Goal: Task Accomplishment & Management: Manage account settings

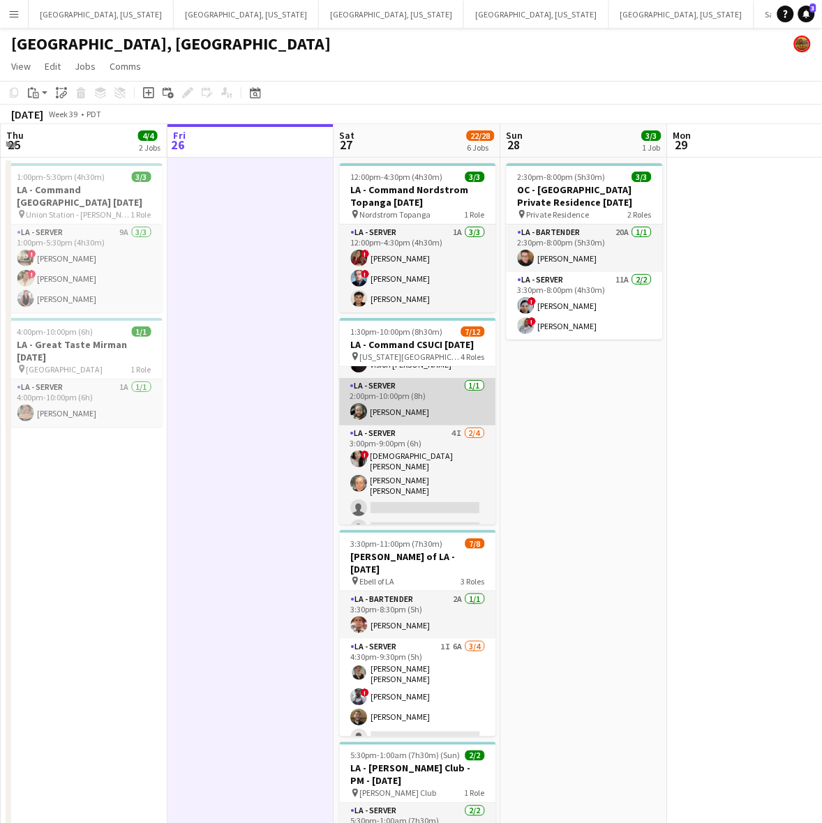
scroll to position [174, 0]
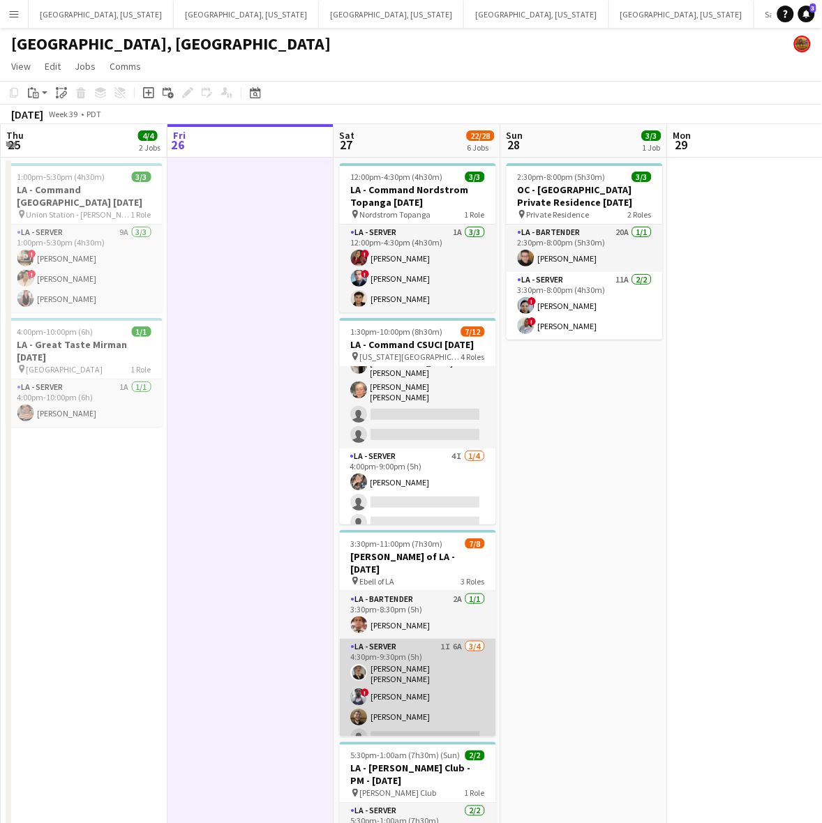
click at [409, 699] on app-card-role "LA - Server 1I 6A 3/4 4:30pm-9:30pm (5h) David Gersain Luis Juan ! Terrell Bass…" at bounding box center [418, 695] width 156 height 112
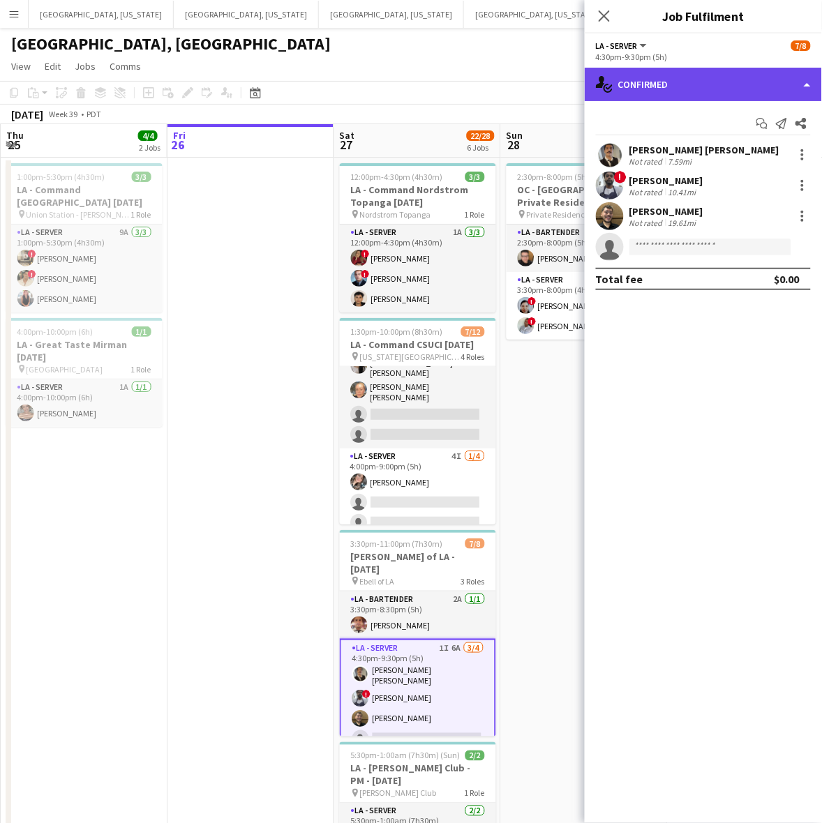
click at [723, 82] on div "single-neutral-actions-check-2 Confirmed" at bounding box center [703, 84] width 237 height 33
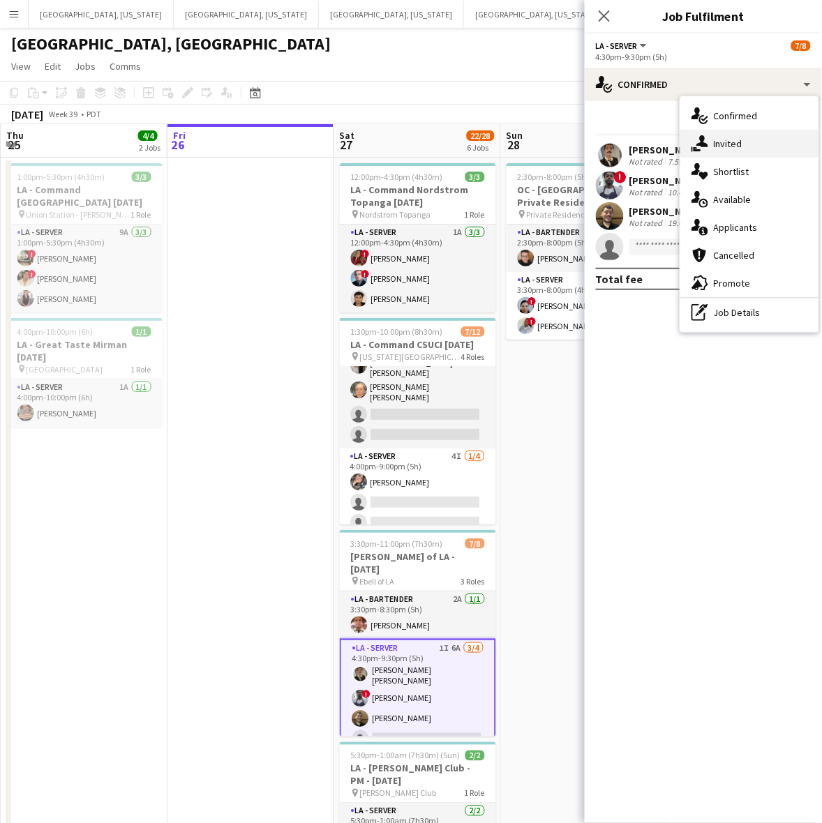
click at [722, 133] on div "single-neutral-actions-share-1 Invited" at bounding box center [749, 144] width 138 height 28
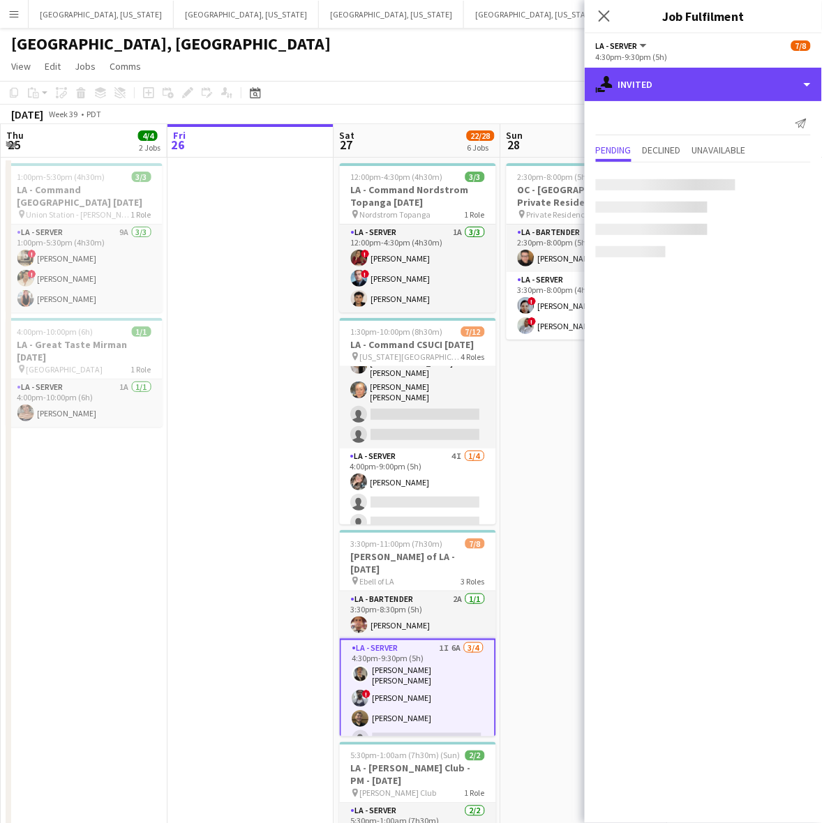
click at [710, 84] on div "single-neutral-actions-share-1 Invited" at bounding box center [703, 84] width 237 height 33
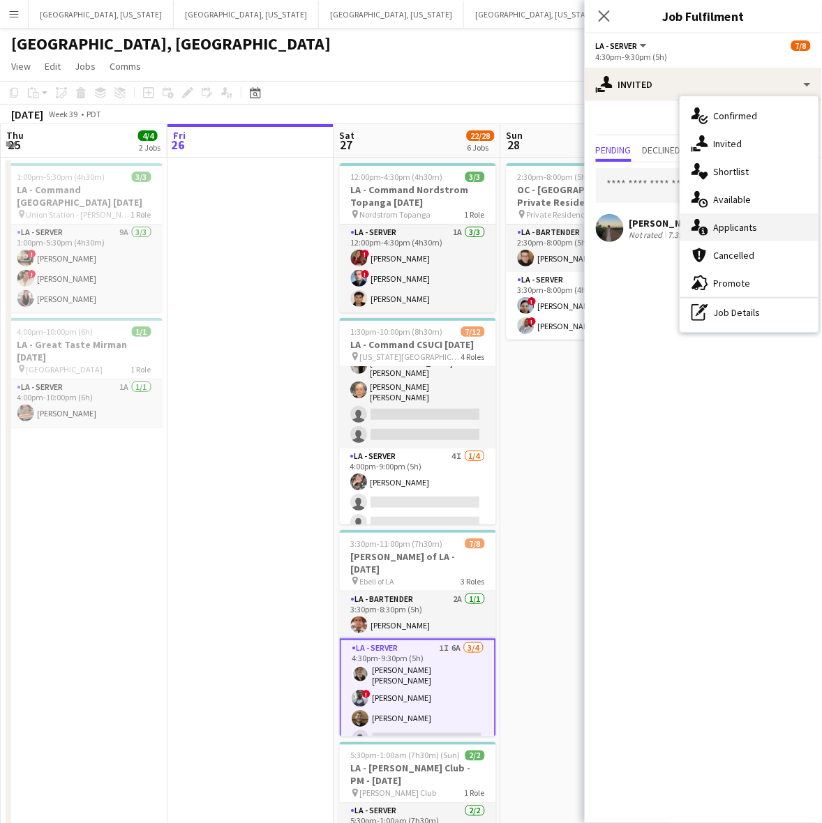
click at [731, 220] on div "single-neutral-actions-information Applicants" at bounding box center [749, 227] width 138 height 28
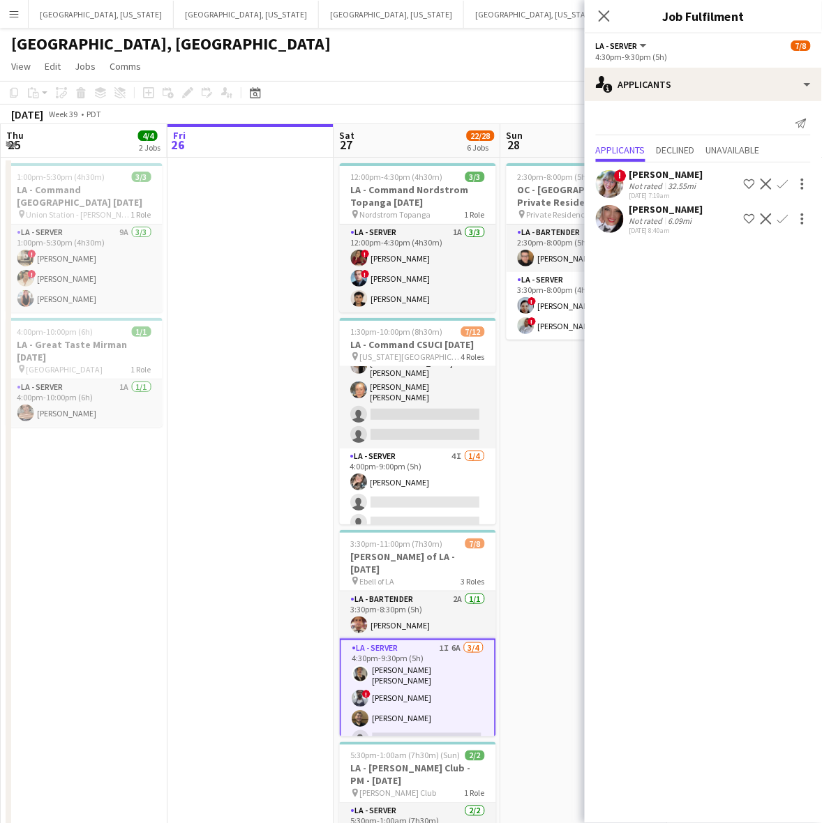
click at [782, 180] on app-icon "Confirm" at bounding box center [782, 184] width 11 height 11
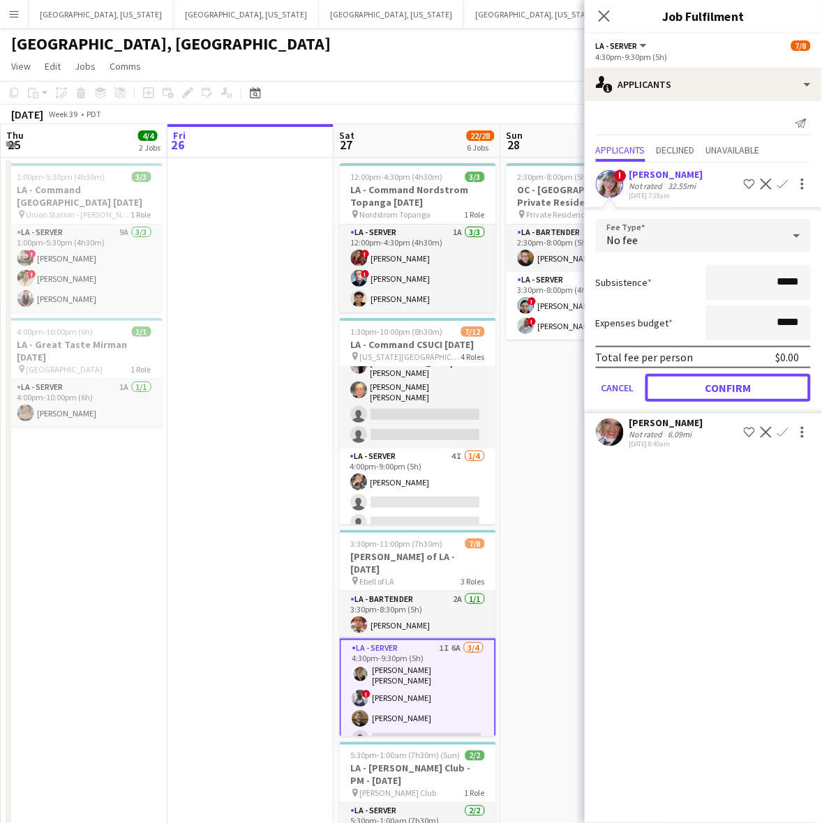
click at [718, 388] on button "Confirm" at bounding box center [727, 388] width 165 height 28
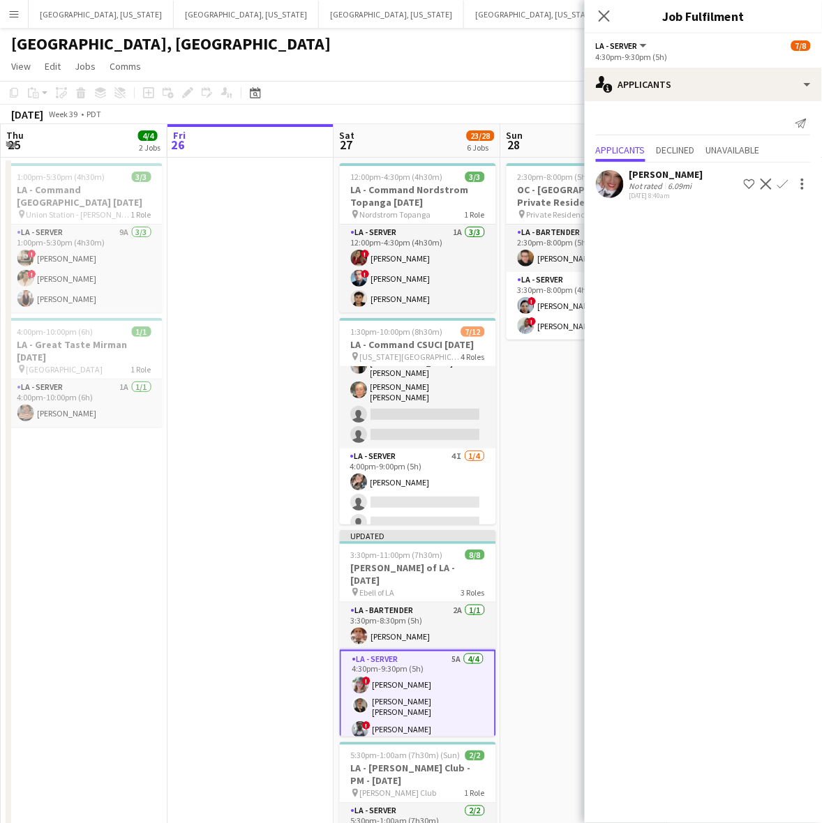
click at [289, 386] on app-date-cell at bounding box center [250, 655] width 167 height 995
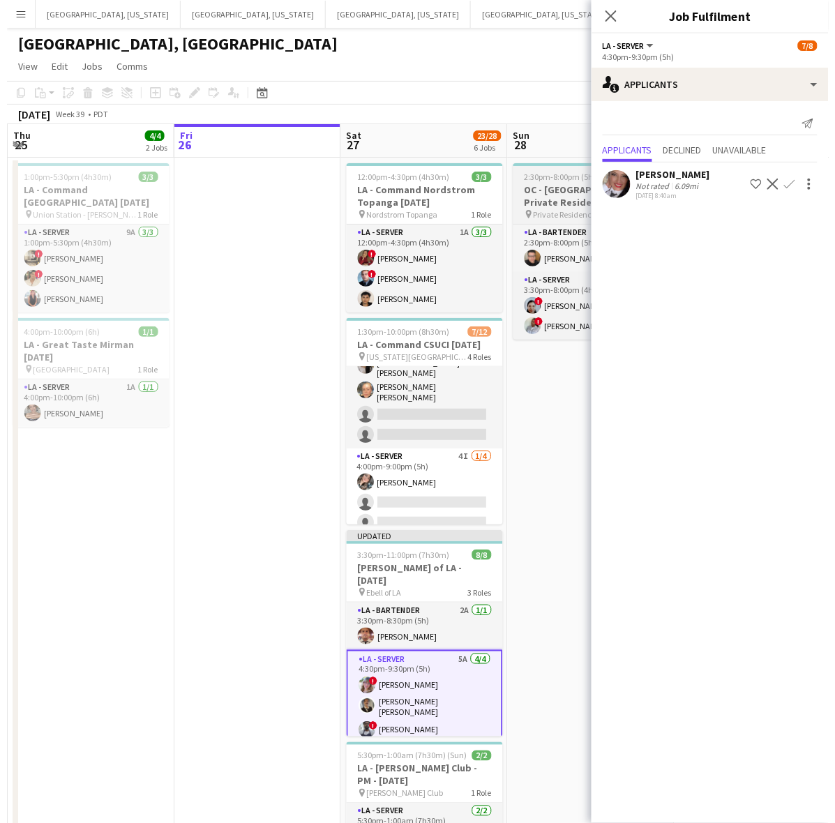
scroll to position [0, 331]
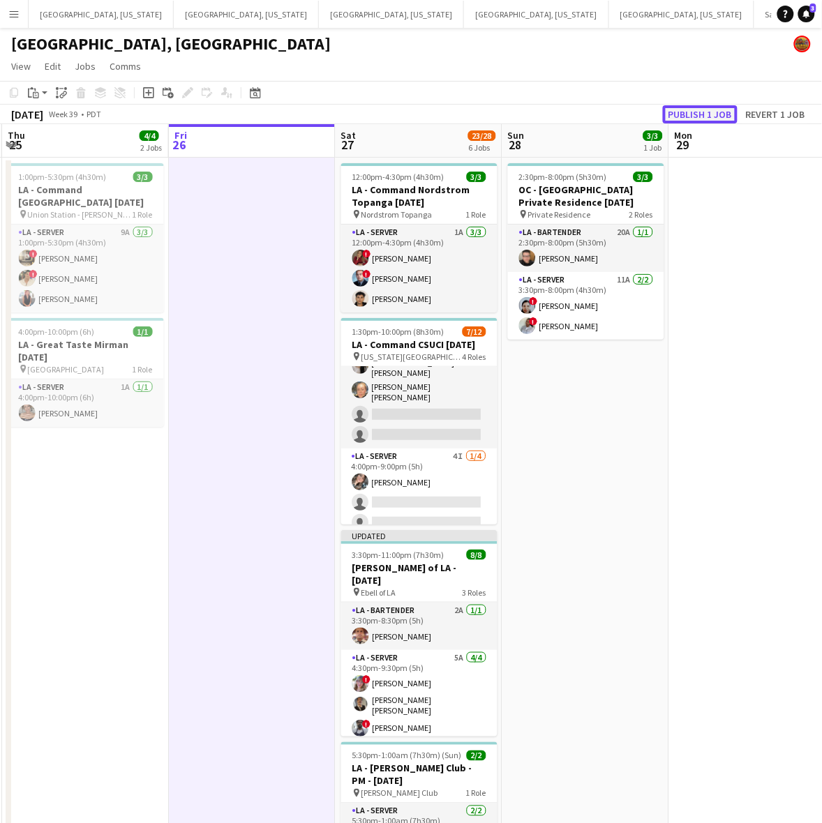
click at [716, 115] on button "Publish 1 job" at bounding box center [700, 114] width 75 height 18
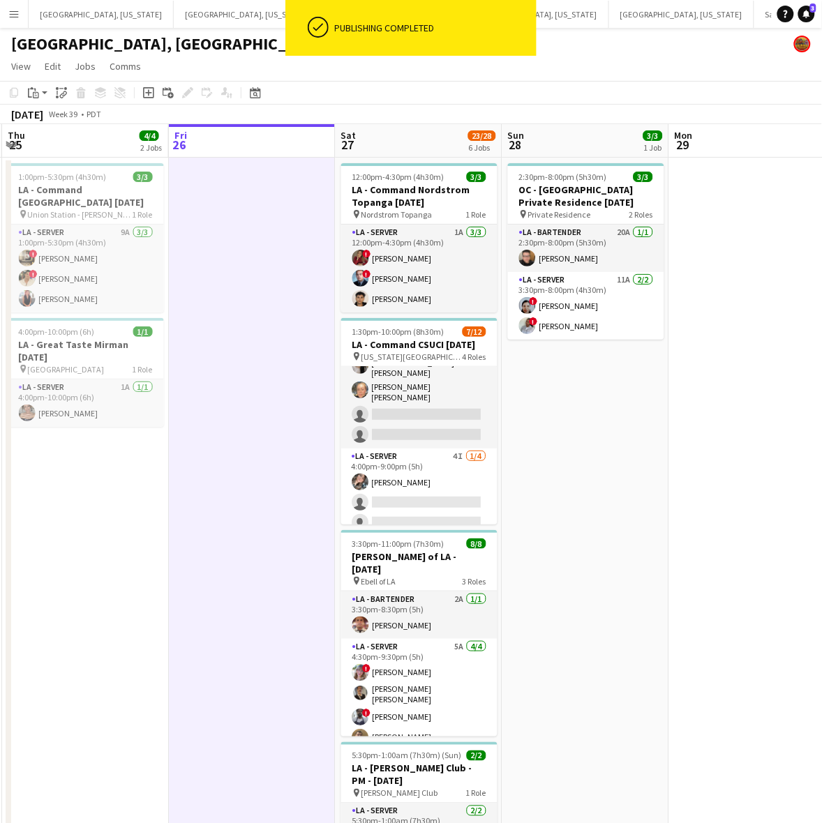
drag, startPoint x: 14, startPoint y: 10, endPoint x: 51, endPoint y: 28, distance: 40.9
click at [14, 10] on app-icon "Menu" at bounding box center [13, 13] width 11 height 11
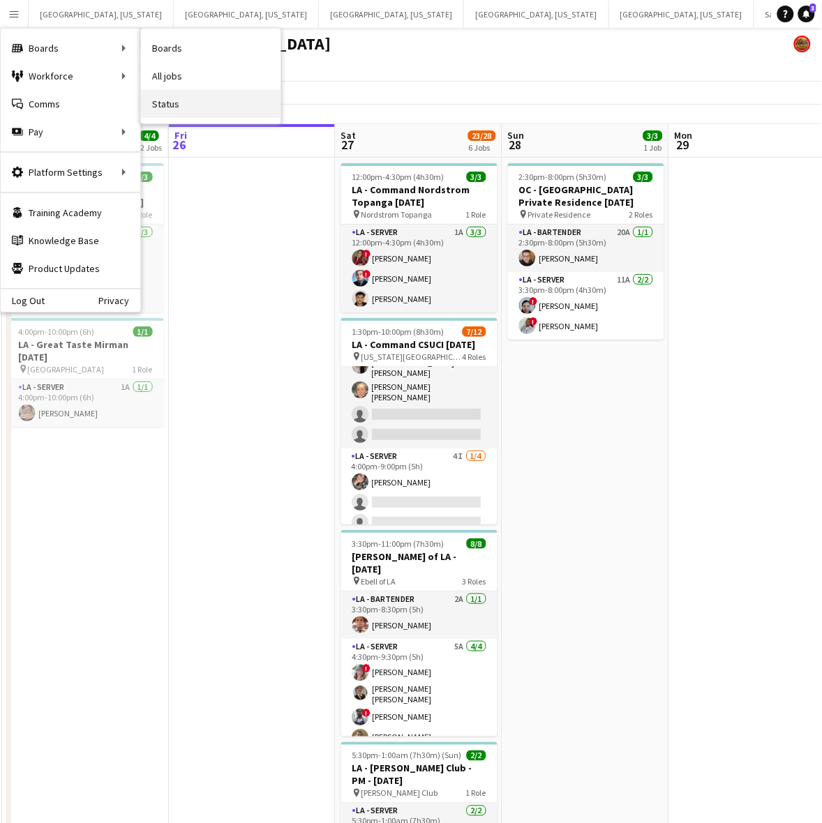
click at [179, 100] on link "Status" at bounding box center [211, 104] width 140 height 28
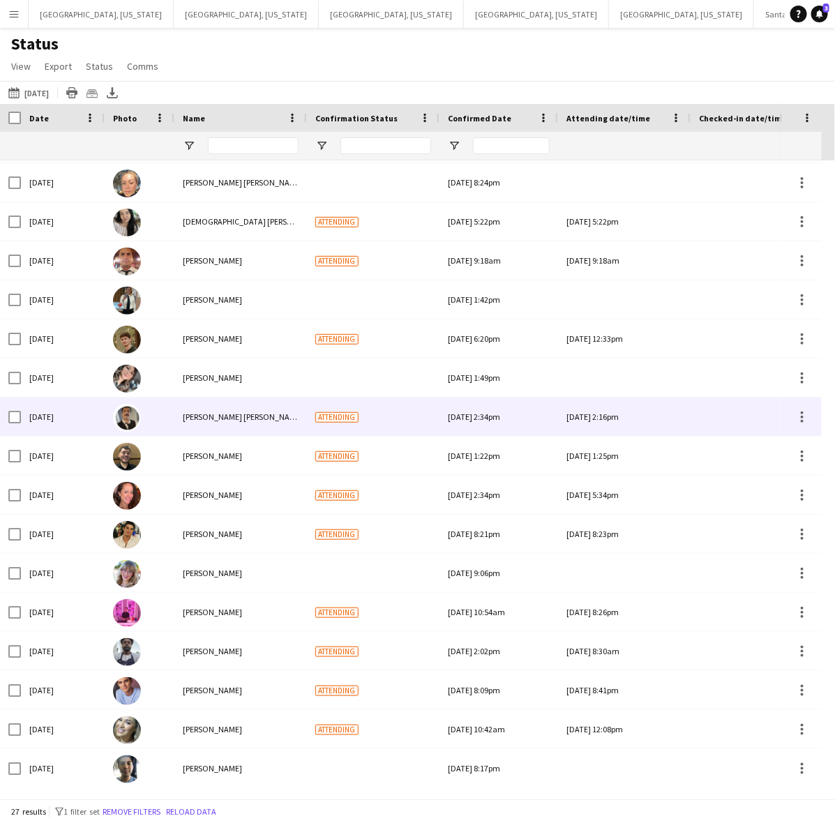
scroll to position [430, 0]
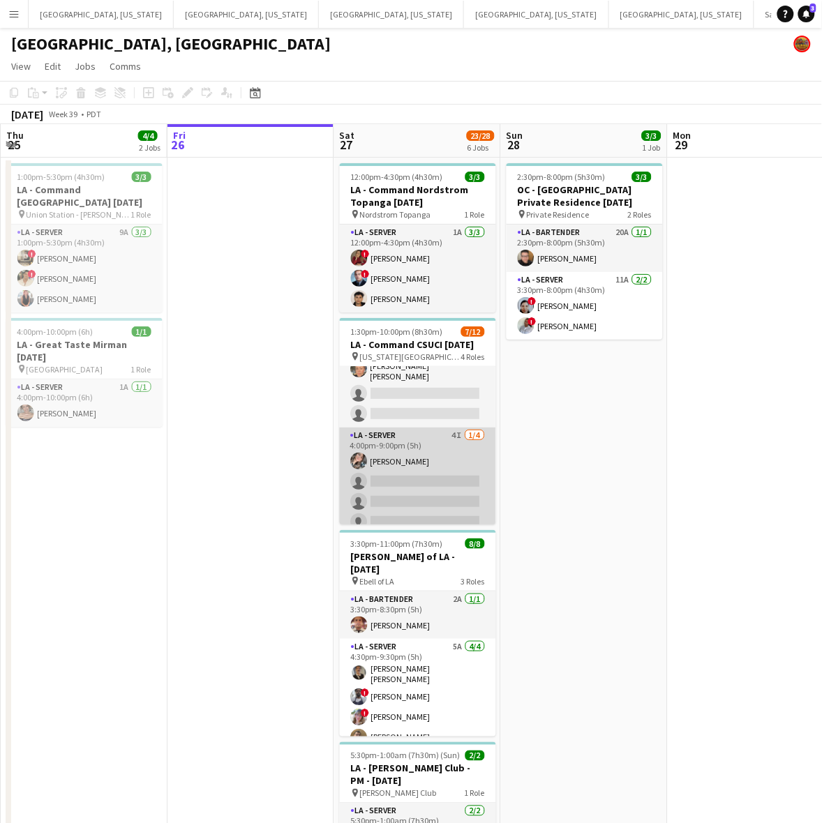
scroll to position [108, 0]
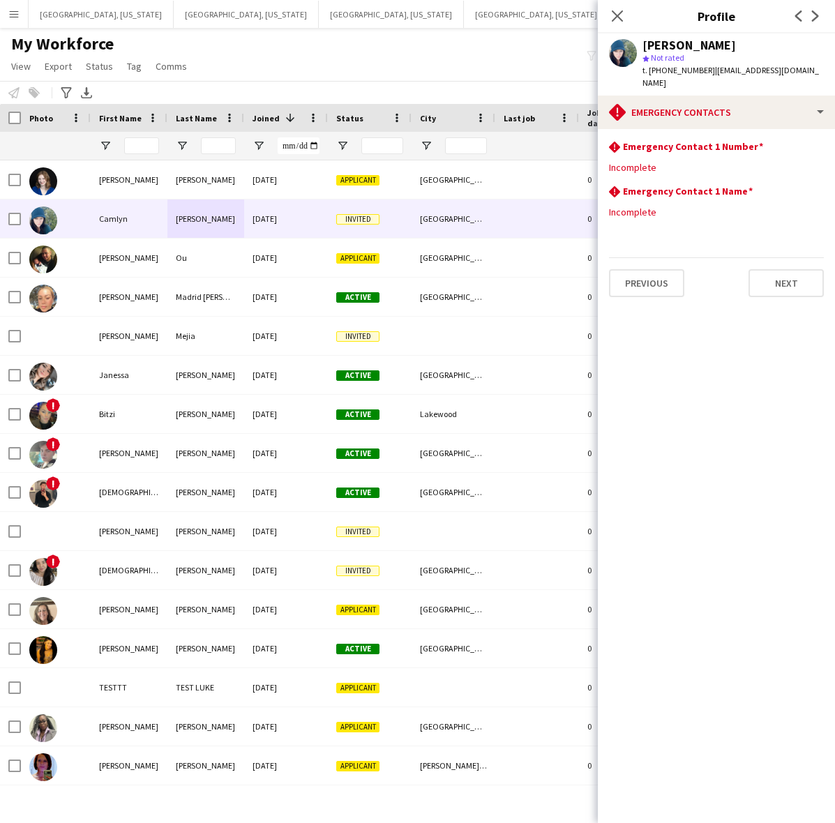
click at [366, 59] on div "My Workforce View Views Default view New view Update view Delete view Edit name…" at bounding box center [417, 56] width 835 height 47
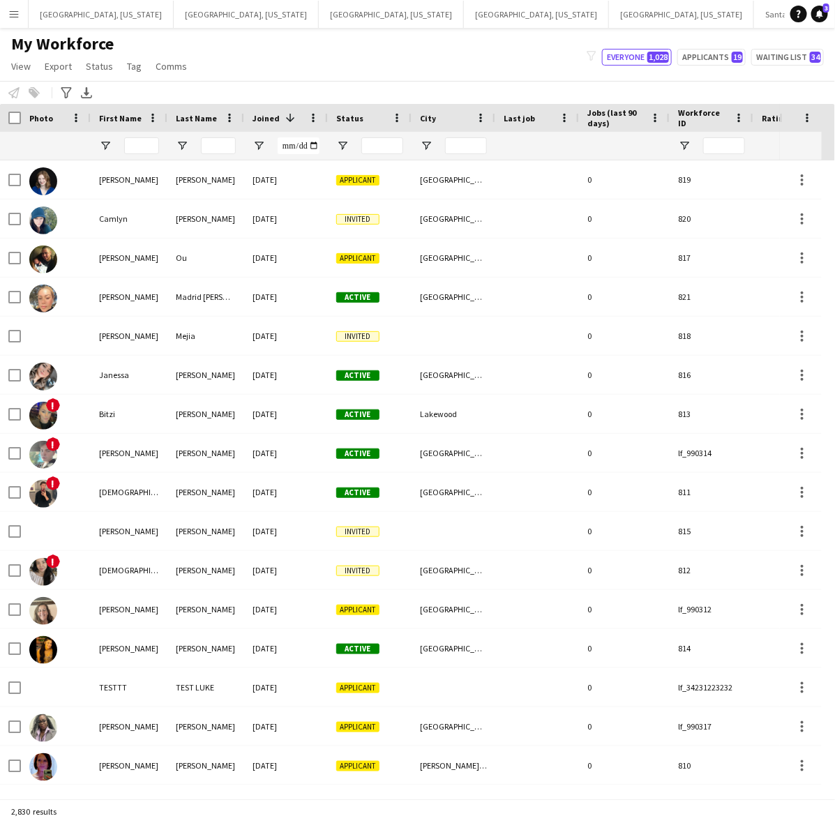
click at [14, 15] on app-icon "Menu" at bounding box center [13, 13] width 11 height 11
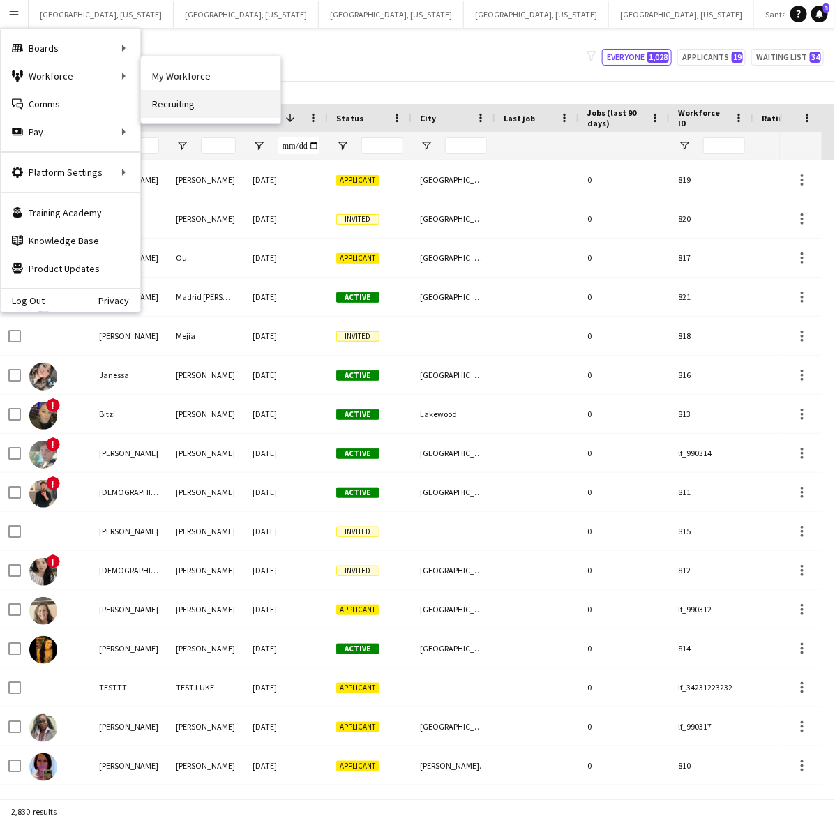
click at [206, 103] on link "Recruiting" at bounding box center [211, 104] width 140 height 28
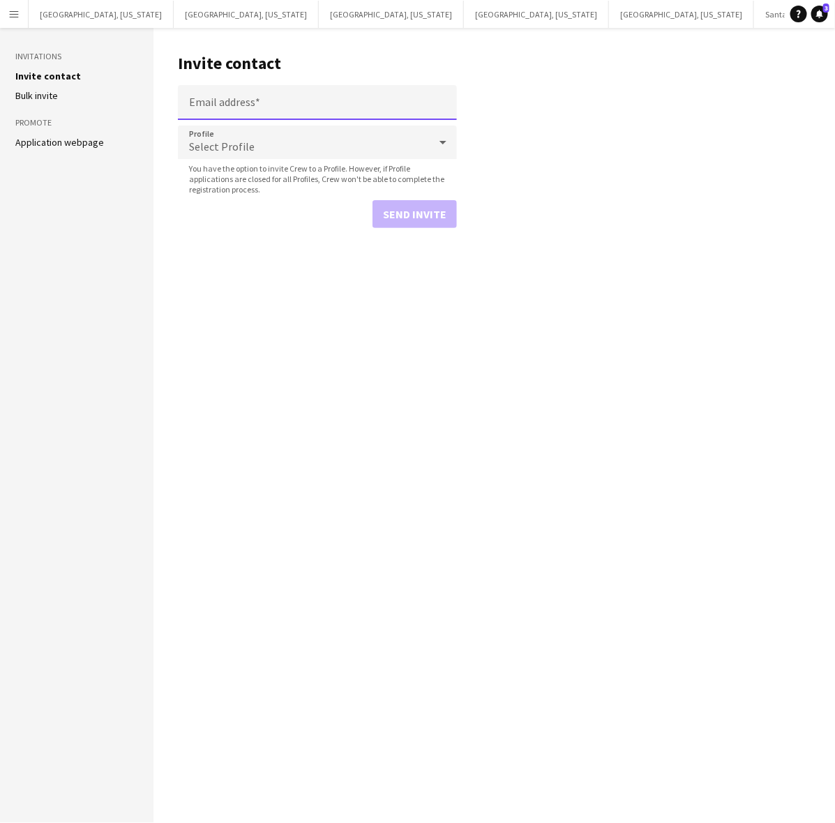
click at [250, 96] on input "Email address" at bounding box center [317, 102] width 279 height 35
paste input "**********"
type input "**********"
click at [422, 209] on button "Send invite" at bounding box center [414, 214] width 84 height 28
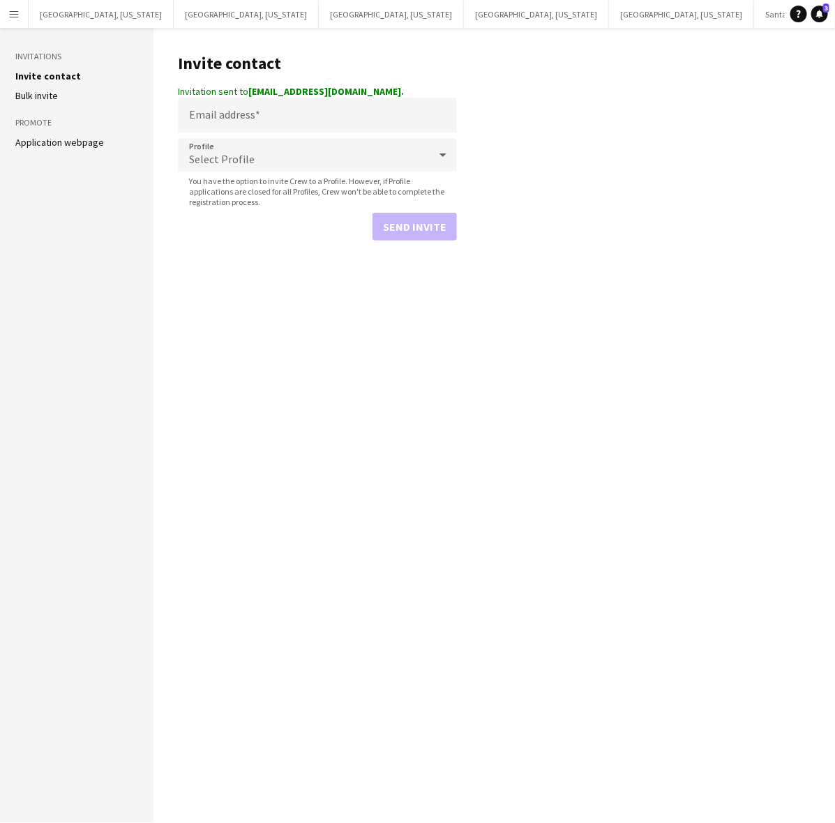
click at [307, 417] on main "Invite contact Invitation sent to fayeb78@gmail.com. Email address Profile Sele…" at bounding box center [494, 425] width 682 height 795
click at [14, 11] on app-icon "Menu" at bounding box center [13, 13] width 11 height 11
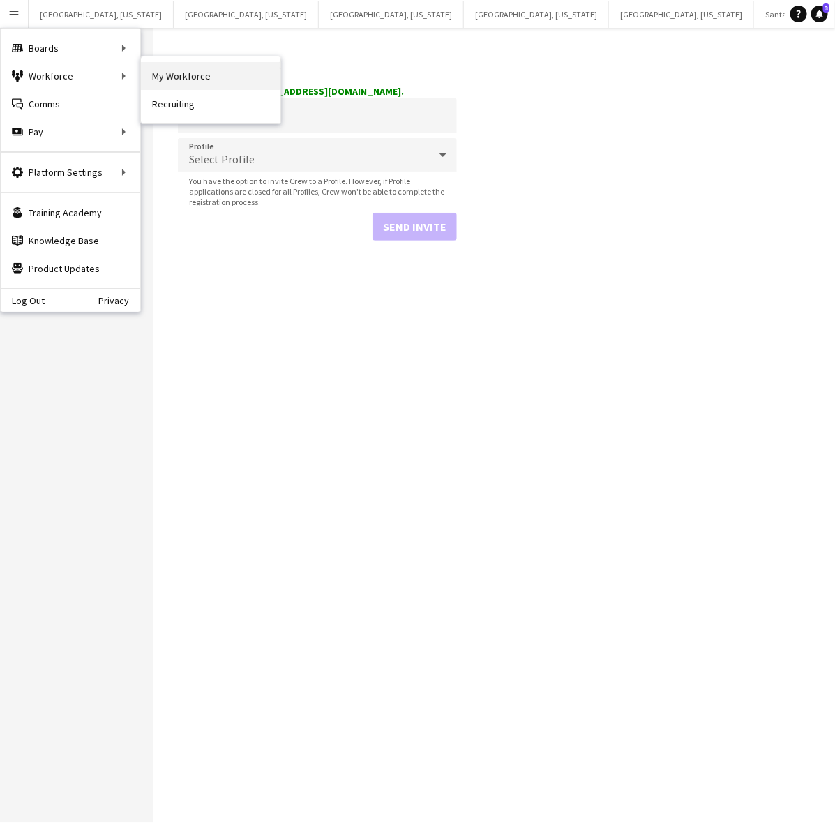
click at [165, 74] on link "My Workforce" at bounding box center [211, 76] width 140 height 28
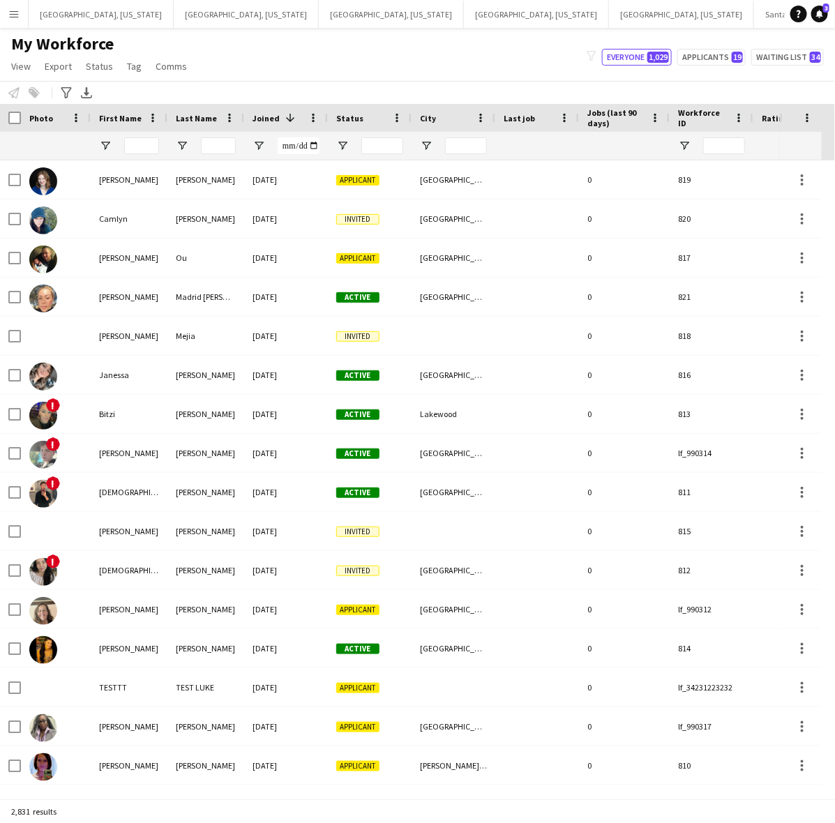
click at [12, 9] on app-icon "Menu" at bounding box center [13, 13] width 11 height 11
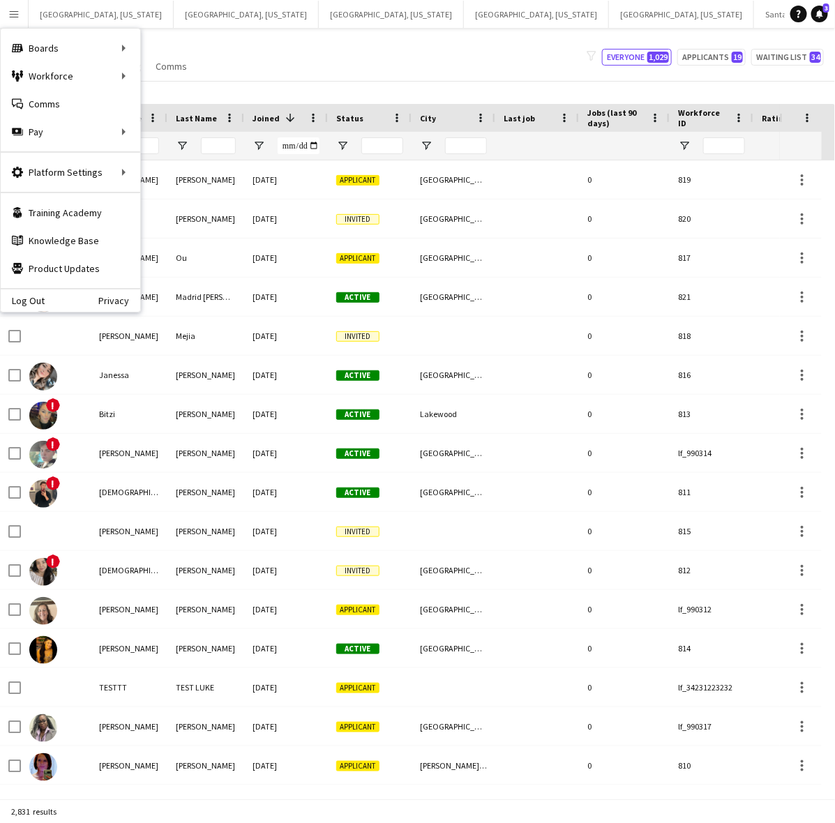
click at [548, 39] on div "My Workforce View Views Default view New view Update view Delete view Edit name…" at bounding box center [417, 56] width 835 height 47
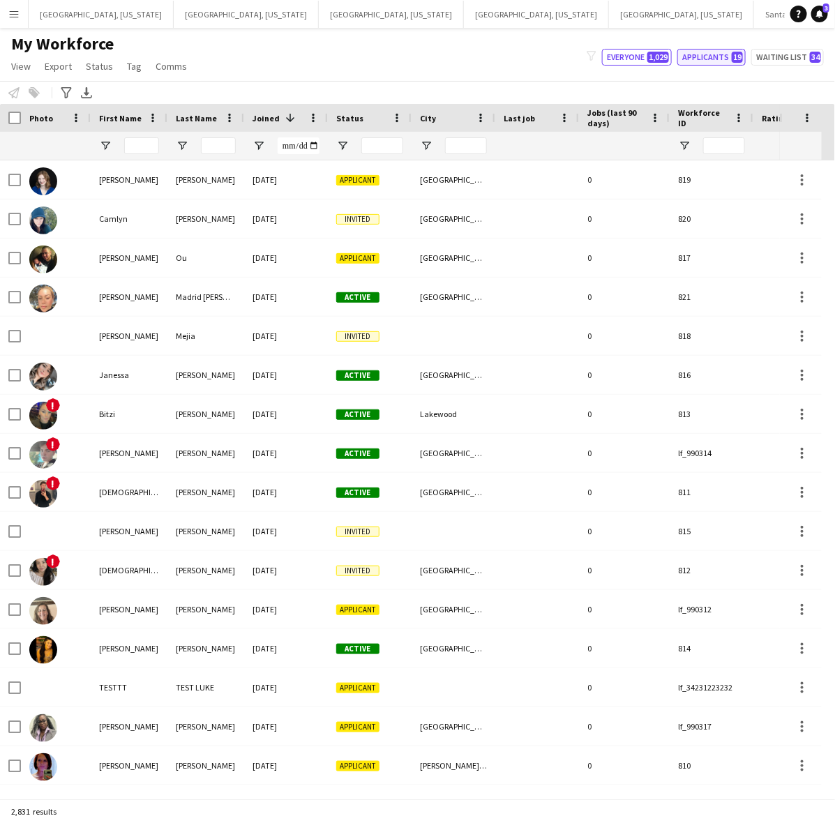
click at [698, 54] on button "Applicants 19" at bounding box center [711, 57] width 68 height 17
type input "**********"
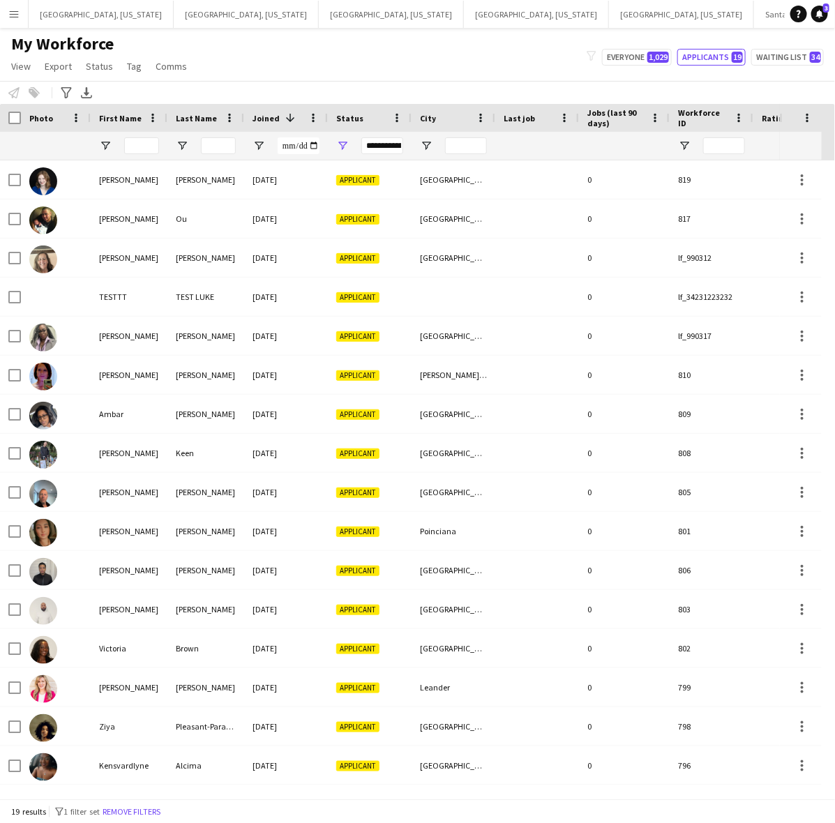
click at [8, 10] on app-icon "Menu" at bounding box center [13, 13] width 11 height 11
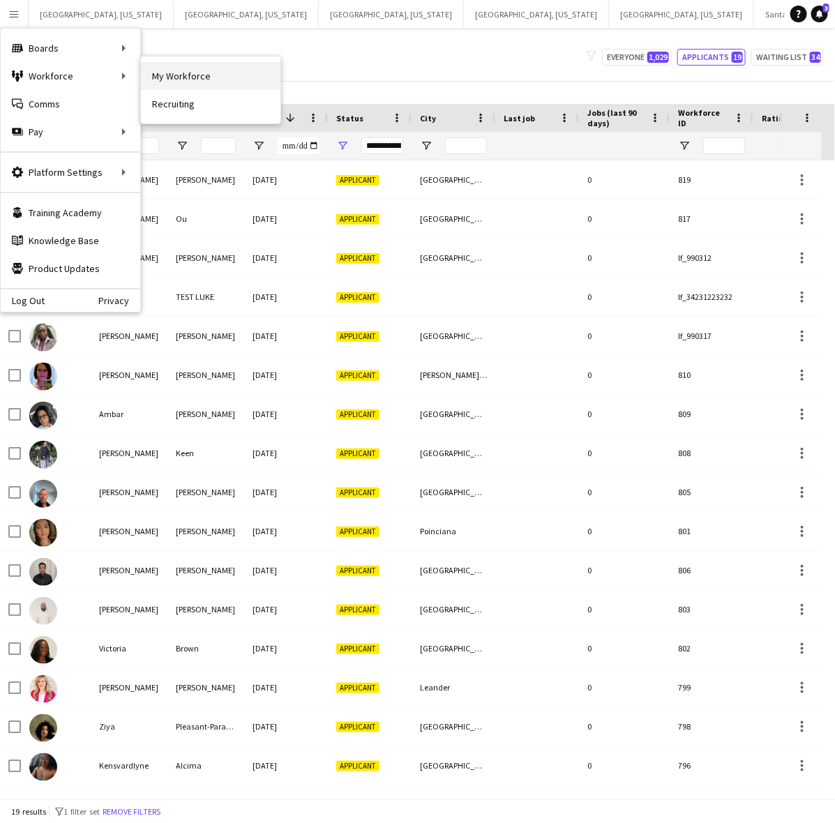
click at [188, 66] on link "My Workforce" at bounding box center [211, 76] width 140 height 28
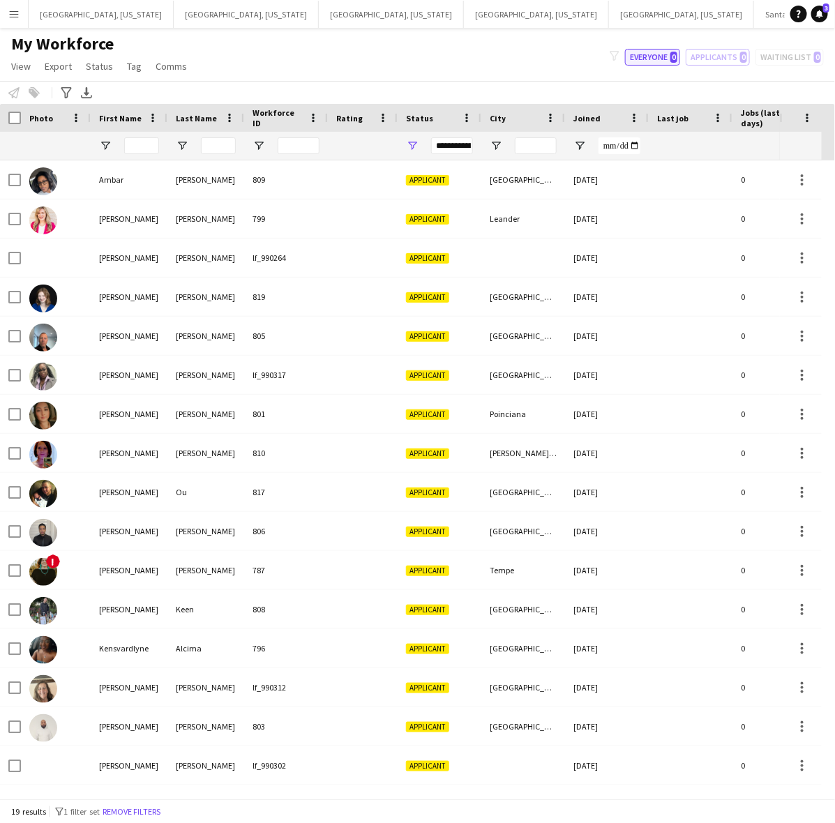
click at [654, 57] on button "Everyone 0" at bounding box center [652, 57] width 55 height 17
type input "**********"
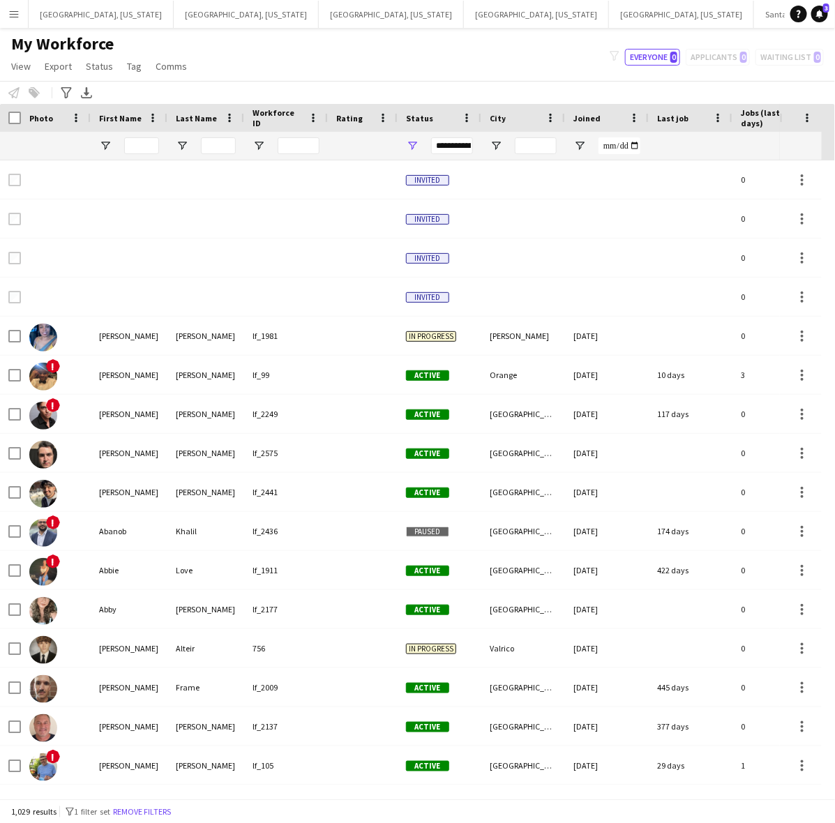
click at [590, 112] on div "Joined" at bounding box center [598, 117] width 50 height 21
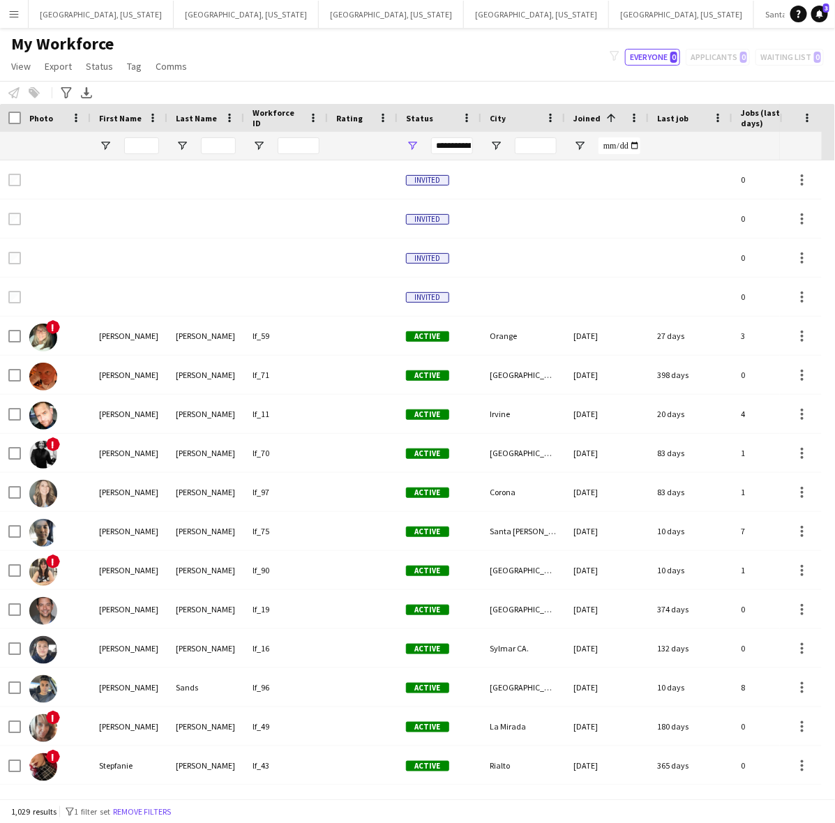
click at [591, 119] on span "Joined" at bounding box center [586, 118] width 27 height 10
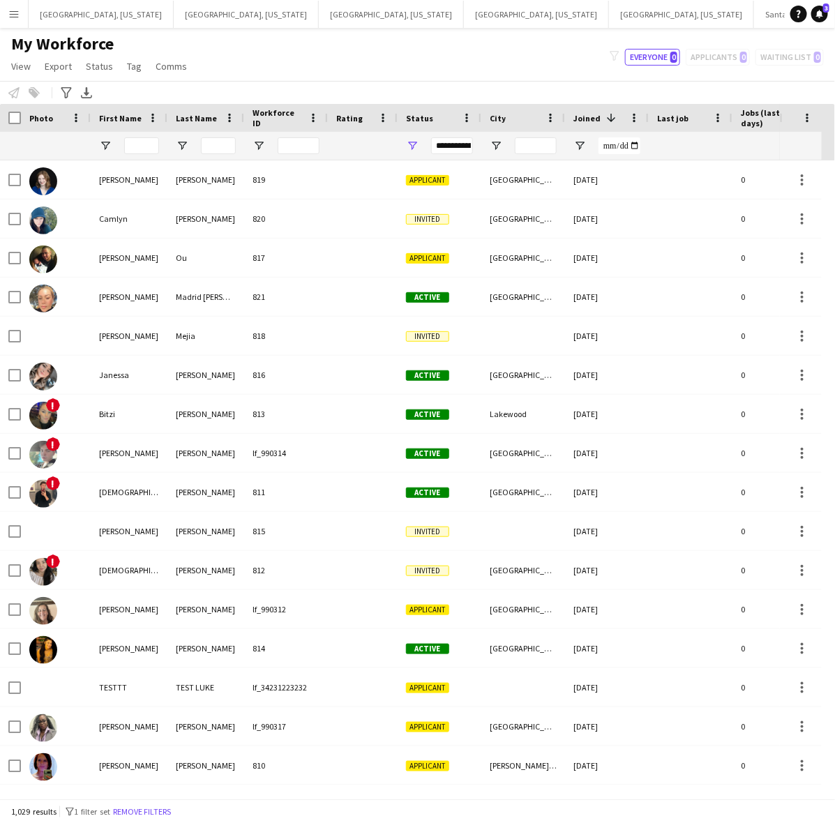
click at [12, 8] on app-icon "Menu" at bounding box center [13, 13] width 11 height 11
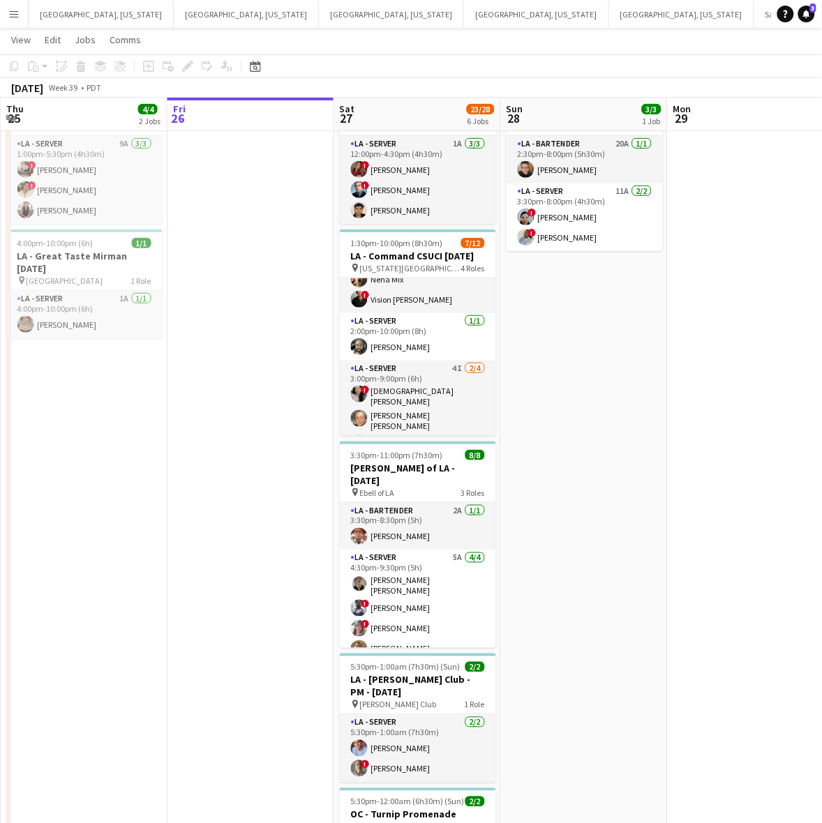
scroll to position [87, 0]
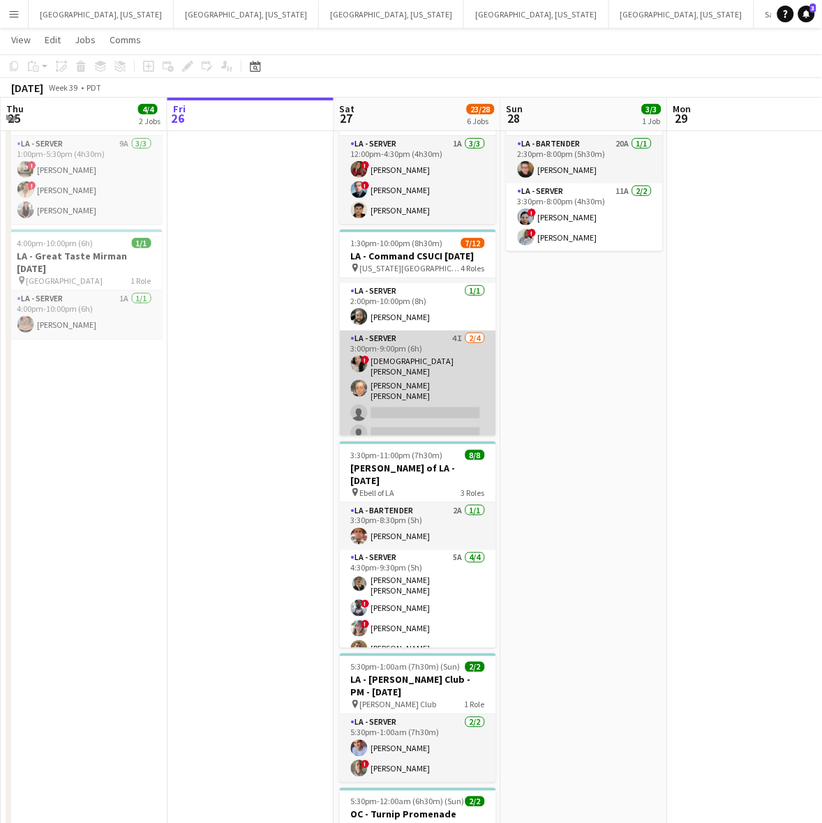
click at [408, 387] on app-card-role "LA - Server 4I 2/4 3:00pm-9:00pm (6h) ! Lady Katherine Quijije Erika Madrid de …" at bounding box center [418, 389] width 156 height 116
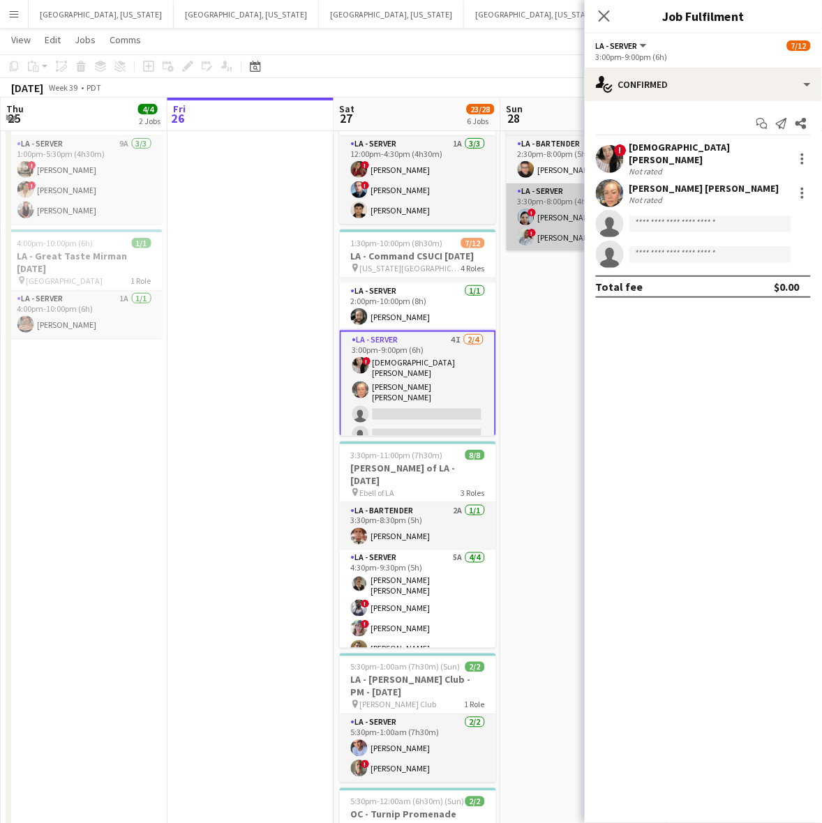
scroll to position [0, 331]
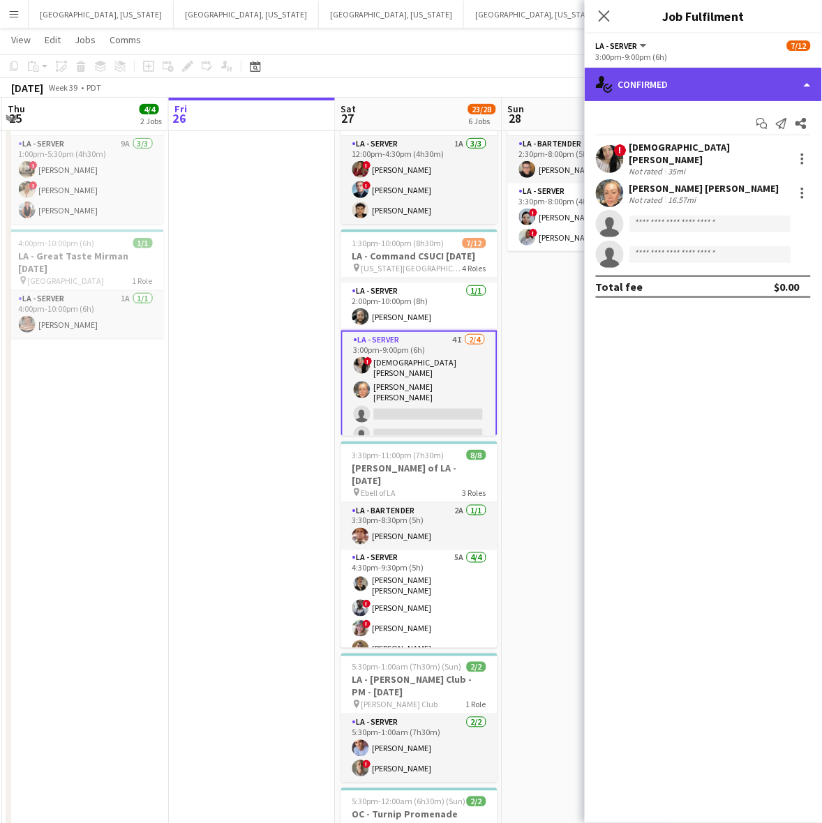
click at [714, 99] on div "single-neutral-actions-check-2 Confirmed" at bounding box center [703, 84] width 237 height 33
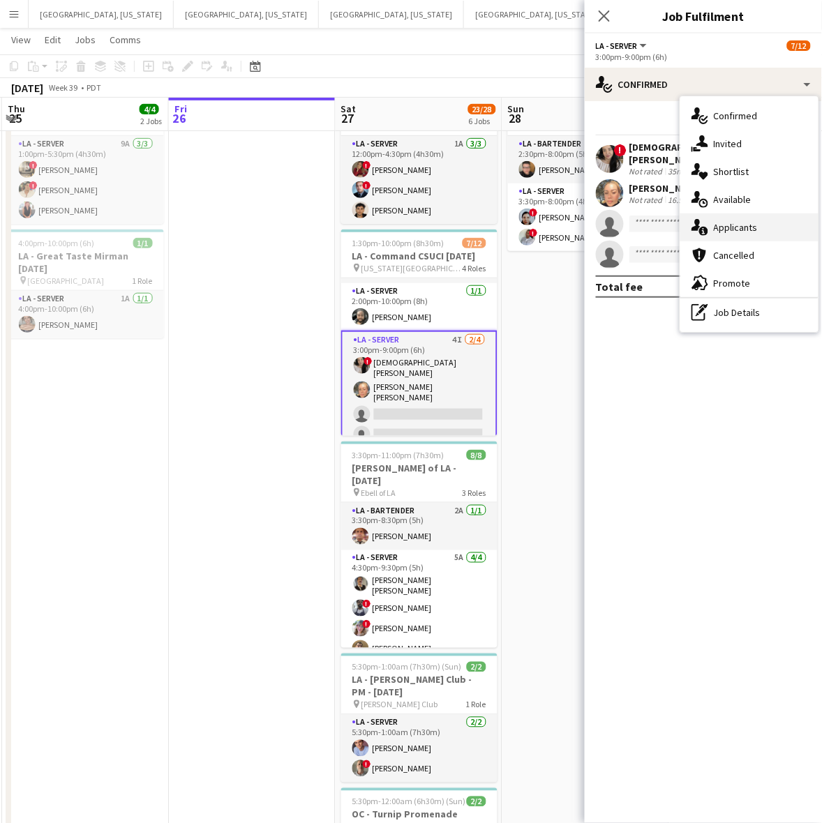
click at [740, 230] on span "Applicants" at bounding box center [736, 227] width 44 height 13
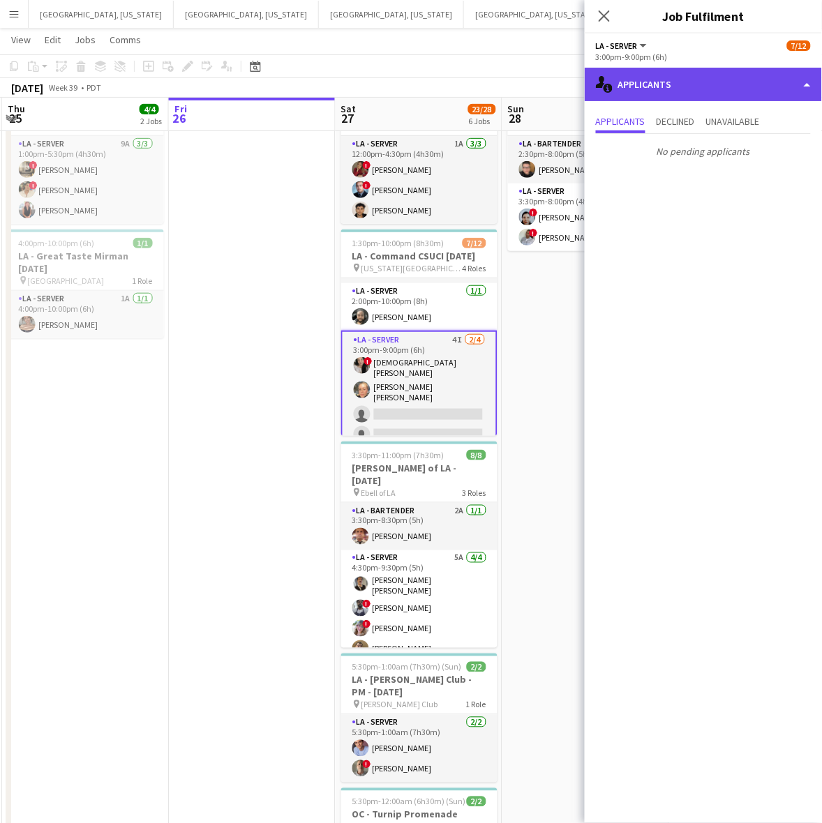
click at [708, 73] on div "single-neutral-actions-information Applicants" at bounding box center [703, 84] width 237 height 33
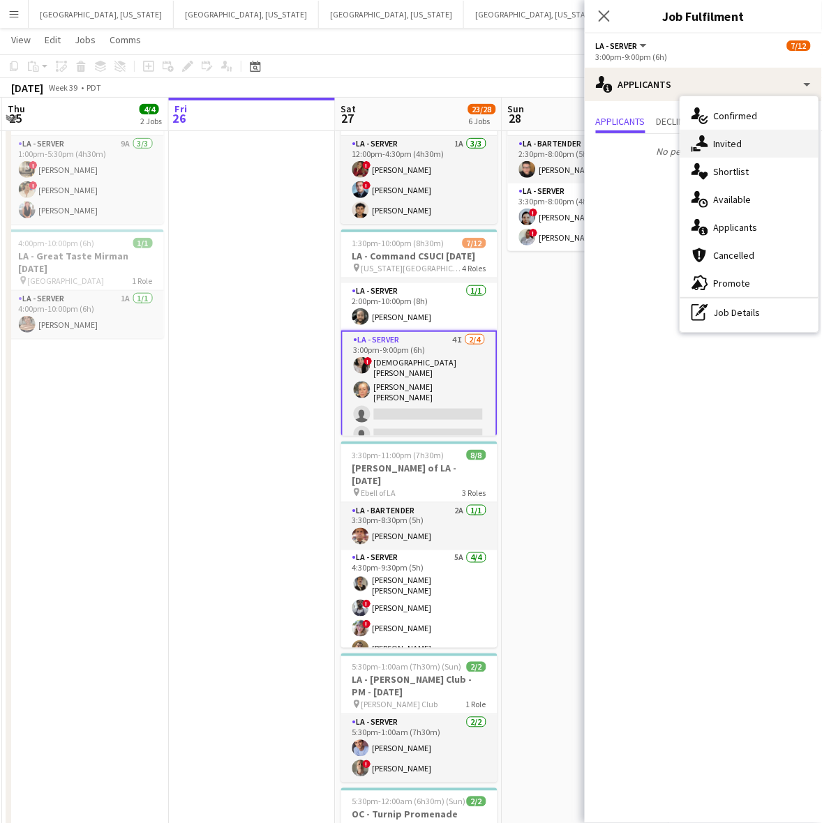
click at [730, 151] on div "single-neutral-actions-share-1 Invited" at bounding box center [749, 144] width 138 height 28
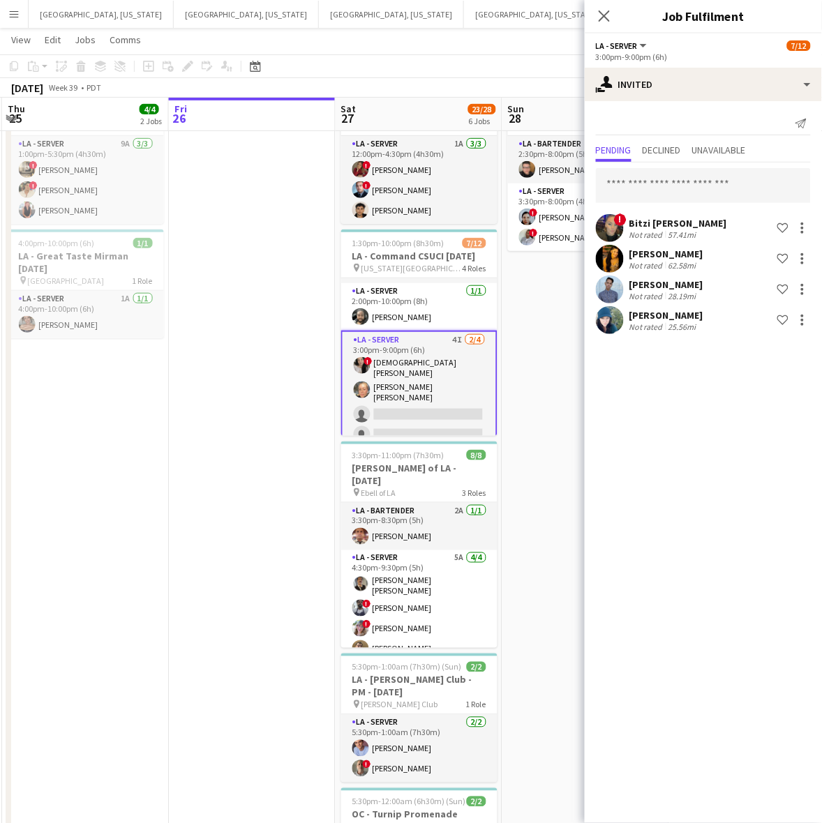
click at [675, 367] on mat-expansion-panel "user-plus Invited Send notification Pending Declined Unavailable ! Bitzi Fansle…" at bounding box center [703, 462] width 237 height 722
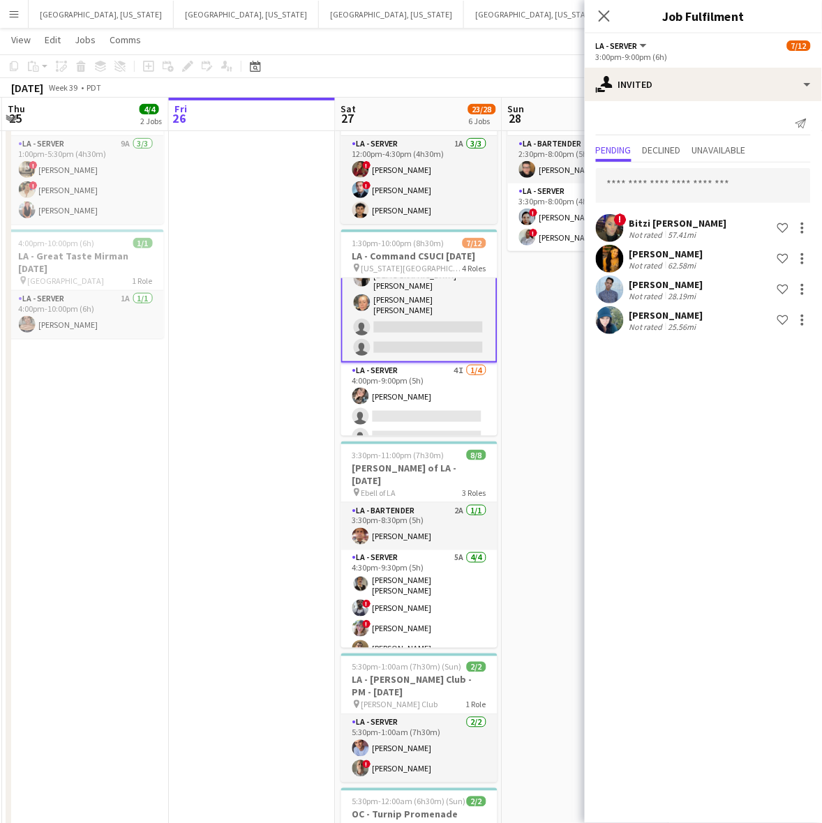
click at [444, 382] on app-card-role "LA - Server 4I 1/4 4:00pm-9:00pm (5h) Janessa Revelez single-neutral-actions si…" at bounding box center [419, 417] width 156 height 108
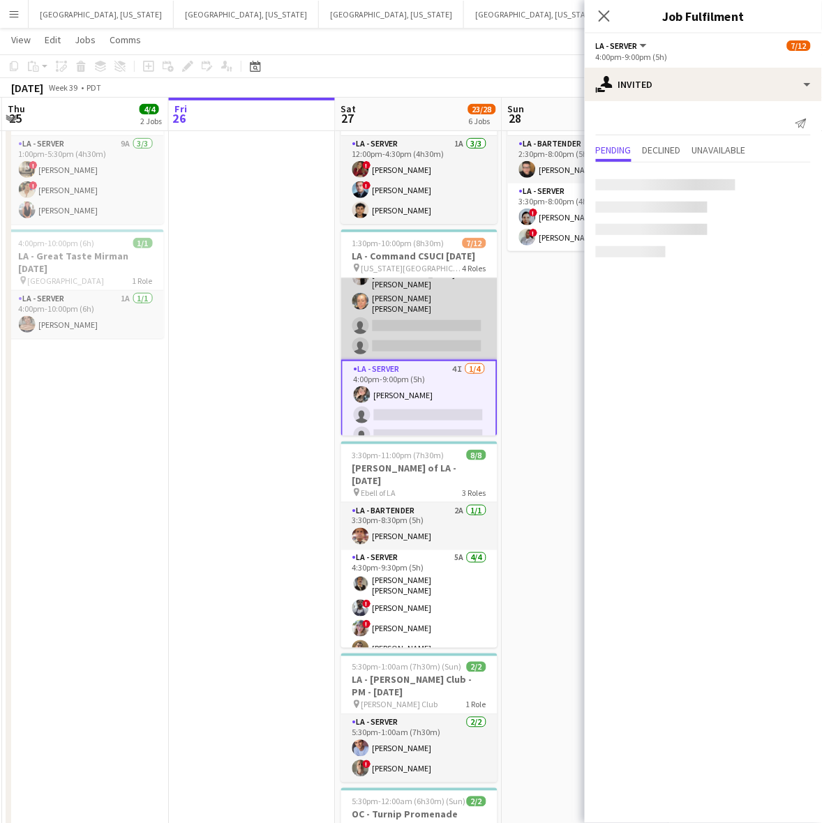
scroll to position [173, 0]
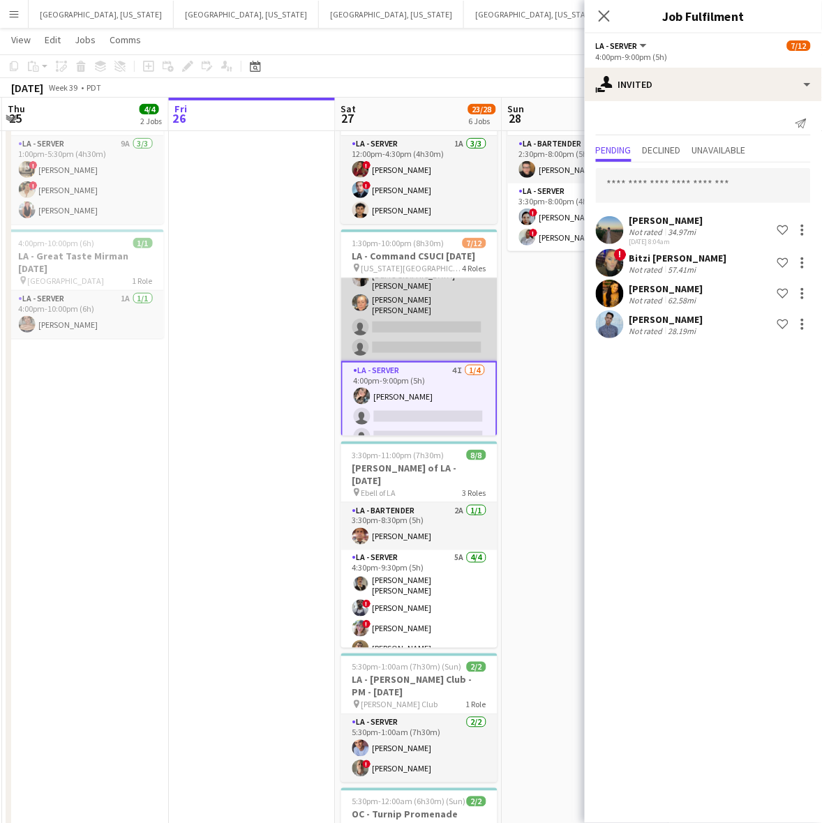
click at [444, 315] on app-card-role "LA - Server 4I 2/4 3:00pm-9:00pm (6h) ! Lady Katherine Quijije Erika Madrid de …" at bounding box center [419, 303] width 156 height 116
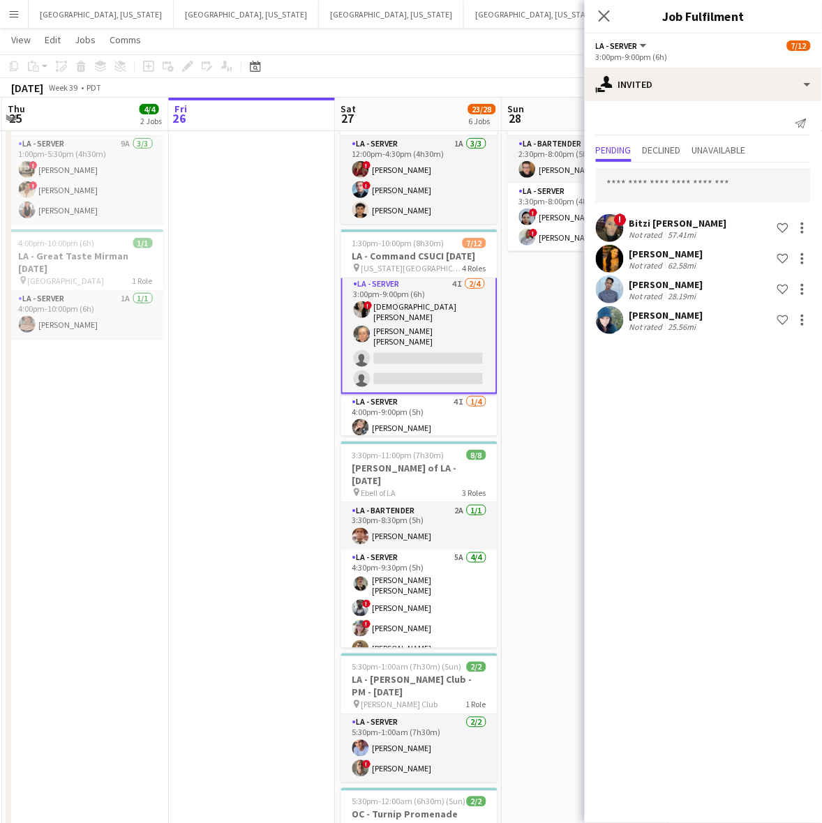
scroll to position [174, 0]
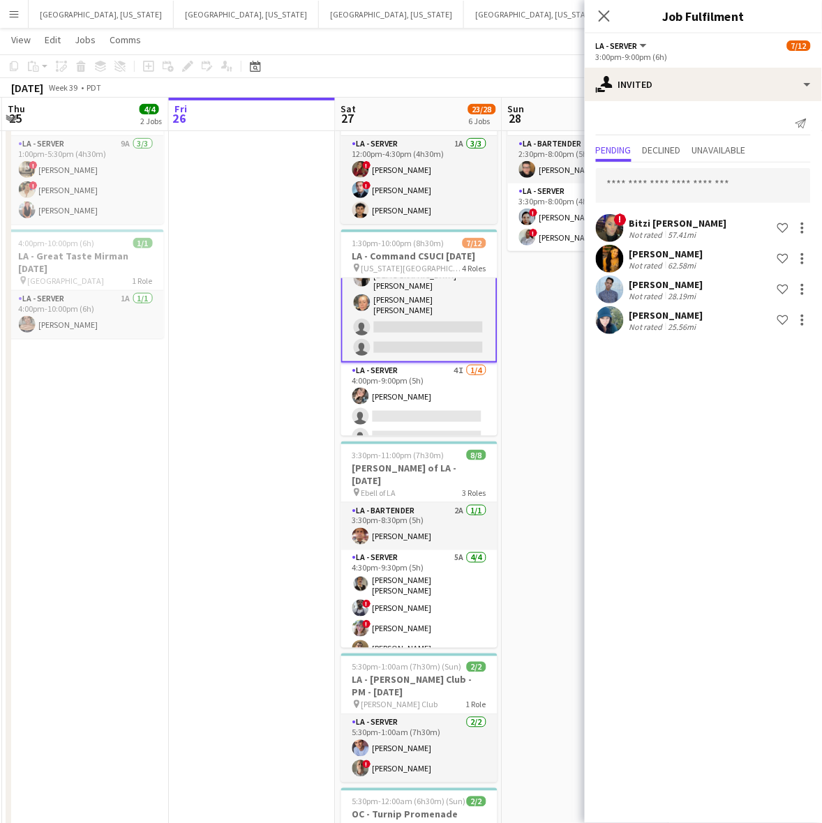
click at [15, 11] on app-icon "Menu" at bounding box center [13, 13] width 11 height 11
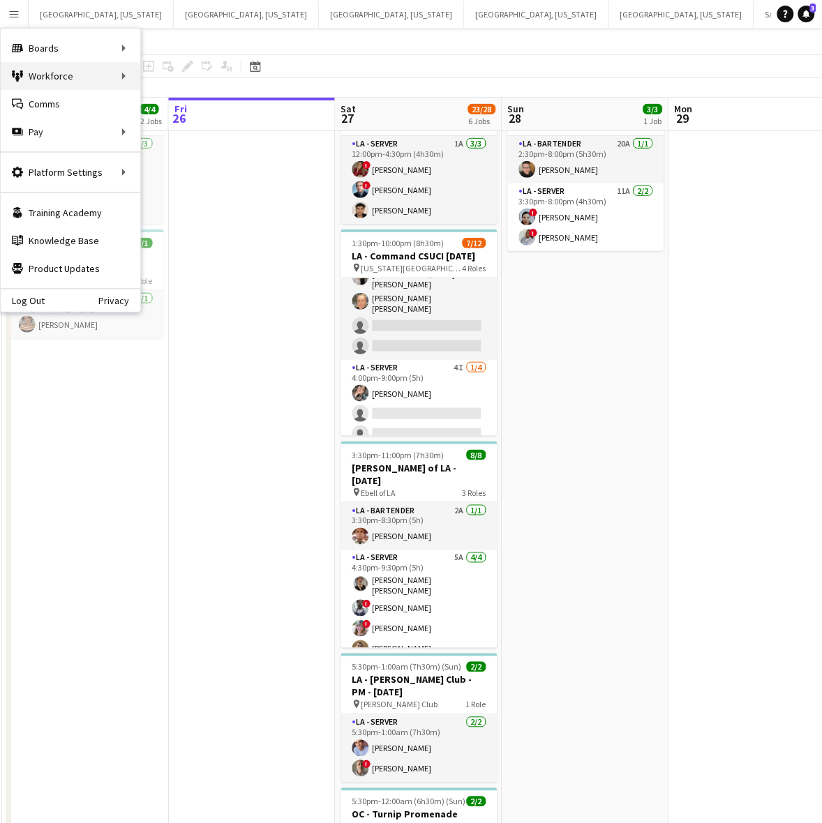
scroll to position [173, 0]
click at [204, 63] on link "My Workforce" at bounding box center [211, 76] width 140 height 28
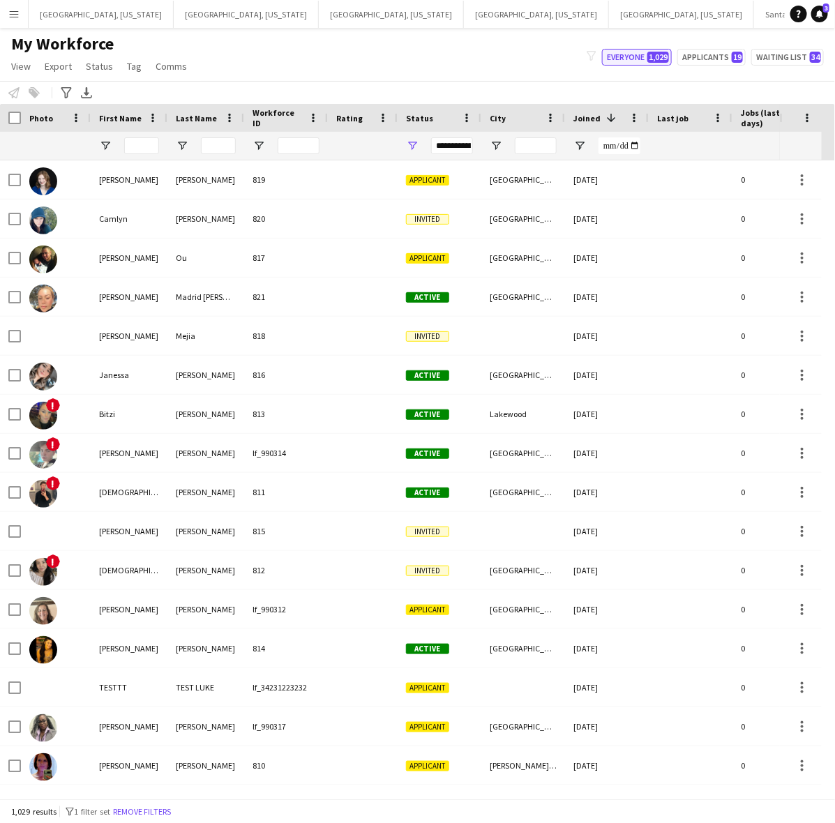
click at [656, 50] on button "Everyone 1,029" at bounding box center [637, 57] width 70 height 17
click at [649, 54] on button "Everyone 1,029" at bounding box center [637, 57] width 70 height 17
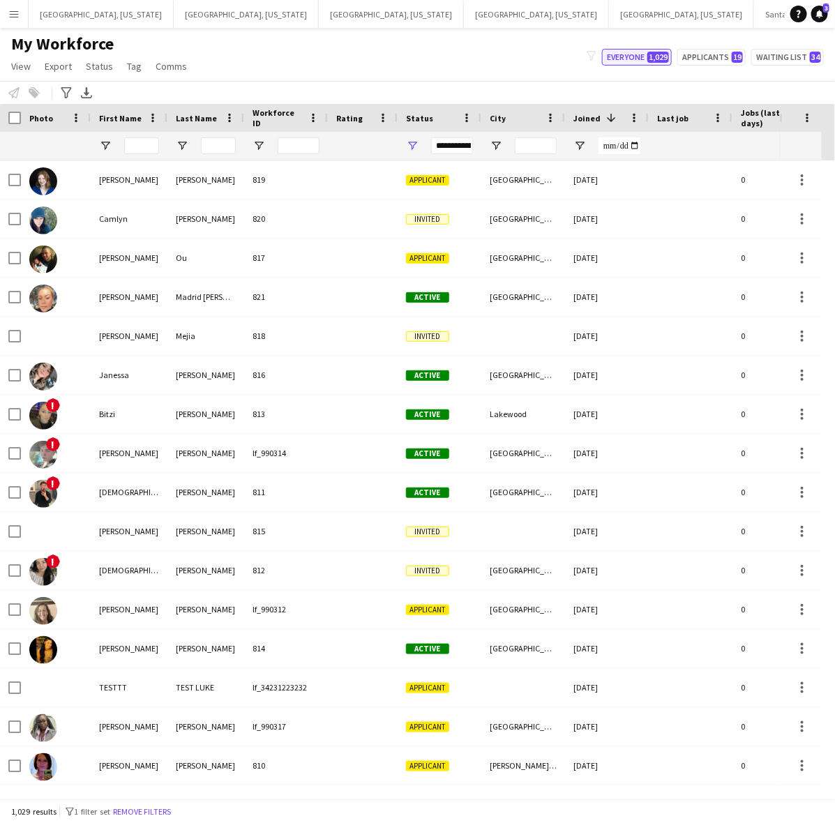
click at [649, 54] on button "Everyone 1,029" at bounding box center [637, 57] width 70 height 17
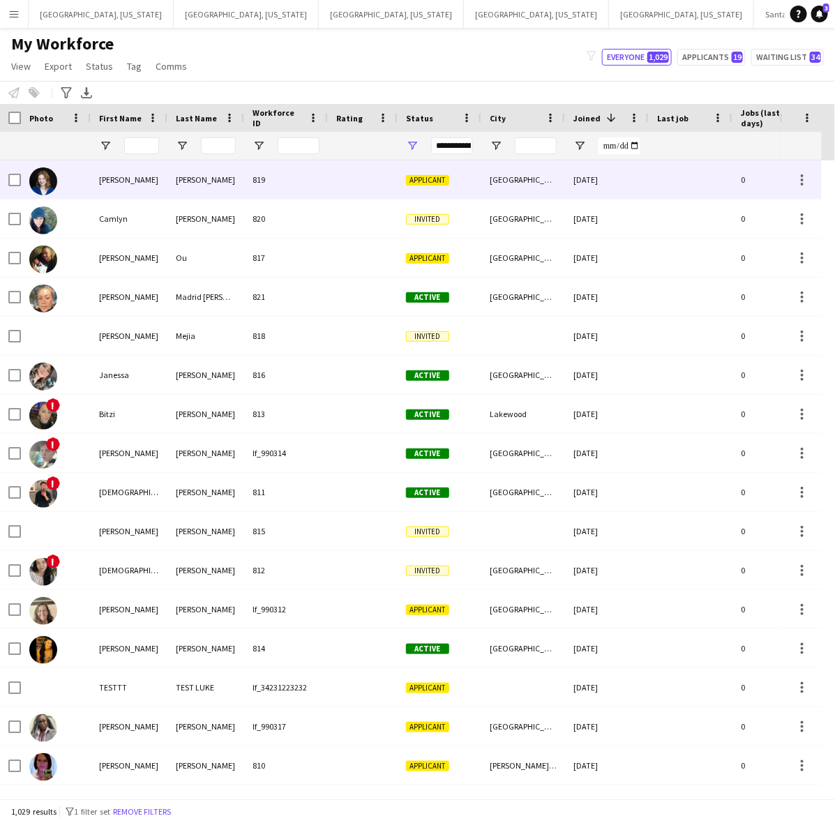
click at [160, 209] on div "Camlyn" at bounding box center [129, 218] width 77 height 38
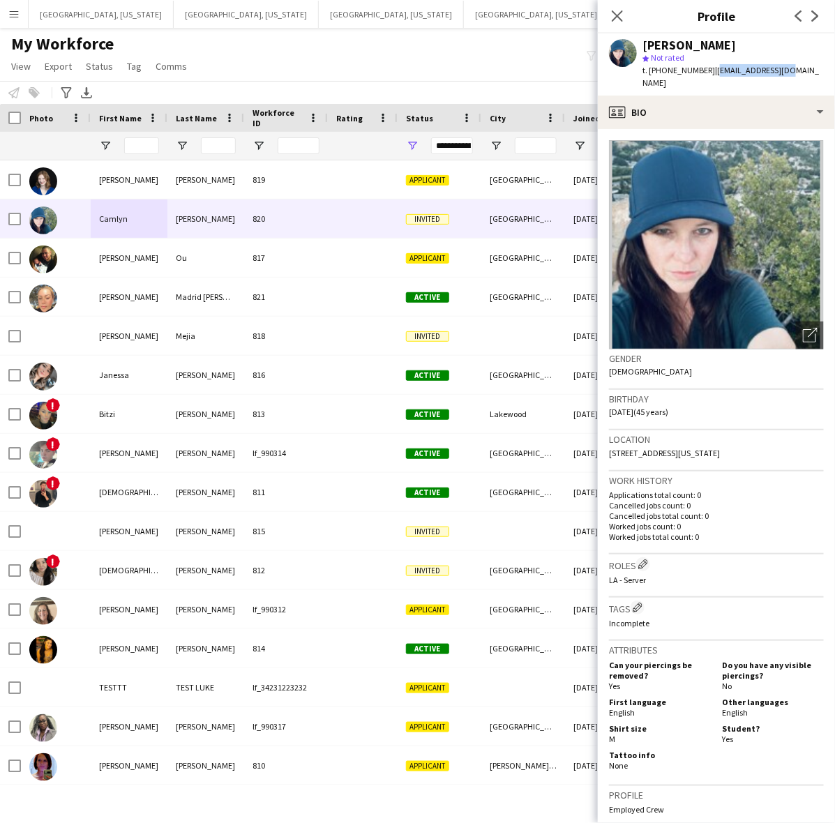
drag, startPoint x: 782, startPoint y: 74, endPoint x: 705, endPoint y: 75, distance: 77.4
click at [705, 75] on div "Camlyn Bowen star Not rated t. +18184884461 | camlynrae@aol.com" at bounding box center [716, 64] width 237 height 62
copy span "camlynrae@aol.com"
click at [310, 52] on div "My Workforce View Views Default view New view Update view Delete view Edit name…" at bounding box center [417, 56] width 835 height 47
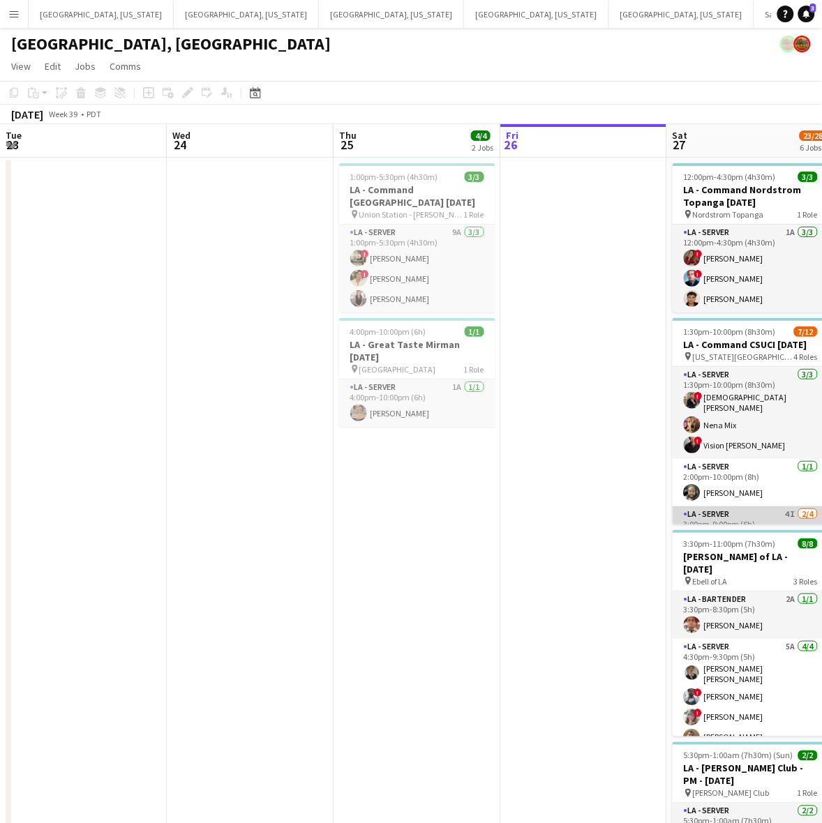
scroll to position [108, 0]
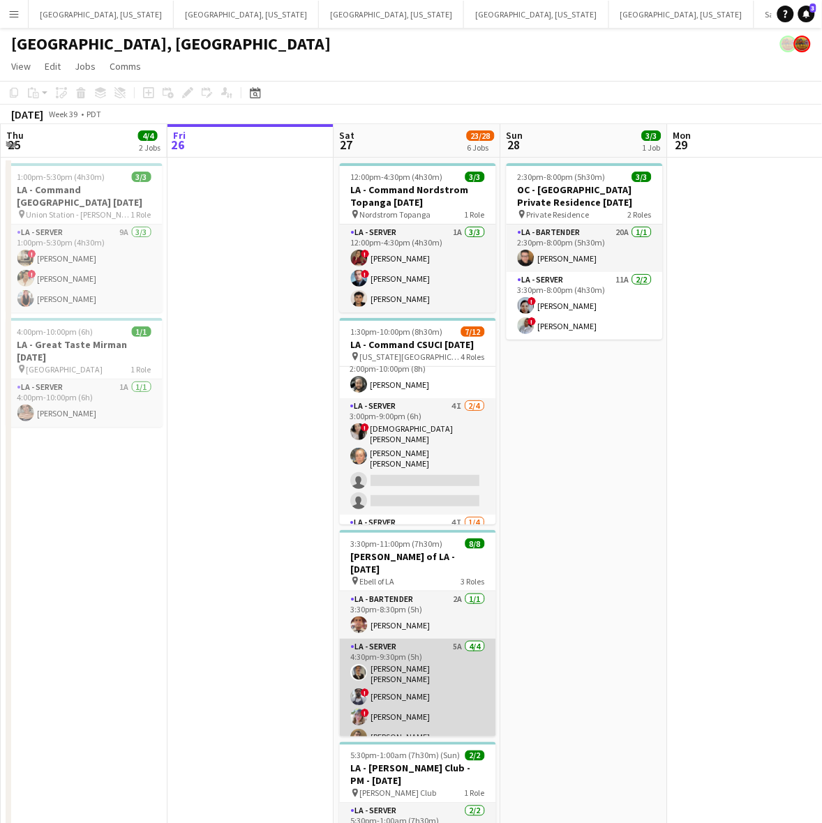
click at [422, 687] on app-card-role "LA - Server 5A [DATE] 4:30pm-9:30pm (5h) [PERSON_NAME] [PERSON_NAME] ! [PERSON_…" at bounding box center [418, 695] width 156 height 112
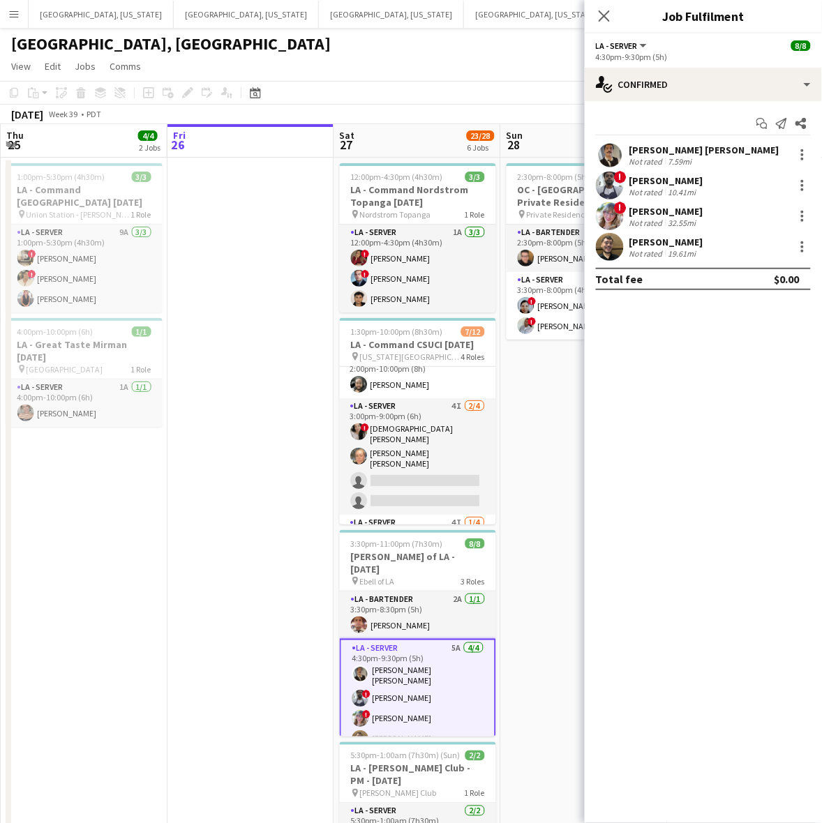
click at [619, 223] on app-user-avatar at bounding box center [610, 216] width 28 height 28
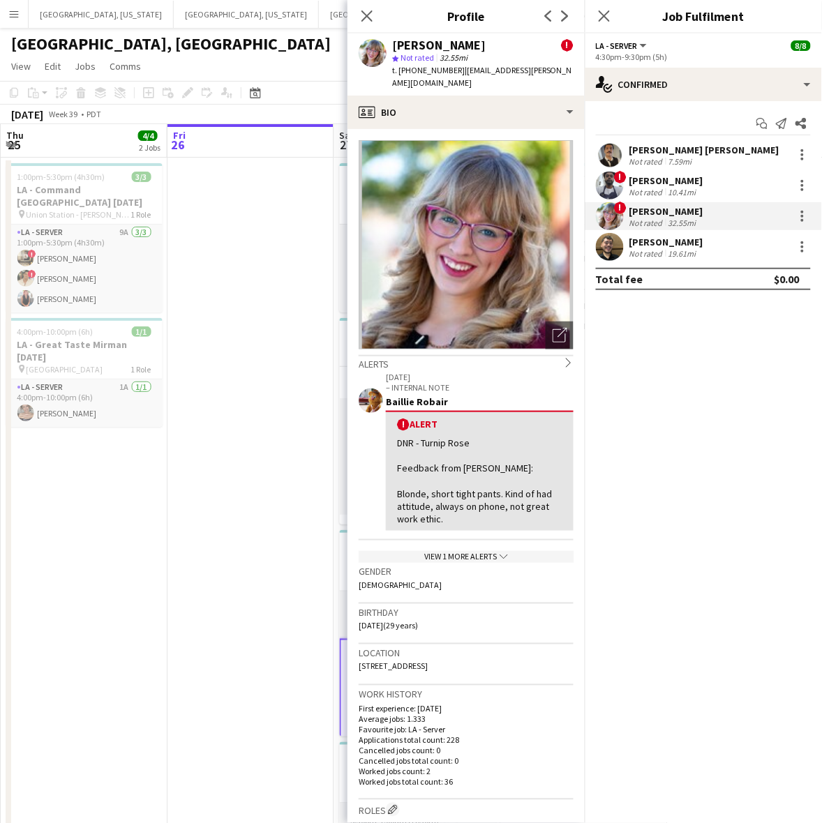
click at [419, 70] on span "t. +17192906843" at bounding box center [428, 70] width 73 height 10
copy span "17192906843"
click at [223, 560] on app-date-cell at bounding box center [250, 655] width 167 height 995
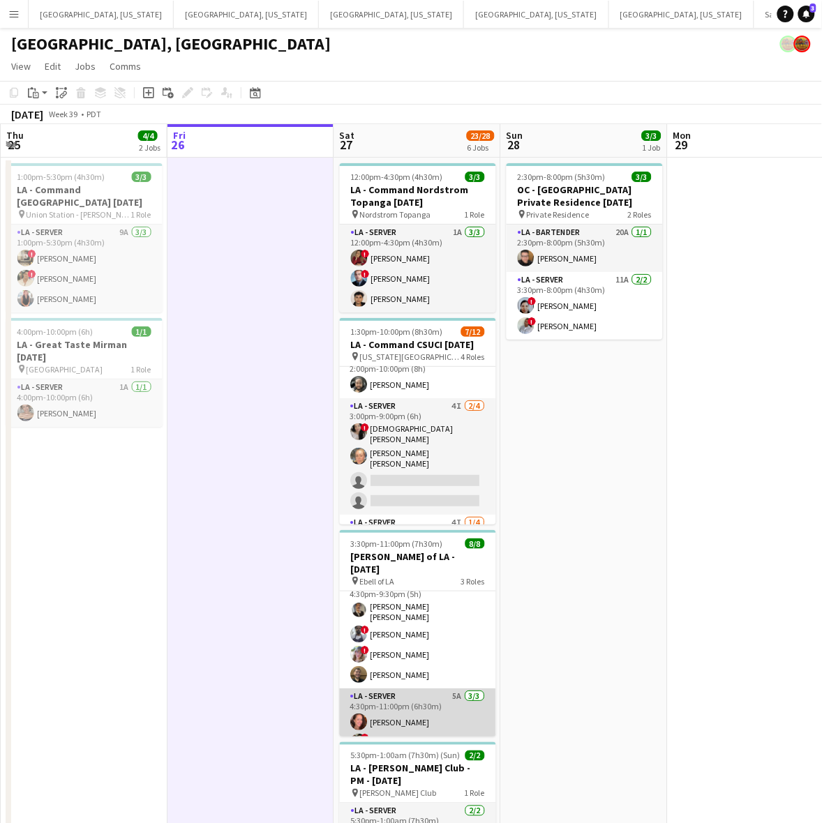
scroll to position [86, 0]
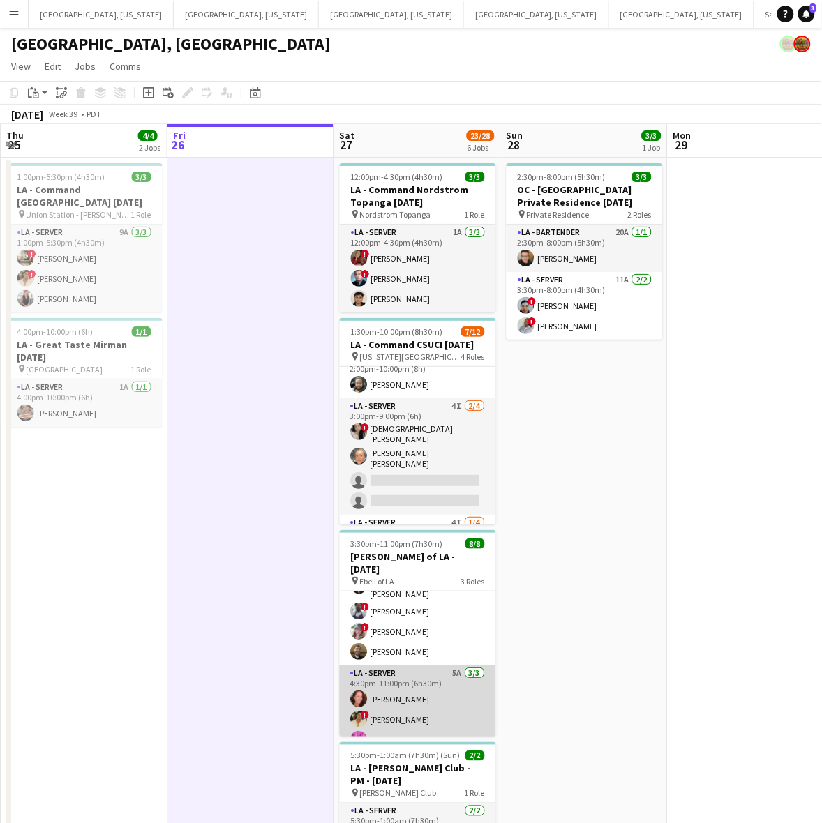
click at [368, 688] on app-card-role "LA - Server 5A 3/3 4:30pm-11:00pm (6h30m) Juniper Silva ! Edgar Colio Edwin Gue…" at bounding box center [418, 709] width 156 height 88
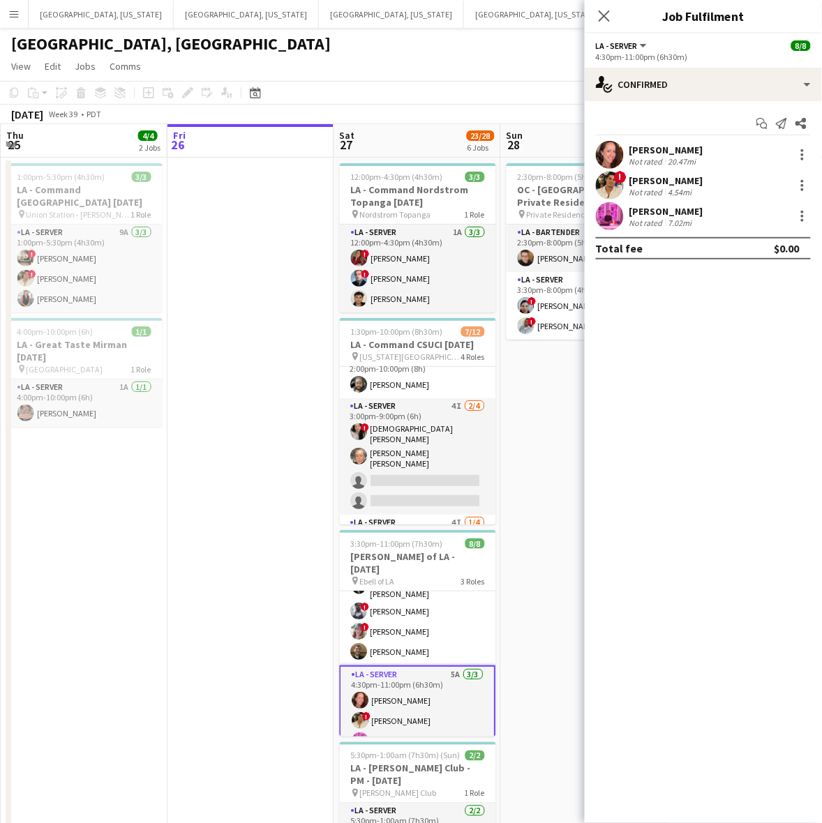
click at [628, 190] on div "! Edgar Colio Not rated 4.54mi" at bounding box center [703, 186] width 237 height 28
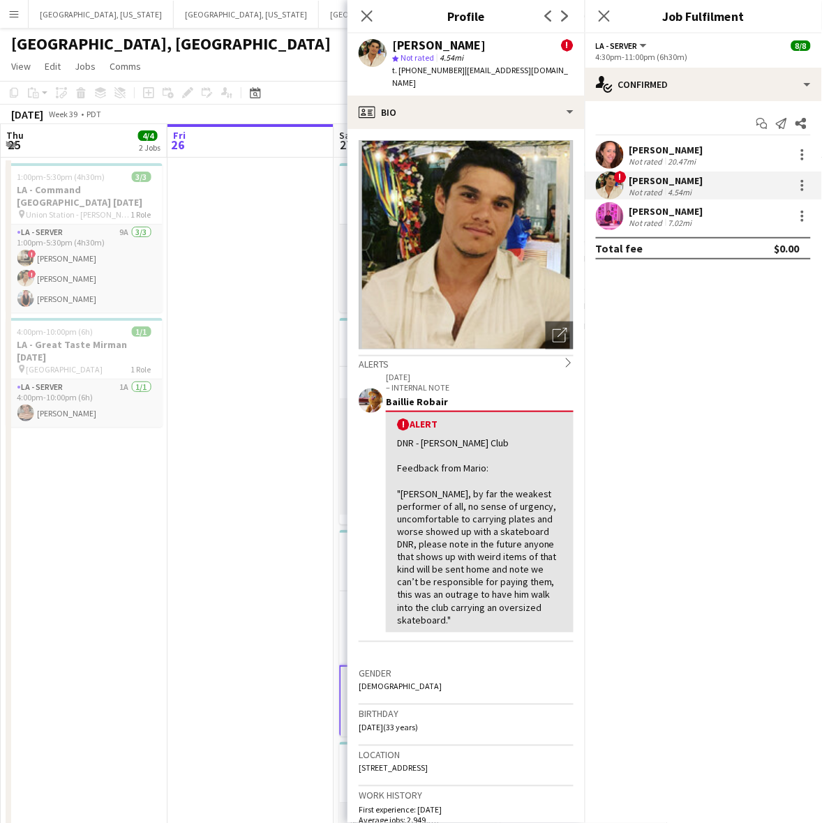
click at [412, 68] on span "t. +17609602507" at bounding box center [428, 70] width 73 height 10
copy span "17609602507"
click at [190, 469] on app-date-cell at bounding box center [250, 655] width 167 height 995
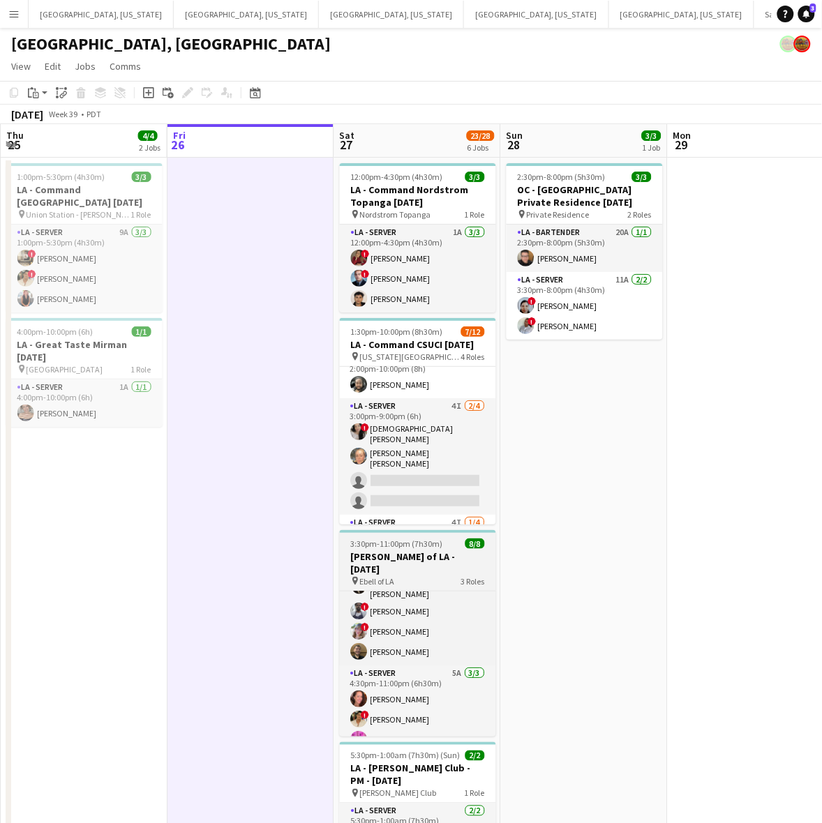
click at [393, 548] on span "3:30pm-11:00pm (7h30m)" at bounding box center [397, 544] width 92 height 10
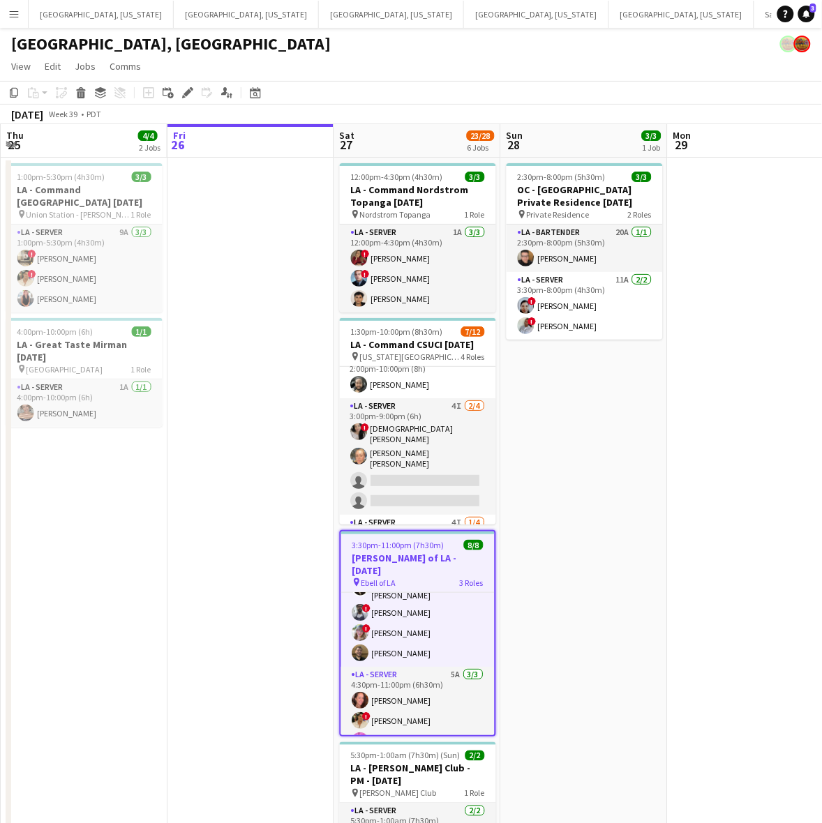
click at [185, 89] on icon "Edit" at bounding box center [187, 92] width 11 height 11
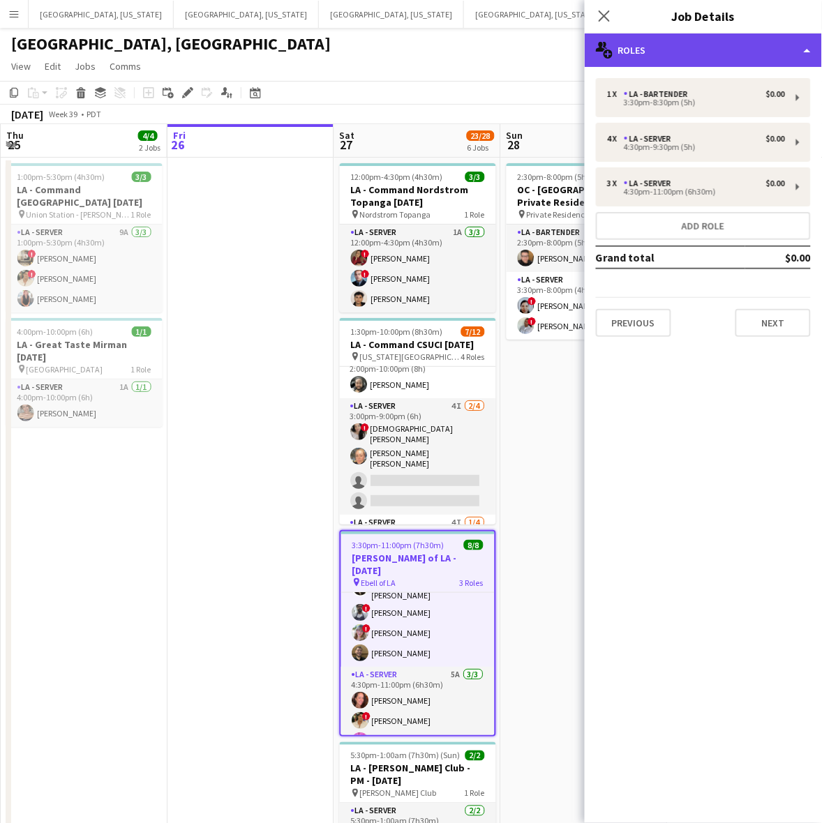
click at [702, 47] on div "multiple-users-add Roles" at bounding box center [703, 49] width 237 height 33
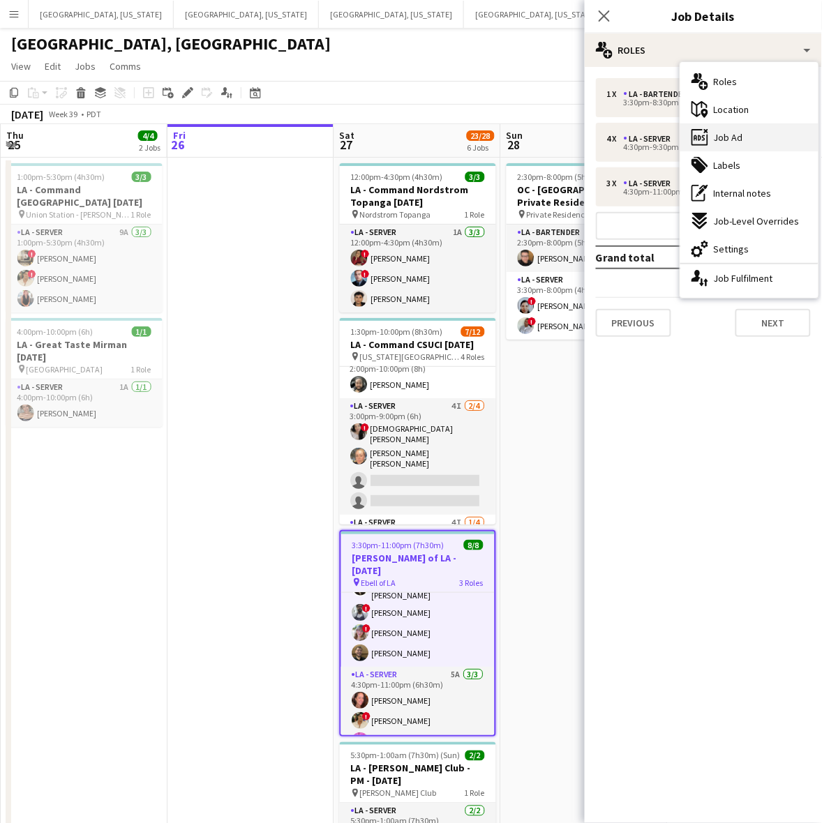
click at [724, 140] on span "Job Ad" at bounding box center [728, 137] width 29 height 13
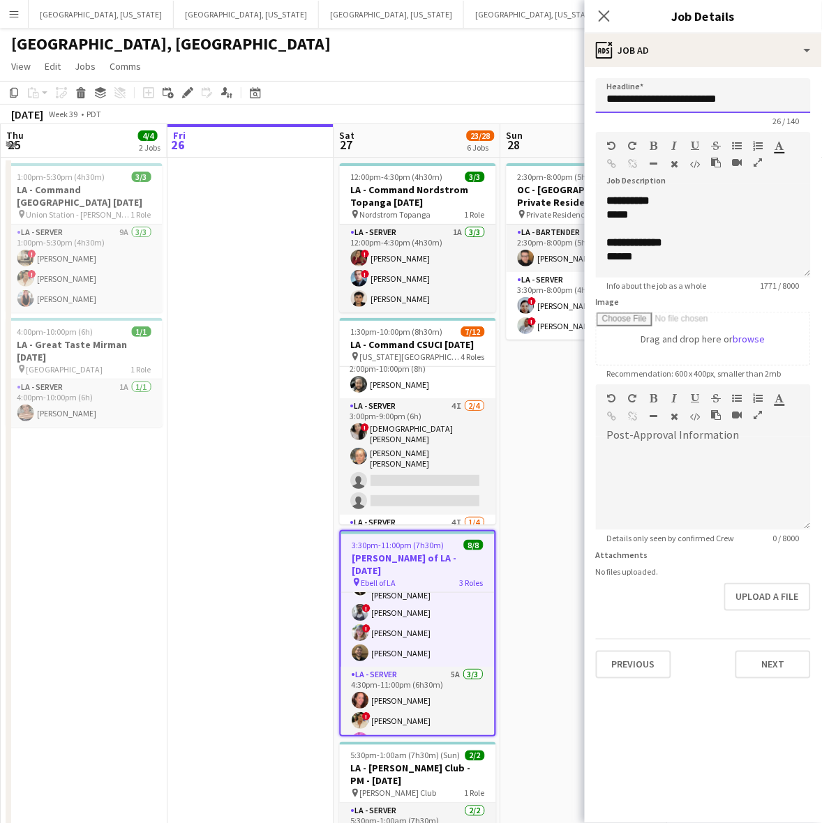
click at [687, 91] on input "**********" at bounding box center [703, 95] width 215 height 35
click at [650, 204] on b "**********" at bounding box center [628, 200] width 43 height 10
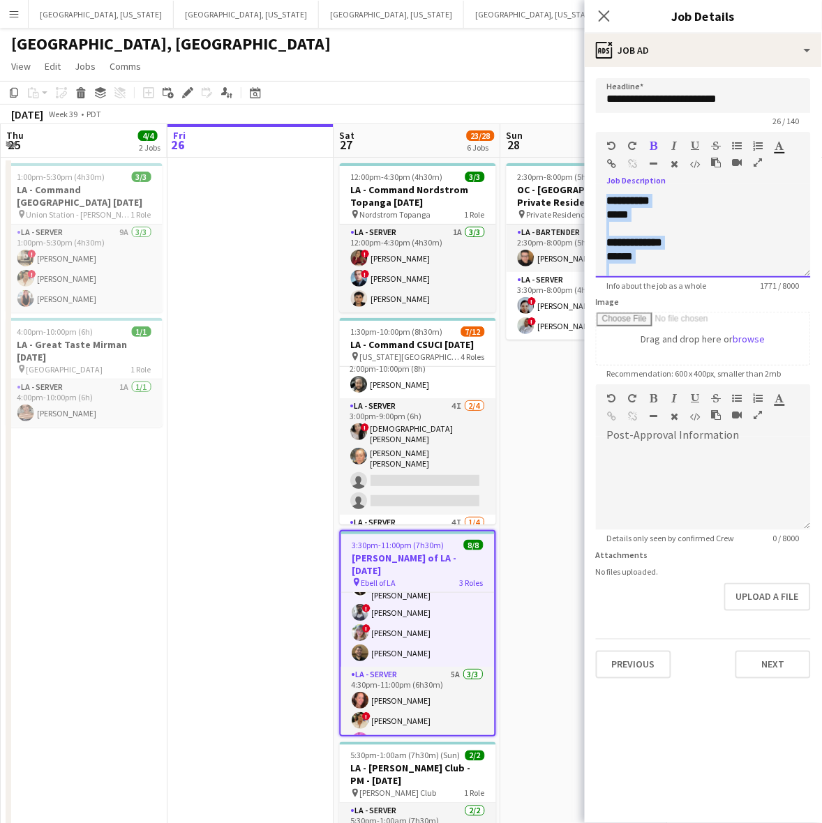
copy div "**********"
click at [475, 578] on span "3 Roles" at bounding box center [472, 583] width 24 height 10
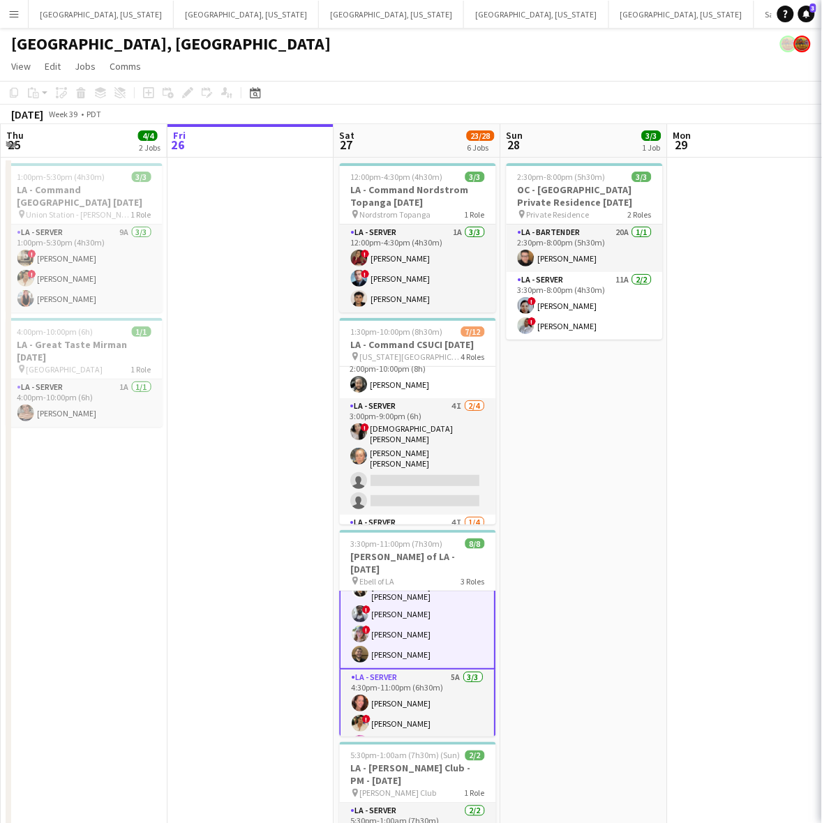
scroll to position [88, 0]
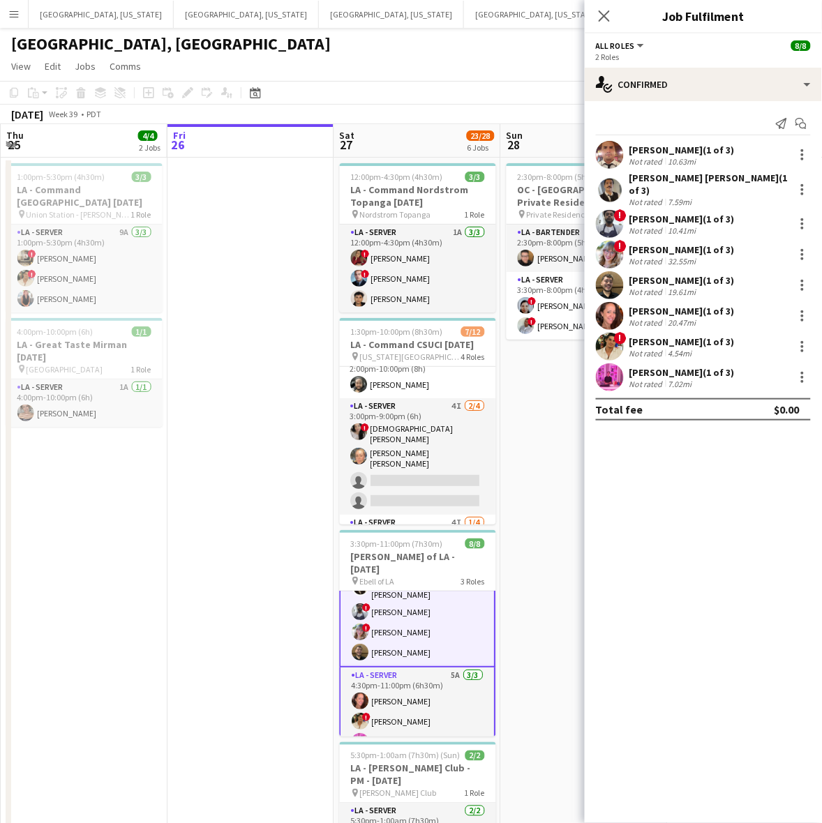
click at [670, 146] on div "GERSOM GAMEZ (1 of 3)" at bounding box center [681, 150] width 105 height 13
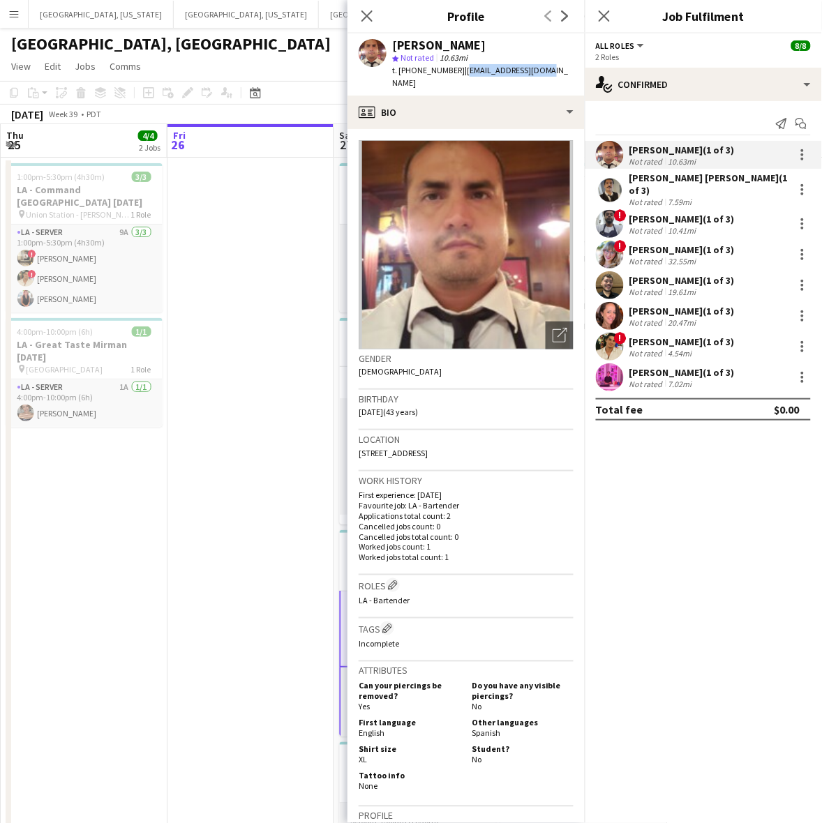
drag, startPoint x: 544, startPoint y: 70, endPoint x: 455, endPoint y: 73, distance: 89.3
click at [455, 73] on div "GERSOM GAMEZ star Not rated 10.63mi t. +16266923449 | ggamez7@outlook.com" at bounding box center [465, 64] width 237 height 62
copy span "ggamez7@outlook.com"
click at [643, 183] on div "David Gersain Luis Juan (1 of 3)" at bounding box center [708, 184] width 159 height 25
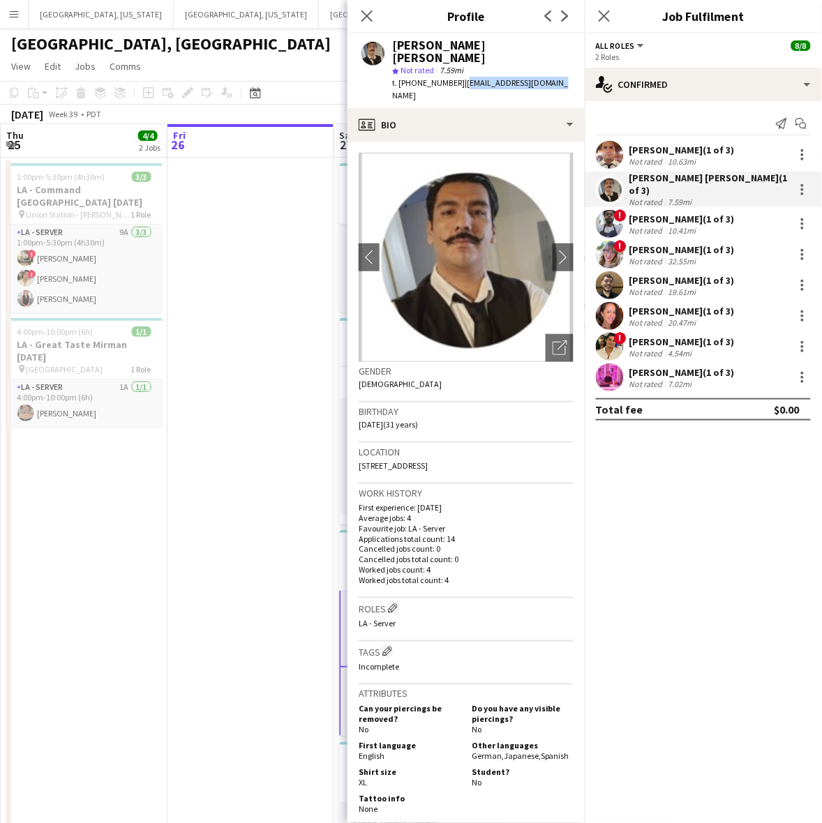
drag, startPoint x: 549, startPoint y: 74, endPoint x: 454, endPoint y: 70, distance: 94.9
click at [454, 70] on app-profile-header "David Gersain Luis Juan star Not rated 7.59mi t. +18188508727 | davyluisjuan@gm…" at bounding box center [465, 70] width 237 height 75
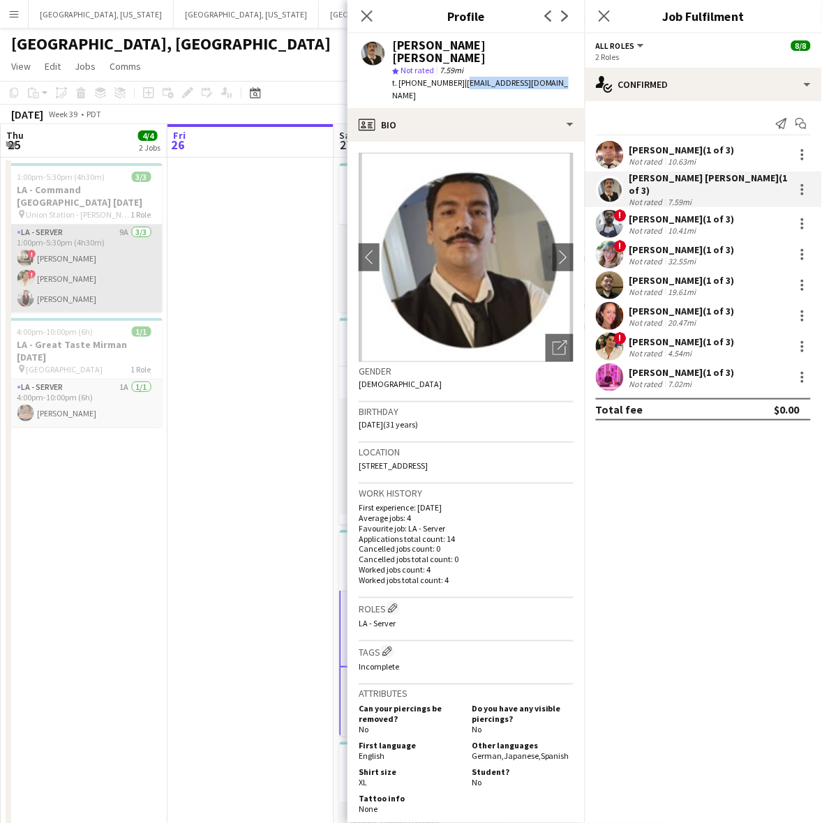
copy span "davyluisjuan@gmail.com"
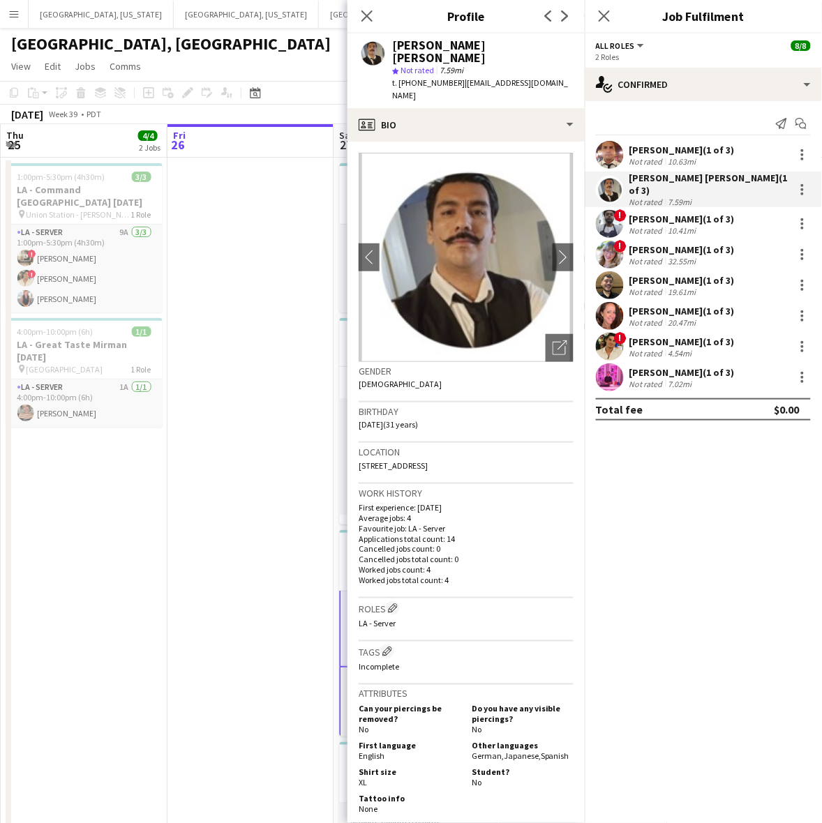
click at [668, 225] on div "10.41mi" at bounding box center [681, 230] width 33 height 10
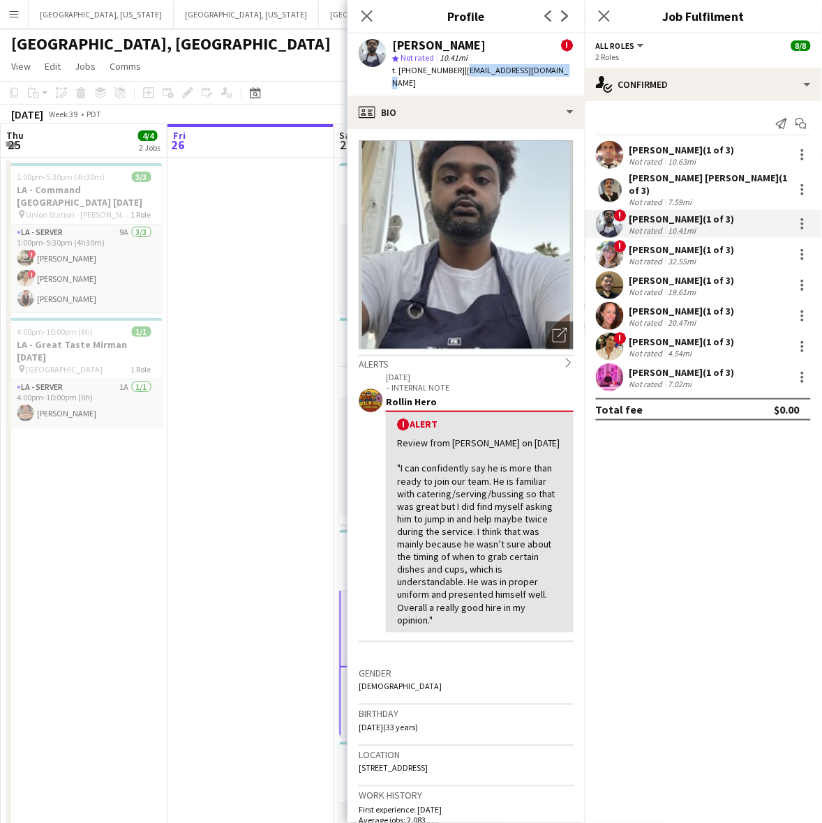
drag, startPoint x: 538, startPoint y: 77, endPoint x: 454, endPoint y: 78, distance: 83.7
click at [454, 78] on div "Terrell Bassil ! star Not rated 10.41mi t. +12025565930 | terrellbassil@gmail.c…" at bounding box center [465, 64] width 237 height 62
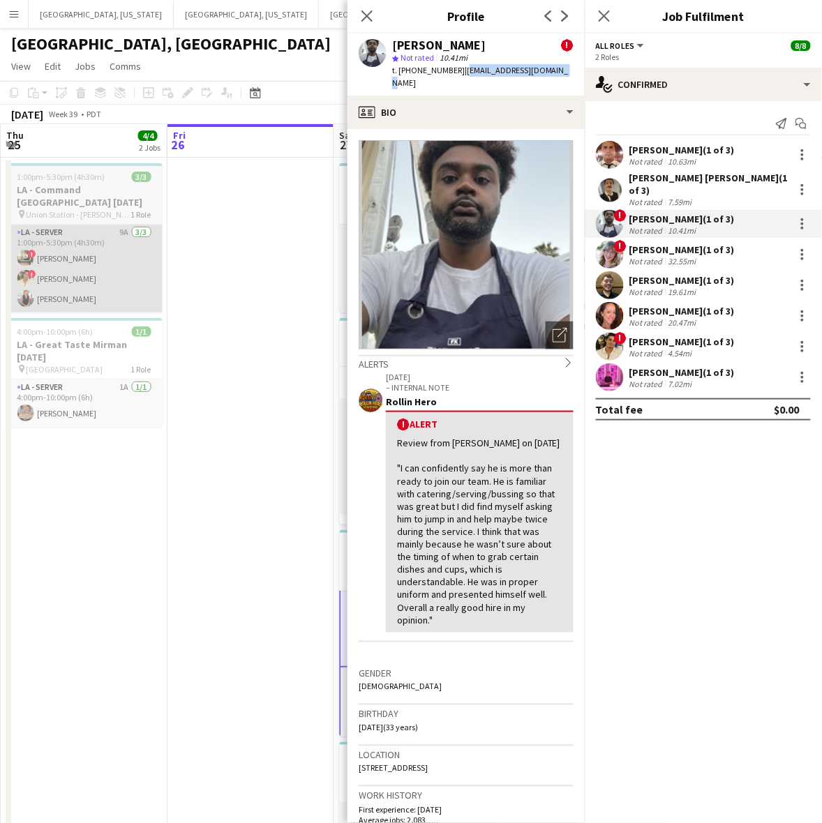
copy span "terrellbassil@gmail.com"
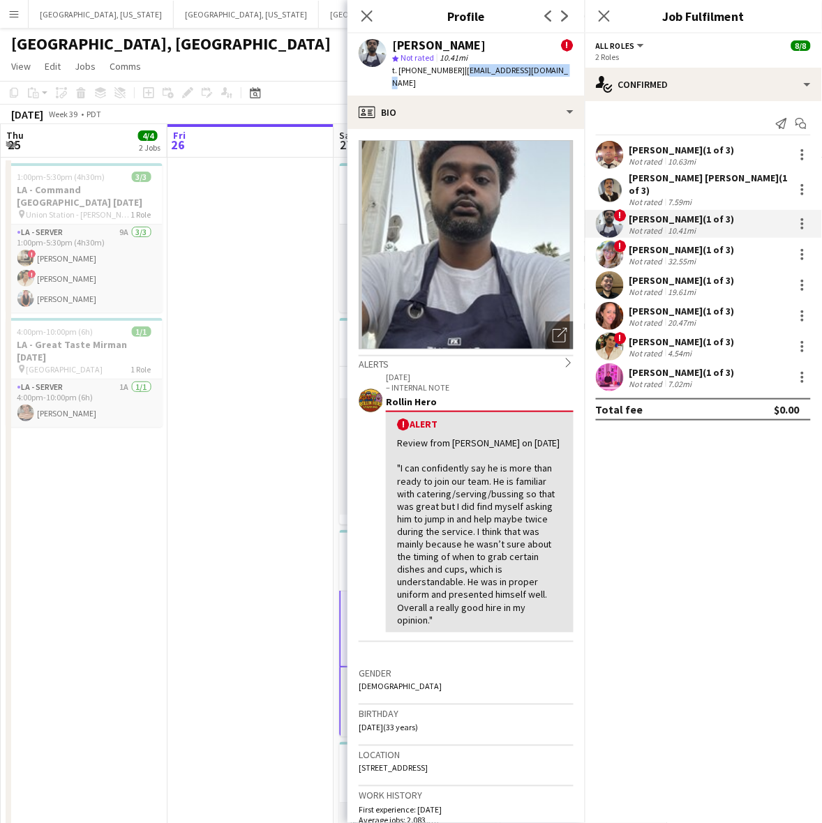
click at [673, 243] on div "Caitlin Sayers (1 of 3)" at bounding box center [681, 249] width 105 height 13
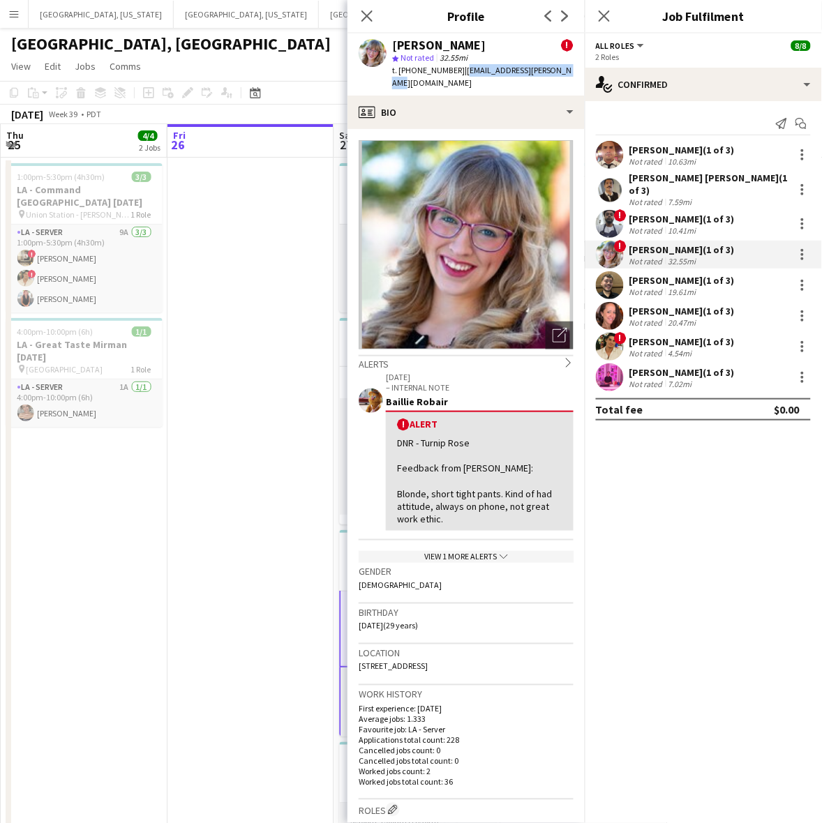
drag, startPoint x: 556, startPoint y: 73, endPoint x: 455, endPoint y: 77, distance: 101.2
click at [455, 77] on div "Caitlin Sayers ! star Not rated 32.55mi t. +17192906843 | cait.a.glidewell@gmai…" at bounding box center [465, 64] width 237 height 62
click at [509, 75] on div "t. +17192906843 | cait.a.glidewell@gmail.com" at bounding box center [482, 76] width 181 height 25
drag, startPoint x: 552, startPoint y: 71, endPoint x: 454, endPoint y: 70, distance: 97.7
click at [454, 70] on div "Caitlin Sayers ! star Not rated 32.55mi t. +17192906843 | cait.a.glidewell@gmai…" at bounding box center [465, 64] width 237 height 62
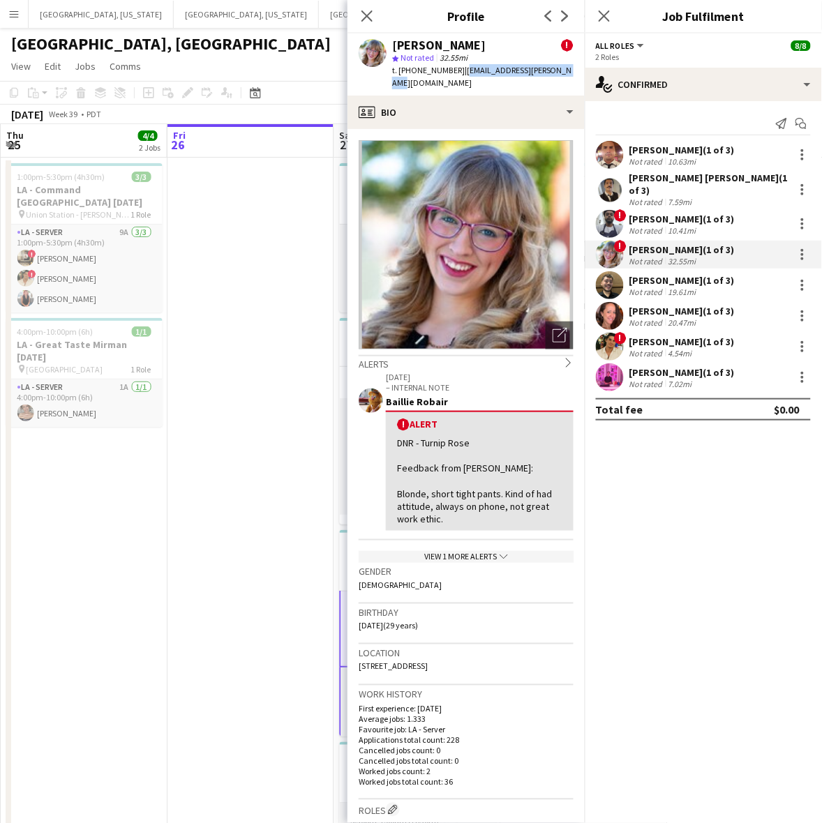
copy span "cait.a.glidewell@gmail.com"
drag, startPoint x: 652, startPoint y: 274, endPoint x: 670, endPoint y: 287, distance: 22.5
click at [652, 274] on div "Maurcio Serrano (1 of 3)" at bounding box center [681, 280] width 105 height 13
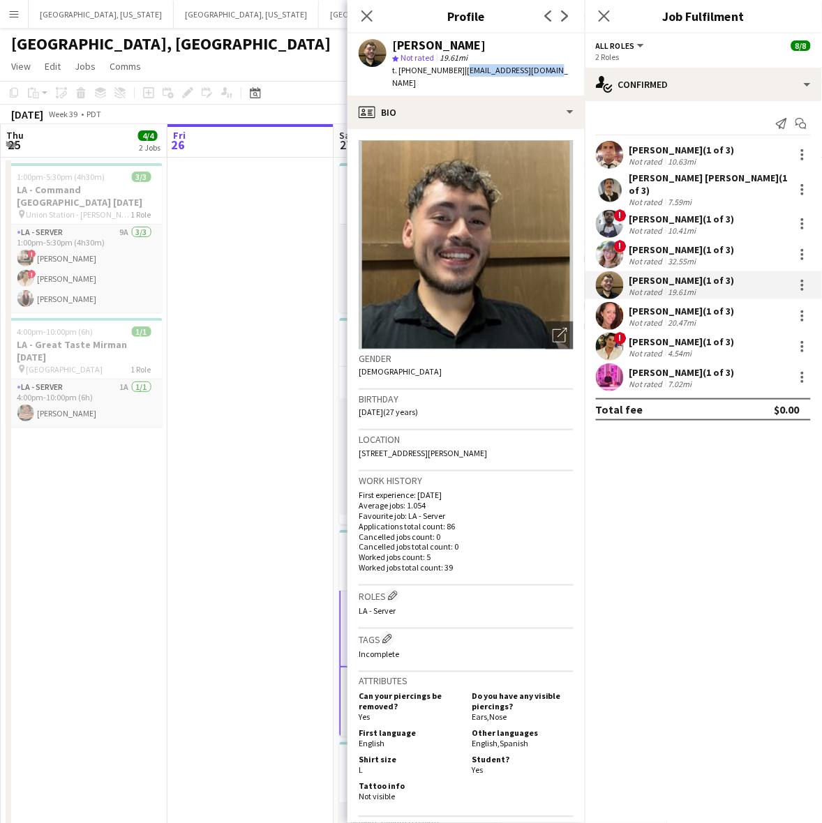
drag, startPoint x: 550, startPoint y: 70, endPoint x: 457, endPoint y: 70, distance: 92.8
click at [457, 70] on div "Maurcio Serrano star Not rated 19.61mi t. +16265974055 | mauricioepe@yahoo.com" at bounding box center [465, 64] width 237 height 62
copy span "mauricioepe@yahoo.com"
drag, startPoint x: 668, startPoint y: 300, endPoint x: 678, endPoint y: 292, distance: 13.4
click at [668, 305] on div "Juniper Silva (1 of 3)" at bounding box center [681, 311] width 105 height 13
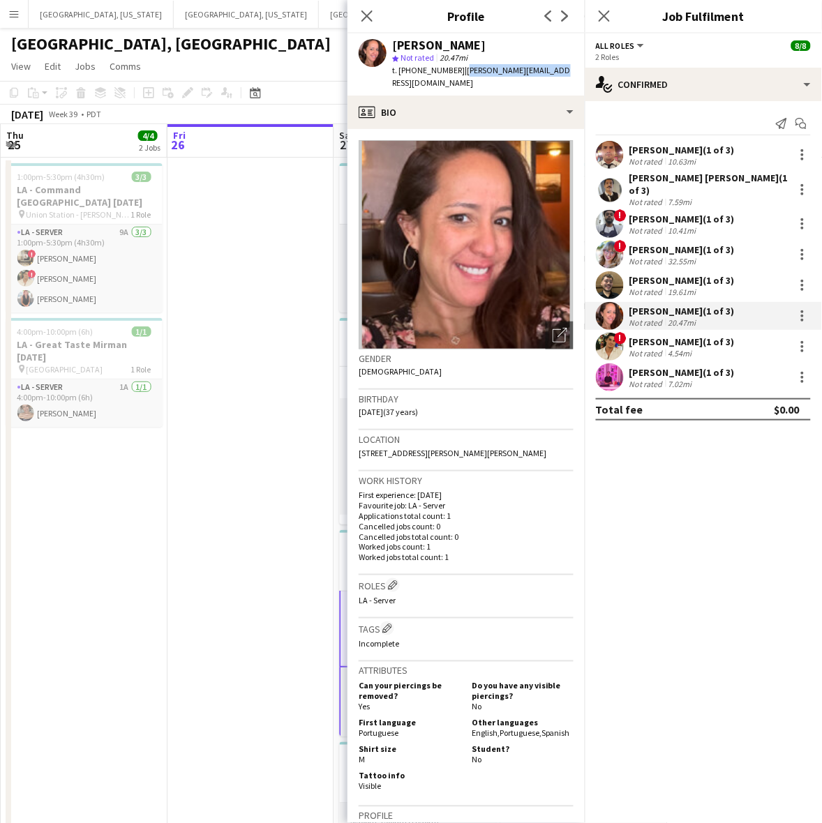
drag, startPoint x: 552, startPoint y: 72, endPoint x: 456, endPoint y: 75, distance: 97.0
click at [456, 75] on div "Juniper Silva star Not rated 20.47mi t. +13233957202 | godoy.jana10@gmail.com" at bounding box center [465, 64] width 237 height 62
copy span "godoy.jana10@gmail.com"
click at [660, 348] on div "Not rated" at bounding box center [647, 353] width 36 height 10
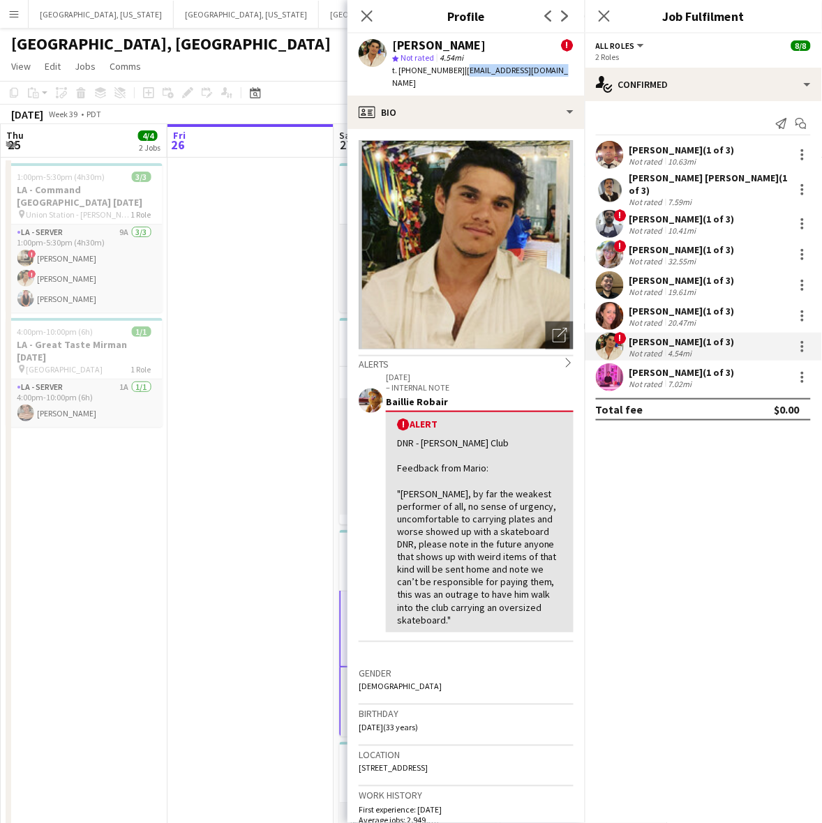
drag, startPoint x: 551, startPoint y: 70, endPoint x: 455, endPoint y: 74, distance: 96.3
click at [455, 74] on div "Edgar Colio ! star Not rated 4.54mi t. +17609602507 | ed.colio1992@gmail.com" at bounding box center [465, 64] width 237 height 62
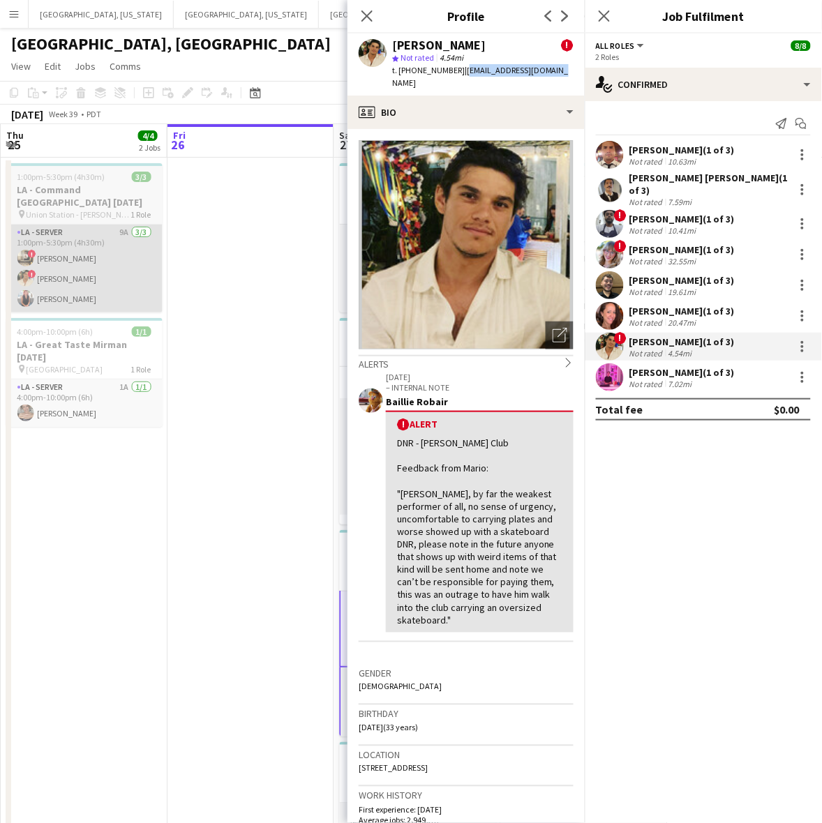
copy span "ed.colio1992@gmail.com"
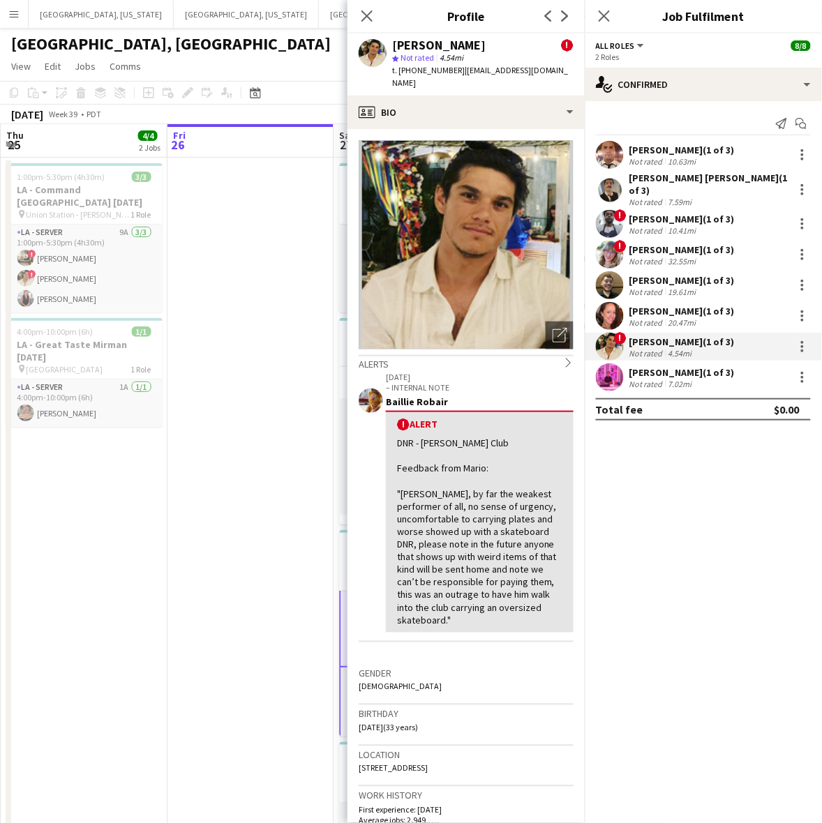
click at [657, 368] on div "Edwin Guerrero (1 of 3)" at bounding box center [681, 372] width 105 height 13
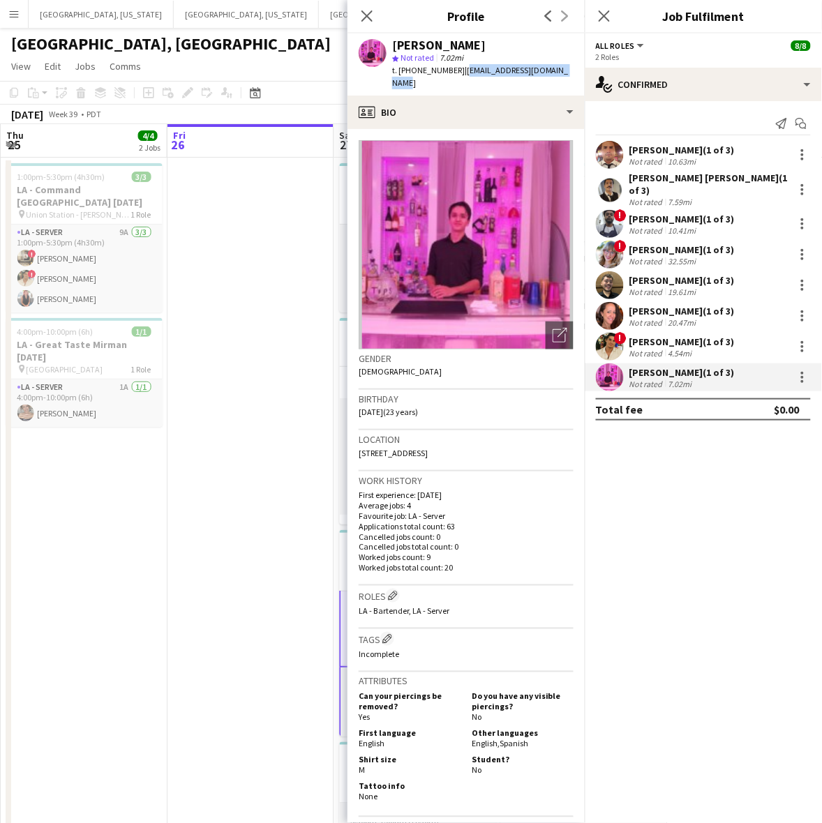
drag, startPoint x: 571, startPoint y: 71, endPoint x: 460, endPoint y: 74, distance: 110.2
click at [460, 74] on div "Edwin Guerrero star Not rated 7.02mi t. +1213-569-1873 | edwinguerrero432@gmail…" at bounding box center [465, 64] width 237 height 62
drag, startPoint x: 218, startPoint y: 249, endPoint x: 231, endPoint y: 249, distance: 13.3
click at [218, 249] on app-date-cell at bounding box center [250, 655] width 167 height 995
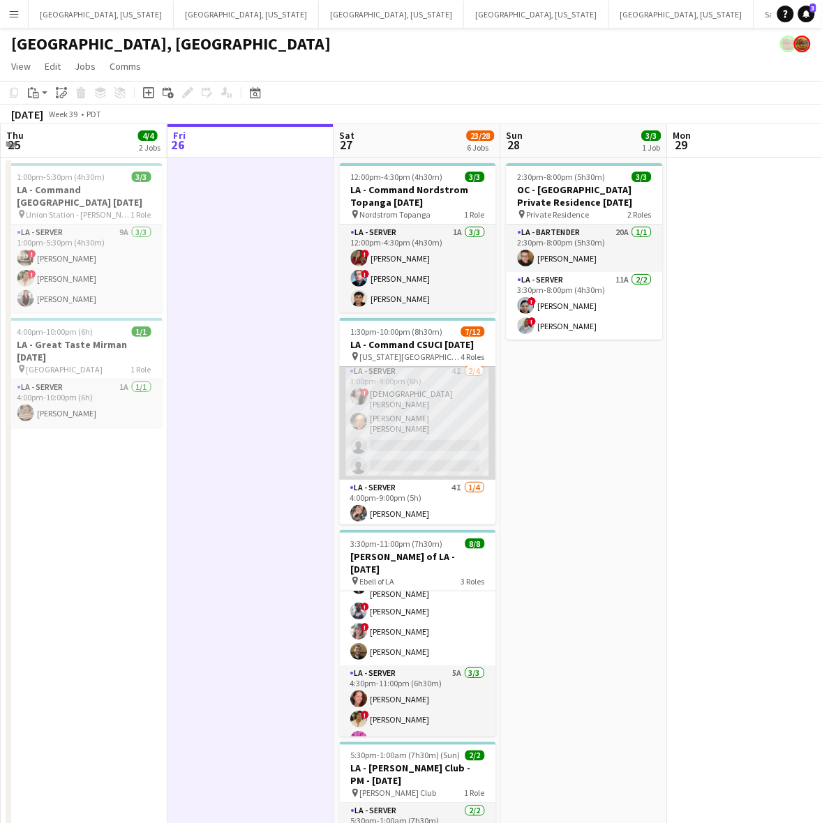
scroll to position [174, 0]
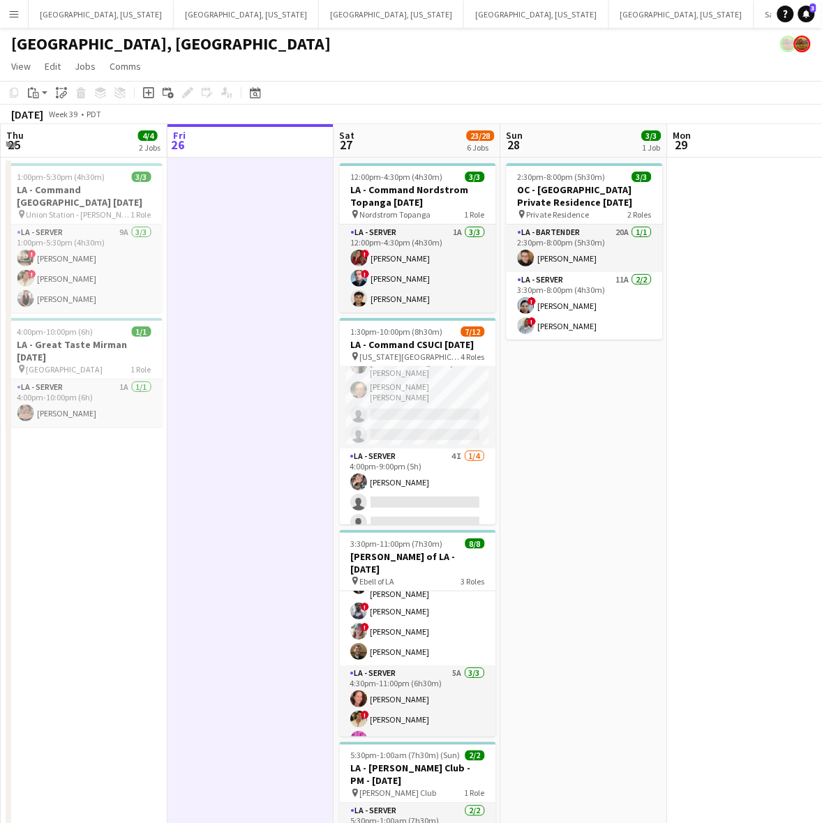
click at [15, 8] on app-icon "Menu" at bounding box center [13, 13] width 11 height 11
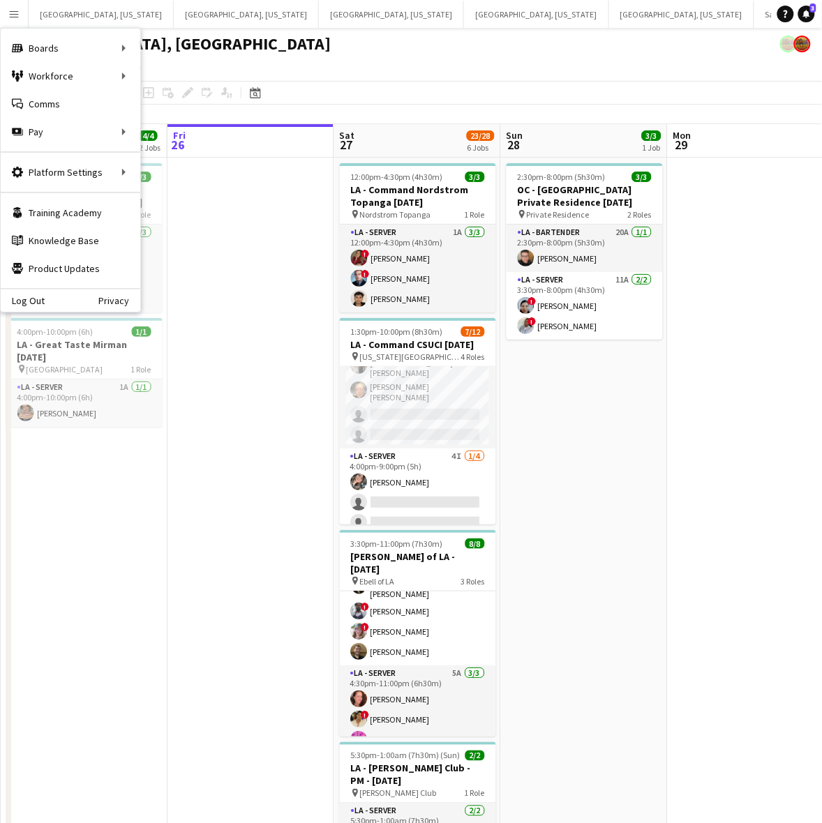
click at [15, 8] on app-icon "Menu" at bounding box center [13, 13] width 11 height 11
click at [213, 46] on div "[GEOGRAPHIC_DATA], [GEOGRAPHIC_DATA]" at bounding box center [411, 41] width 822 height 27
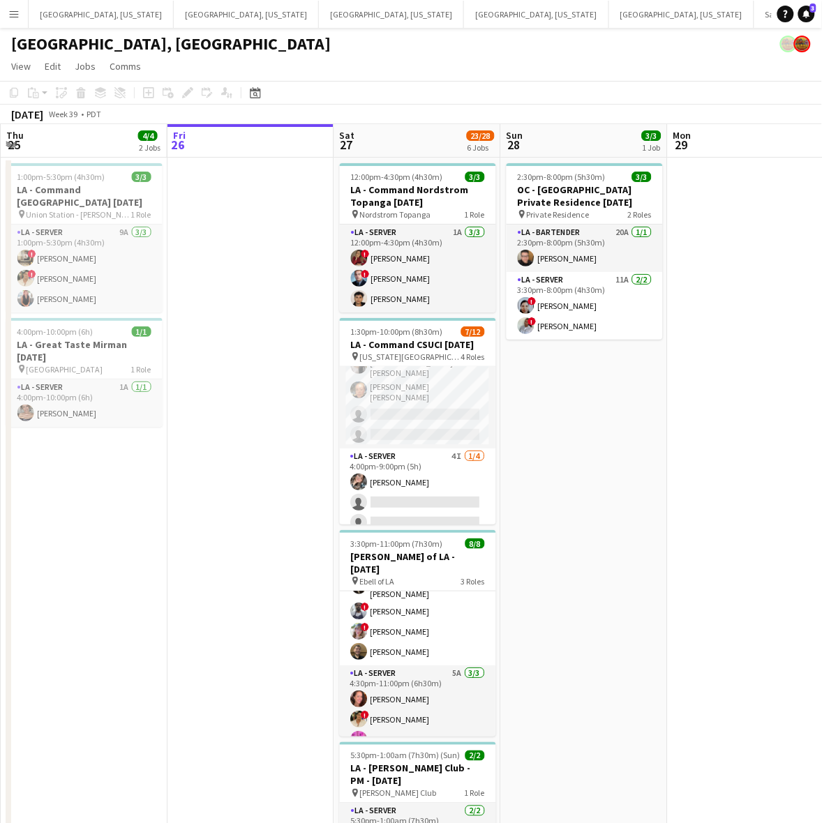
click at [243, 47] on div "[GEOGRAPHIC_DATA], [GEOGRAPHIC_DATA]" at bounding box center [411, 41] width 822 height 27
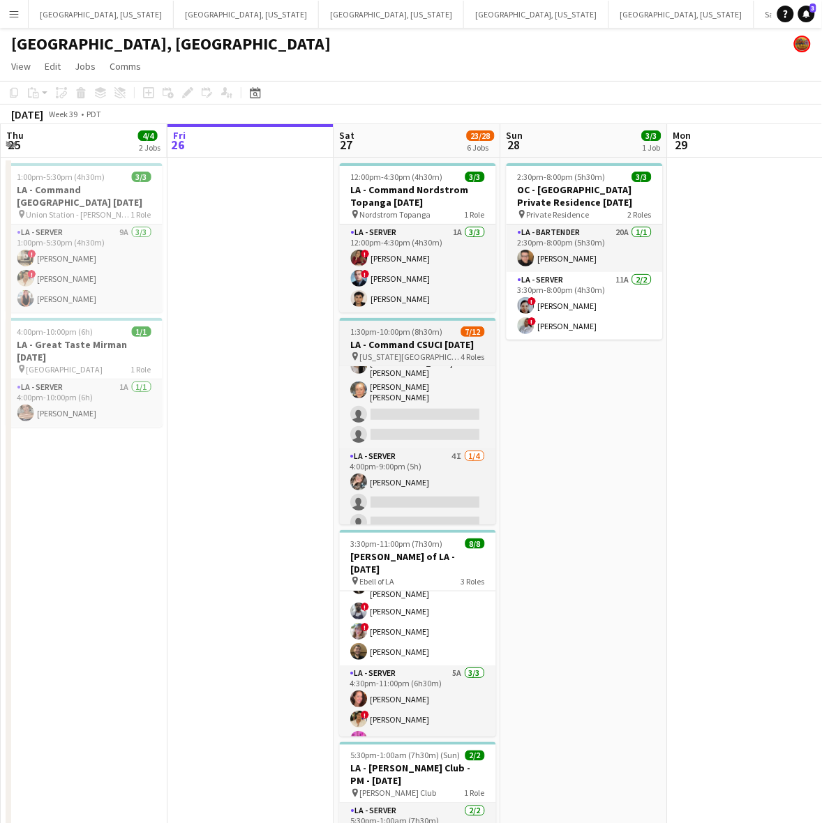
click at [392, 339] on h3 "LA - Command CSUCI 9.27.25" at bounding box center [418, 344] width 156 height 13
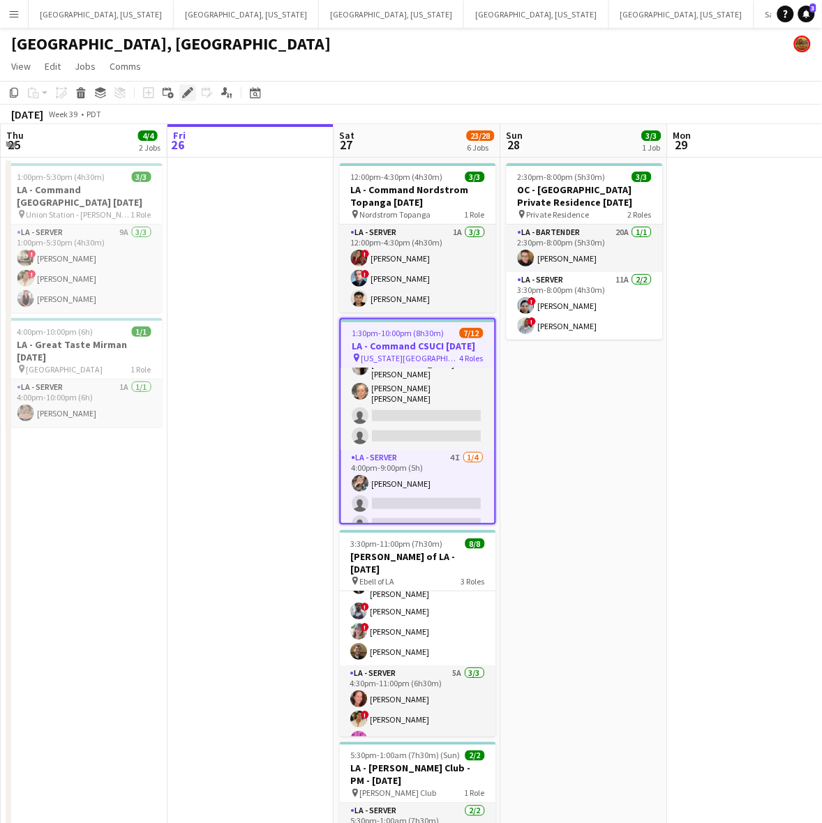
click at [186, 85] on div "Edit" at bounding box center [187, 92] width 17 height 17
type input "**********"
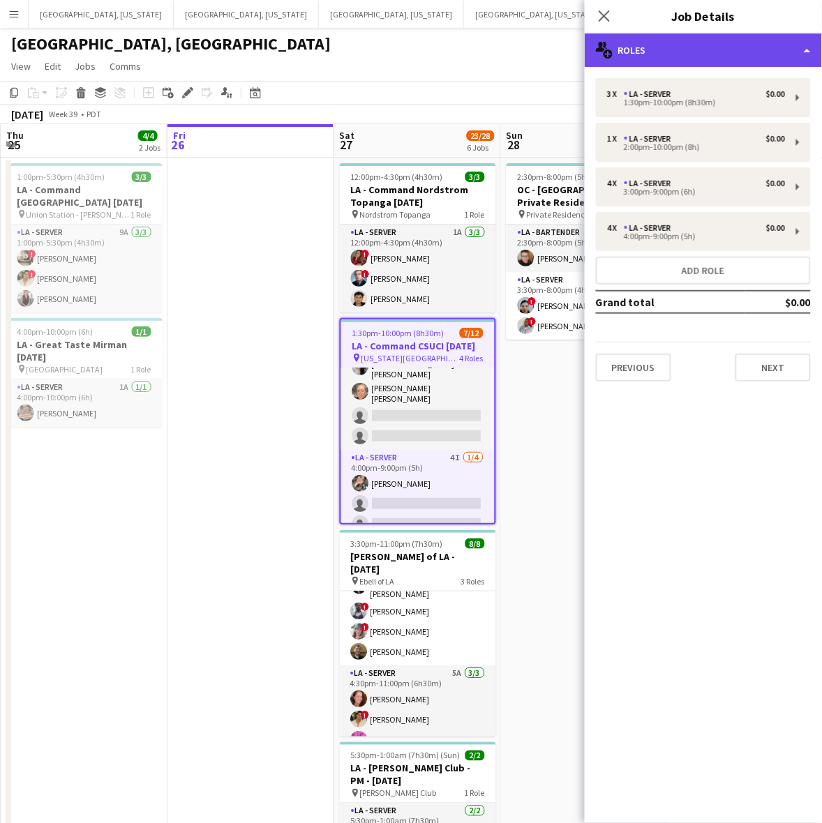
click at [700, 51] on div "multiple-users-add Roles" at bounding box center [703, 49] width 237 height 33
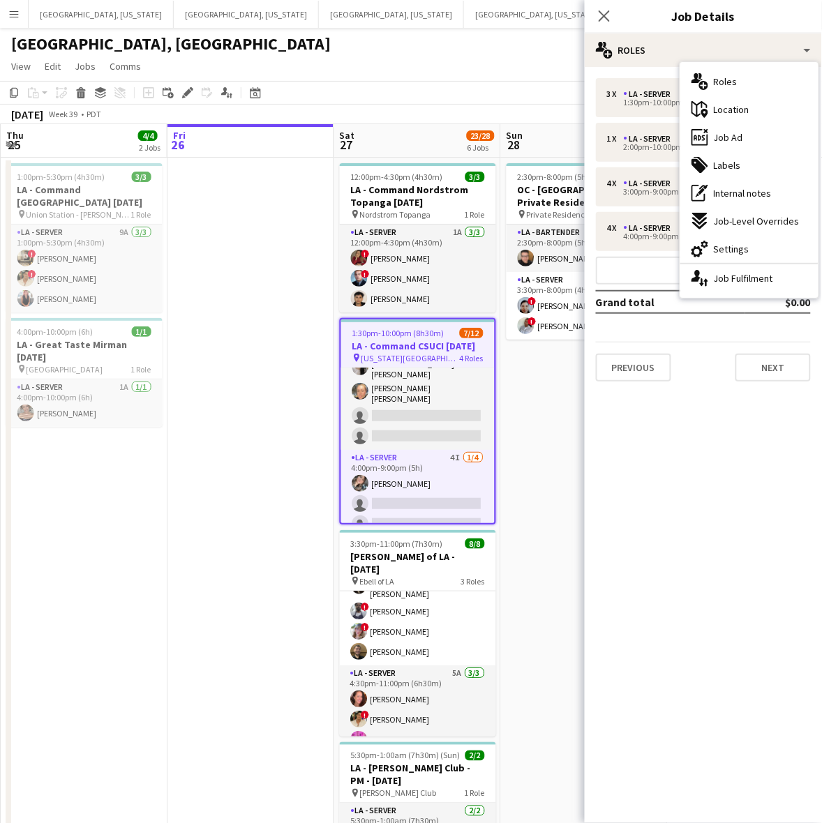
click at [741, 134] on div "ads-window Job Ad" at bounding box center [749, 137] width 138 height 28
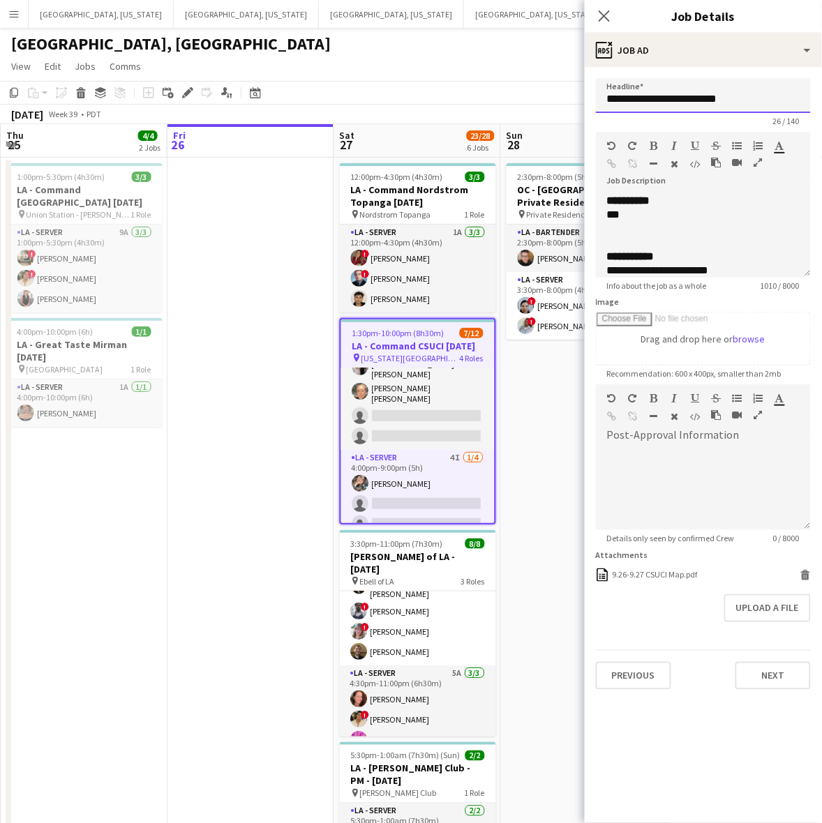
click at [687, 102] on input "**********" at bounding box center [703, 95] width 215 height 35
drag, startPoint x: 614, startPoint y: 213, endPoint x: 604, endPoint y: 214, distance: 9.8
click at [604, 214] on div "**********" at bounding box center [703, 236] width 215 height 84
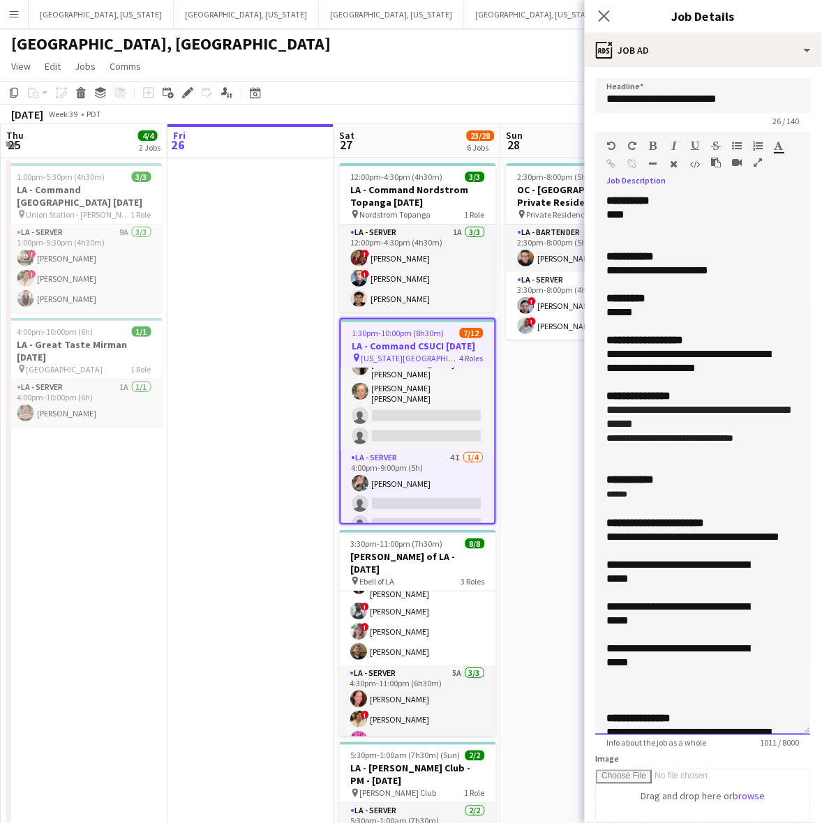
drag, startPoint x: 803, startPoint y: 270, endPoint x: 730, endPoint y: 736, distance: 471.6
click at [730, 735] on div "**********" at bounding box center [703, 464] width 215 height 541
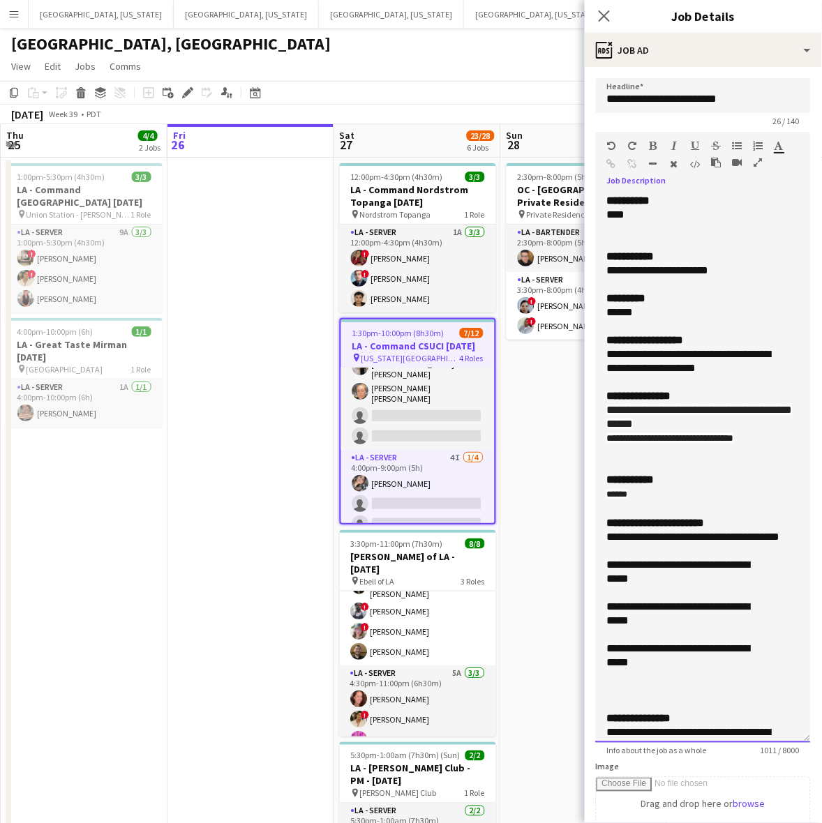
click at [699, 280] on div at bounding box center [703, 285] width 193 height 14
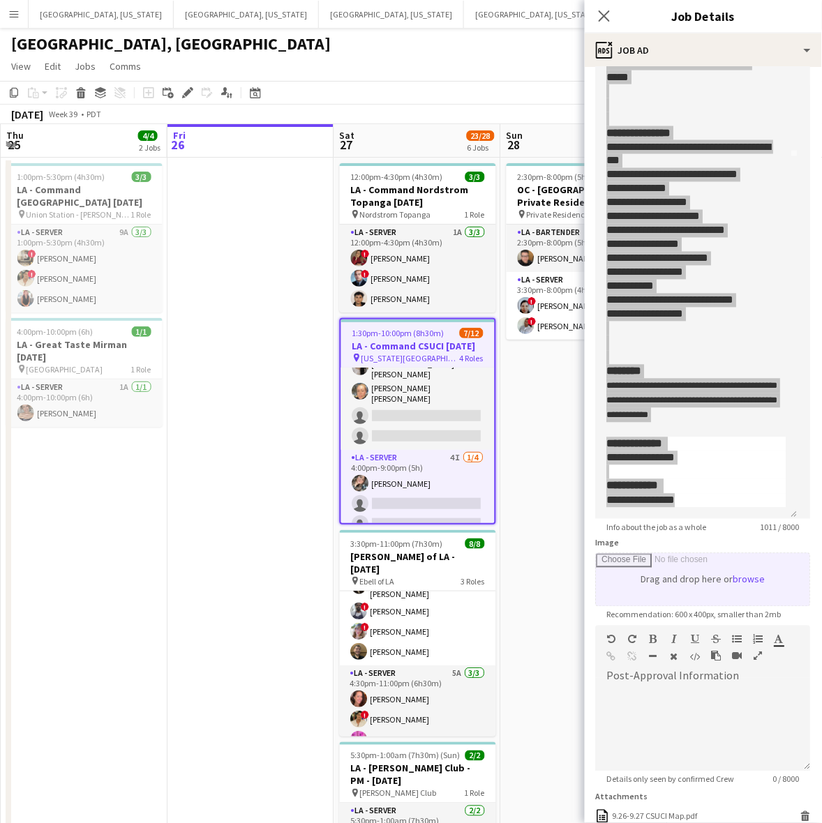
scroll to position [342, 0]
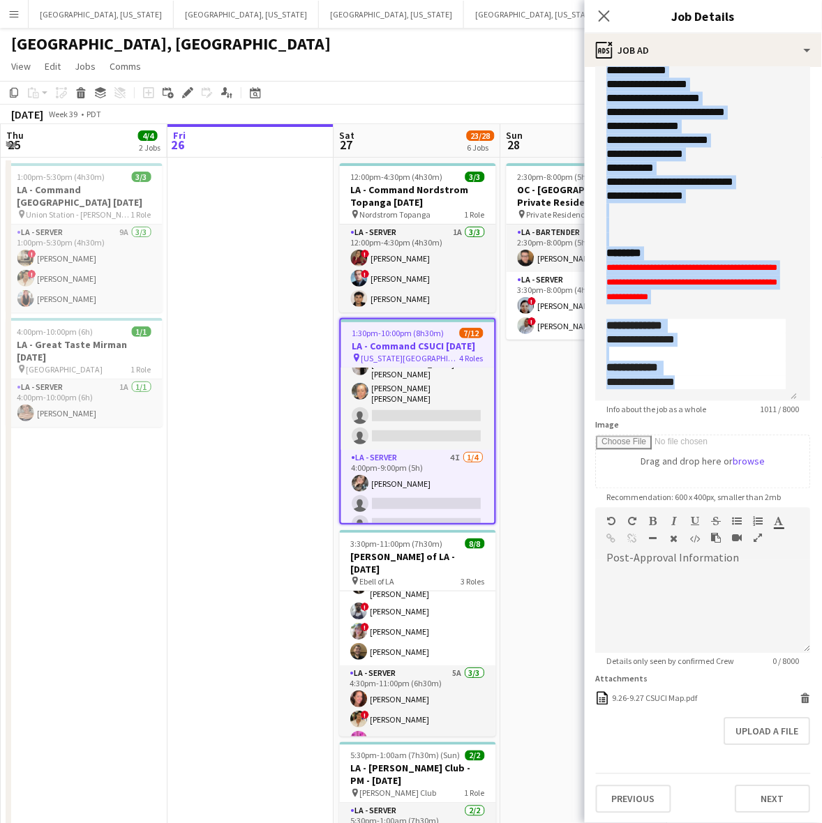
drag, startPoint x: 478, startPoint y: 357, endPoint x: 600, endPoint y: 301, distance: 134.2
click at [478, 357] on span "4 Roles" at bounding box center [472, 358] width 24 height 10
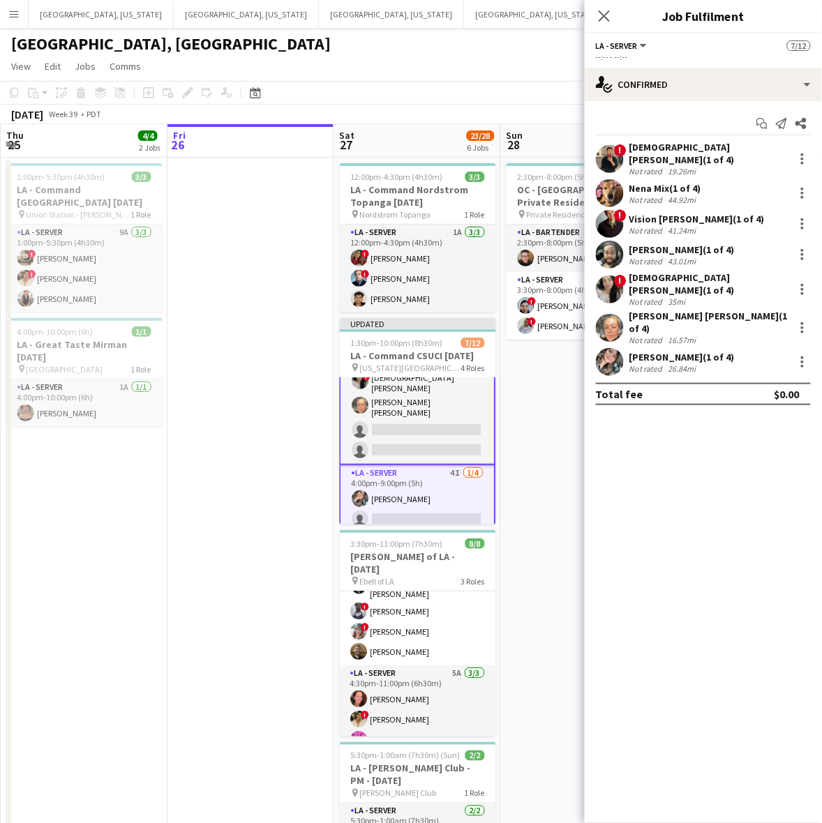
scroll to position [176, 0]
click at [625, 148] on span "!" at bounding box center [620, 150] width 13 height 13
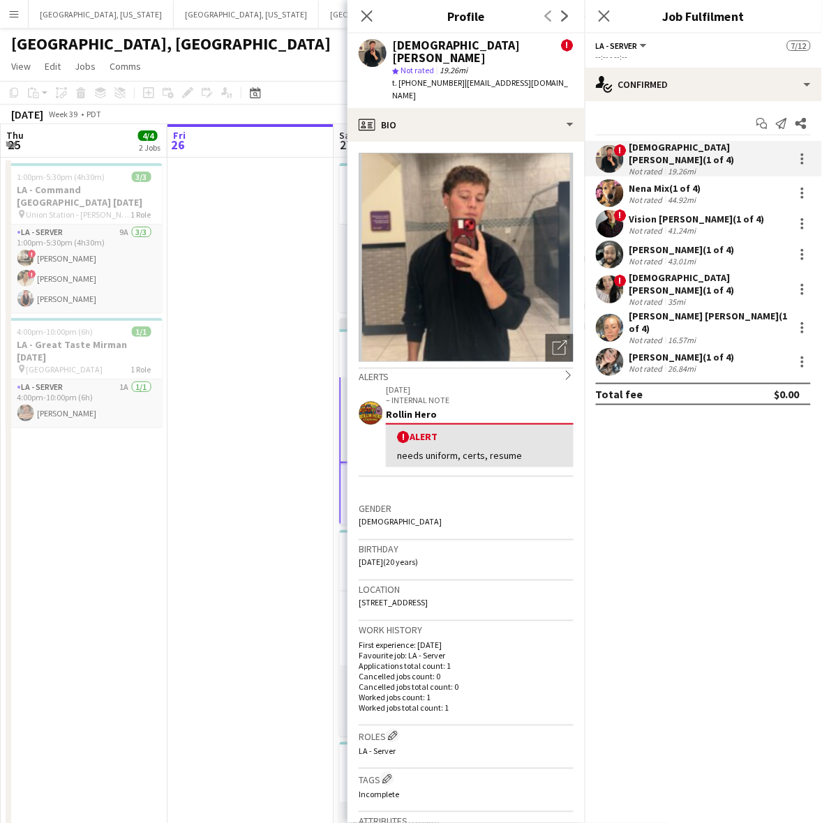
drag, startPoint x: 562, startPoint y: 68, endPoint x: 454, endPoint y: 75, distance: 108.3
click at [454, 75] on div "Jesus Tamayo ! star Not rated 19.26mi t. +18056301001 | jesustamayo870@gmail.com" at bounding box center [465, 70] width 237 height 75
click at [650, 197] on div "Nena Mix (1 of 4) Not rated 44.92mi" at bounding box center [703, 193] width 237 height 28
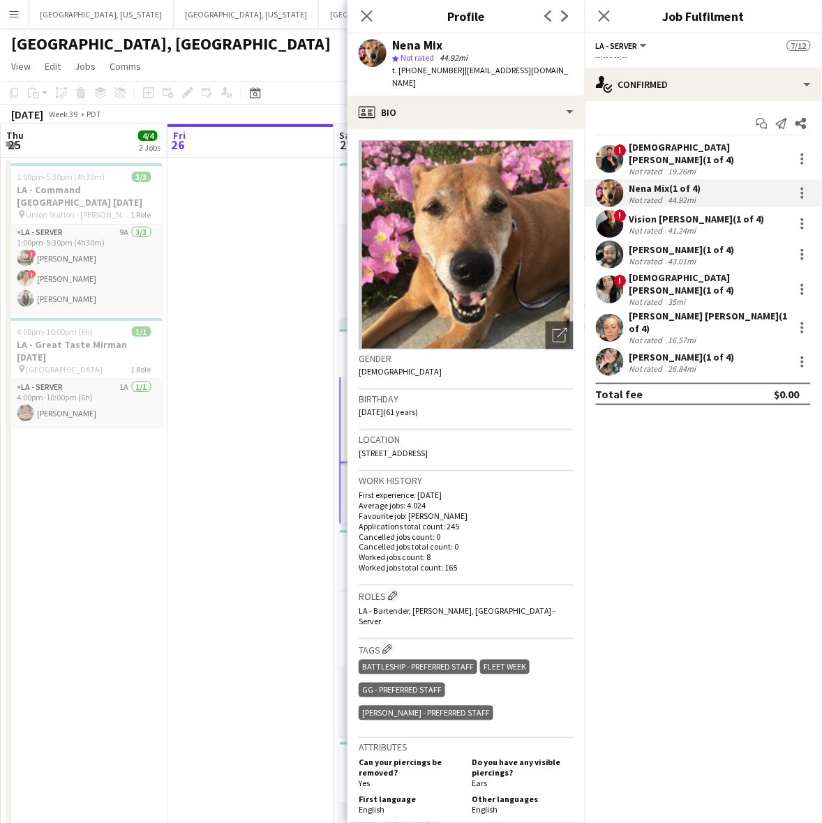
drag, startPoint x: 542, startPoint y: 73, endPoint x: 455, endPoint y: 75, distance: 87.2
click at [455, 75] on div "Nena Mix star Not rated 44.92mi t. +16028209383 | nenamix1@yahoo.com" at bounding box center [465, 64] width 237 height 62
drag, startPoint x: 654, startPoint y: 218, endPoint x: 660, endPoint y: 225, distance: 9.4
click at [654, 225] on div "Not rated" at bounding box center [647, 230] width 36 height 10
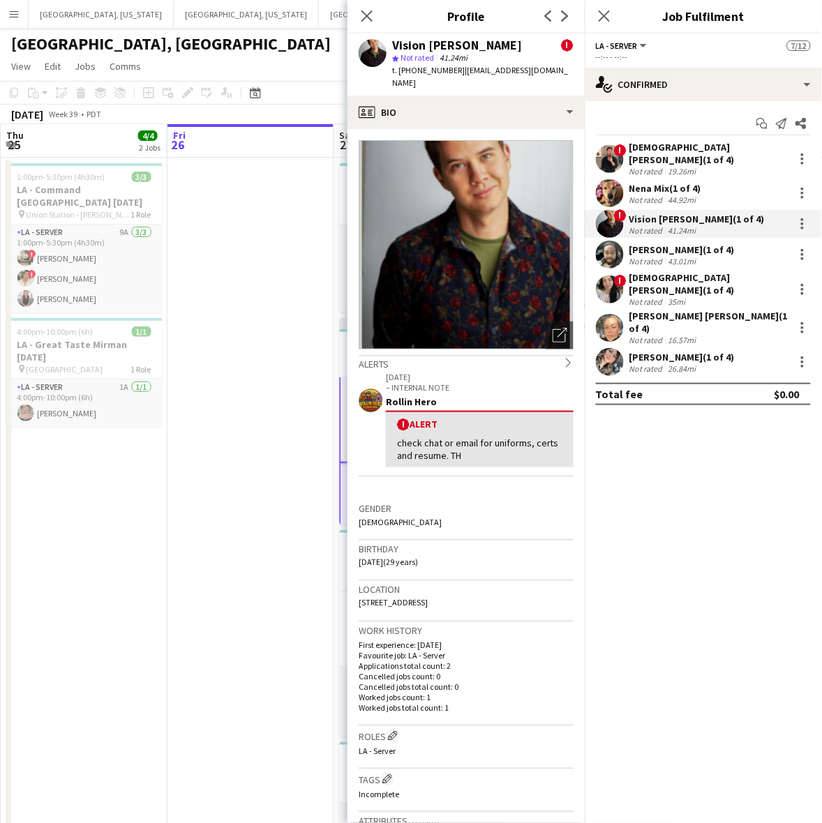
drag, startPoint x: 563, startPoint y: 71, endPoint x: 455, endPoint y: 75, distance: 108.2
click at [455, 75] on div "Vision Wilkes-Davis ! star Not rated 41.24mi t. +18034476797 | visionwilkesdavi…" at bounding box center [465, 64] width 237 height 62
drag, startPoint x: 682, startPoint y: 239, endPoint x: 675, endPoint y: 230, distance: 10.5
click at [682, 243] on div "Ryan Tang (1 of 4)" at bounding box center [681, 249] width 105 height 13
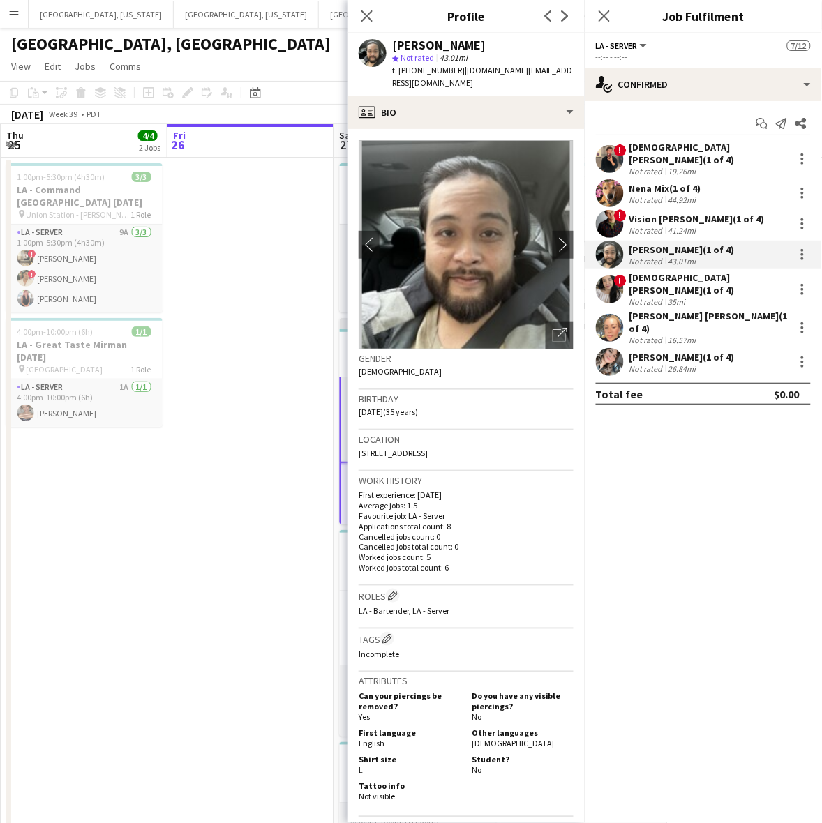
drag, startPoint x: 521, startPoint y: 73, endPoint x: 454, endPoint y: 74, distance: 67.0
click at [454, 74] on div "Ryan Tang star Not rated 43.01mi t. +18327440638 | tangs.email@gmail.com" at bounding box center [465, 64] width 237 height 62
drag, startPoint x: 663, startPoint y: 281, endPoint x: 677, endPoint y: 289, distance: 16.9
click at [663, 296] on div "Not rated" at bounding box center [647, 301] width 36 height 10
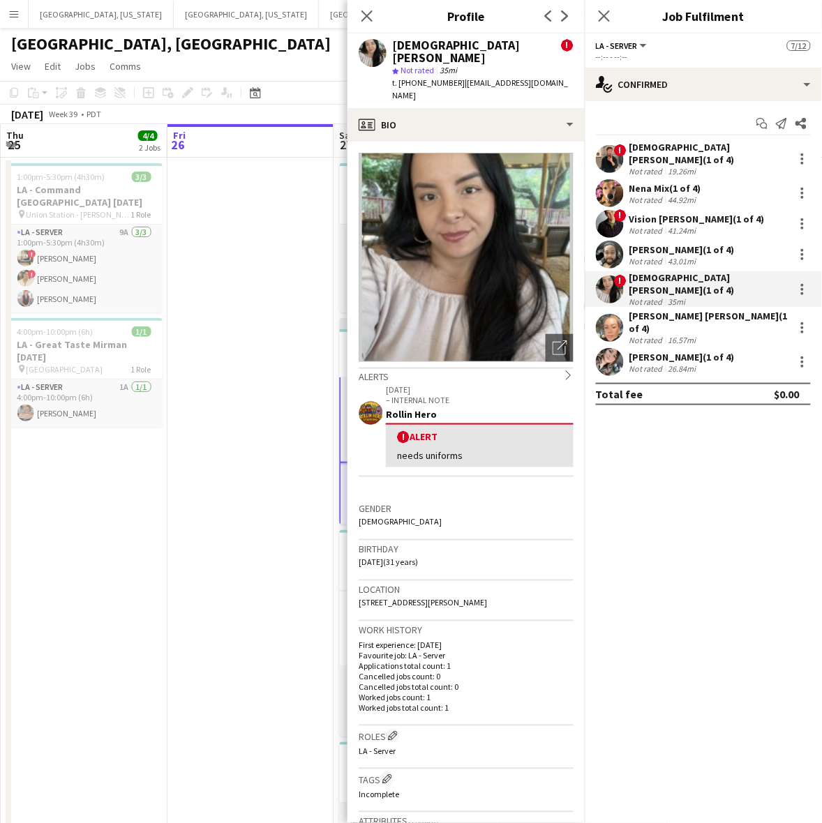
drag, startPoint x: 558, startPoint y: 70, endPoint x: 454, endPoint y: 77, distance: 104.2
click at [454, 77] on div "Lady Katherine Quijije ! star Not rated 35mi t. +12132916575 | katherine26.05@h…" at bounding box center [465, 70] width 237 height 75
drag, startPoint x: 664, startPoint y: 306, endPoint x: 682, endPoint y: 313, distance: 19.4
click at [664, 310] on div "Erika Madrid de Cruz (1 of 4)" at bounding box center [708, 322] width 159 height 25
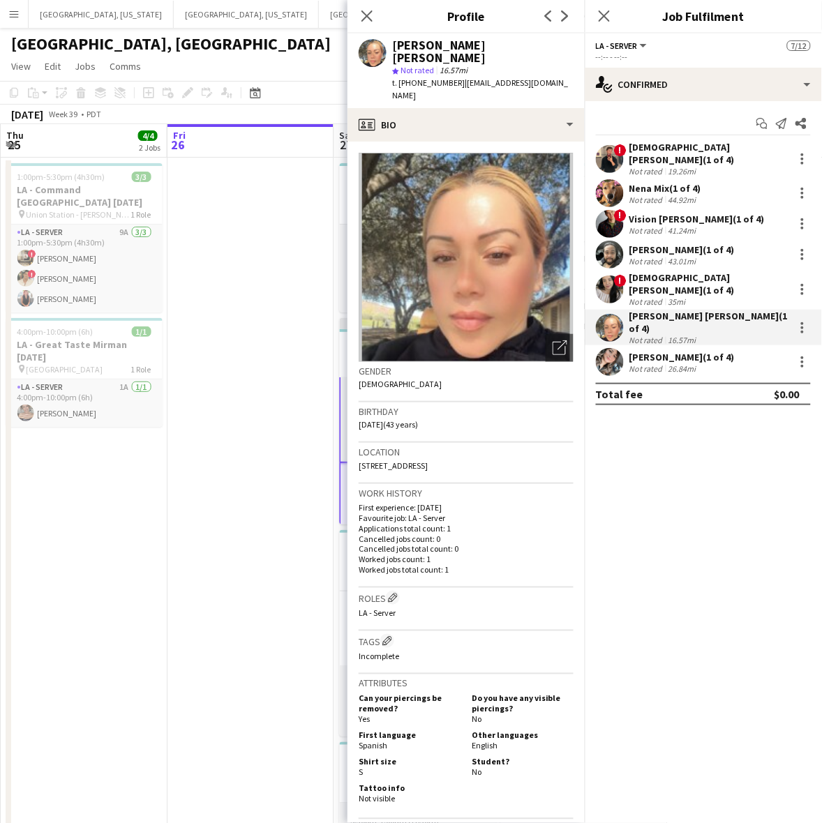
drag, startPoint x: 559, startPoint y: 70, endPoint x: 455, endPoint y: 77, distance: 104.2
click at [455, 77] on div "Erika Madrid de Cruz star Not rated 16.57mi t. +18184791810 | madriderika63@gma…" at bounding box center [465, 70] width 237 height 75
drag, startPoint x: 661, startPoint y: 335, endPoint x: 633, endPoint y: 292, distance: 51.5
click at [661, 351] on div "Janessa Revelez (1 of 4)" at bounding box center [681, 357] width 105 height 13
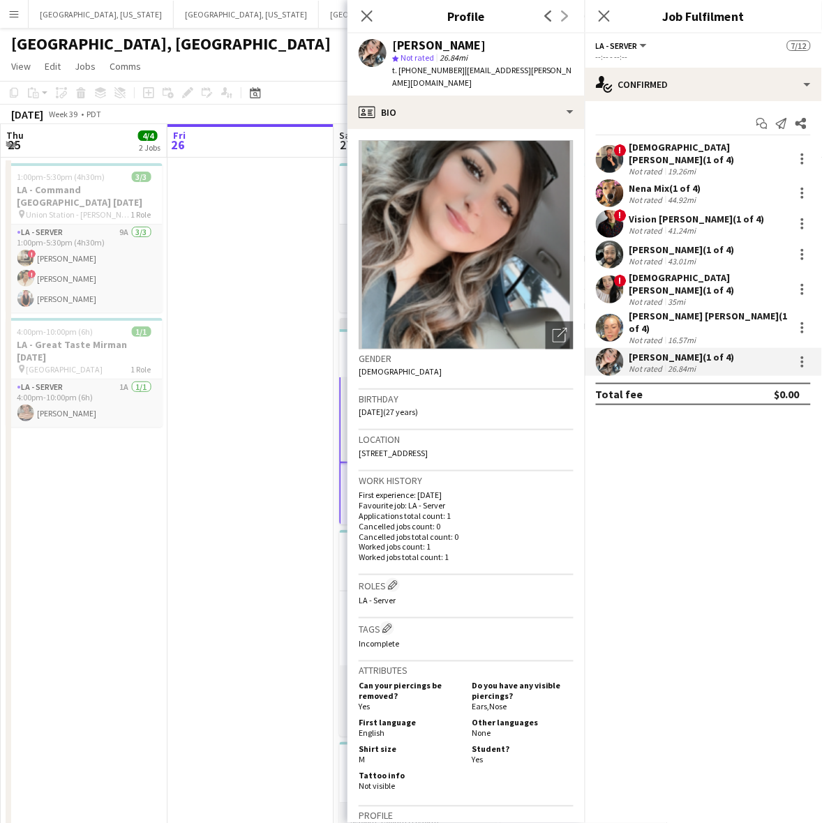
drag, startPoint x: 558, startPoint y: 70, endPoint x: 454, endPoint y: 77, distance: 104.2
click at [454, 77] on div "Janessa Revelez star Not rated 26.84mi t. +18055216304 | janessa.revelez@gmail.…" at bounding box center [465, 64] width 237 height 62
click at [273, 453] on app-date-cell at bounding box center [250, 655] width 167 height 995
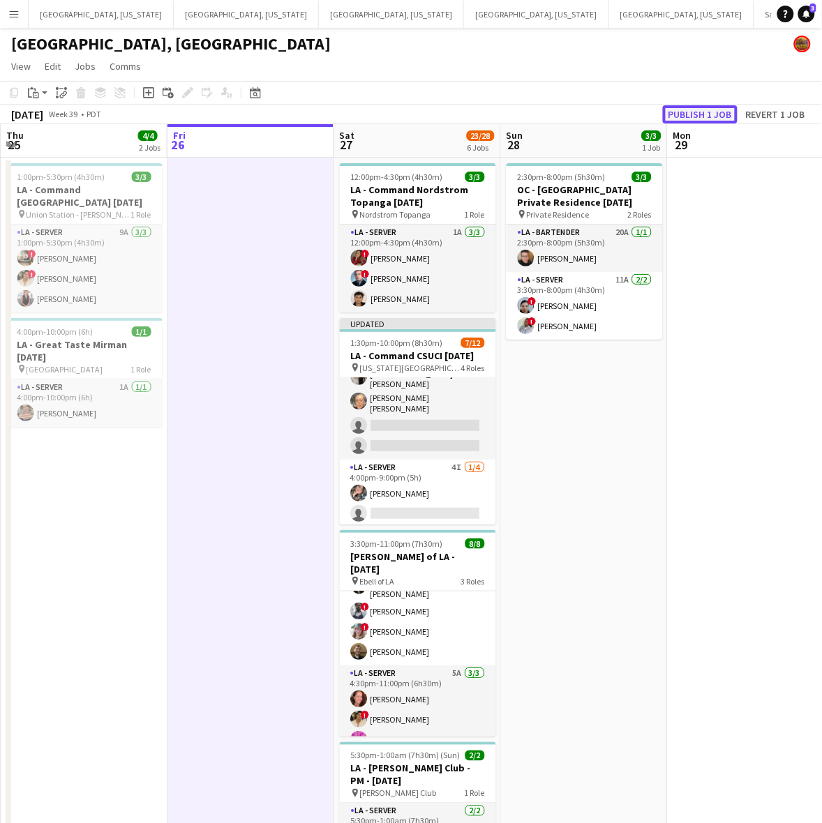
click at [686, 113] on button "Publish 1 job" at bounding box center [700, 114] width 75 height 18
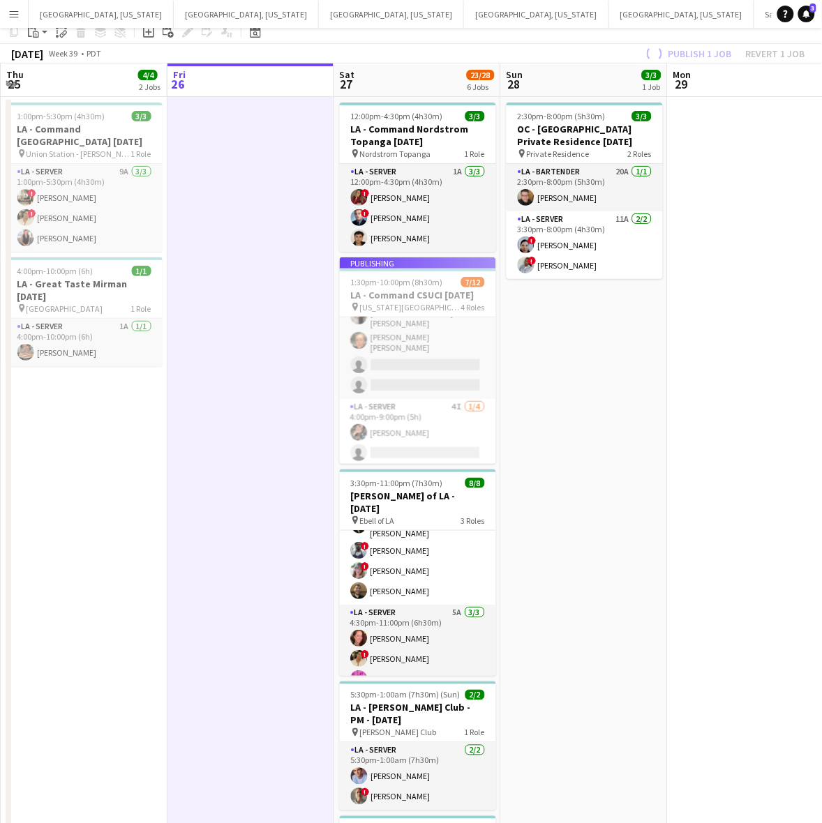
scroll to position [328, 0]
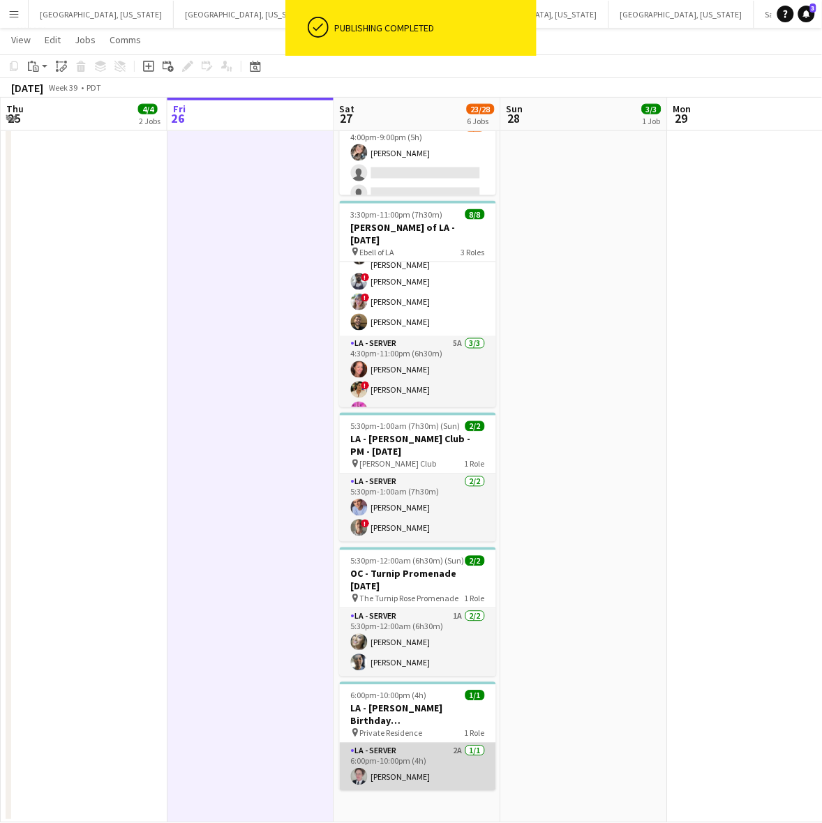
click at [415, 745] on app-card-role "LA - Server 2A 1/1 6:00pm-10:00pm (4h) Ginger Pennington" at bounding box center [418, 767] width 156 height 47
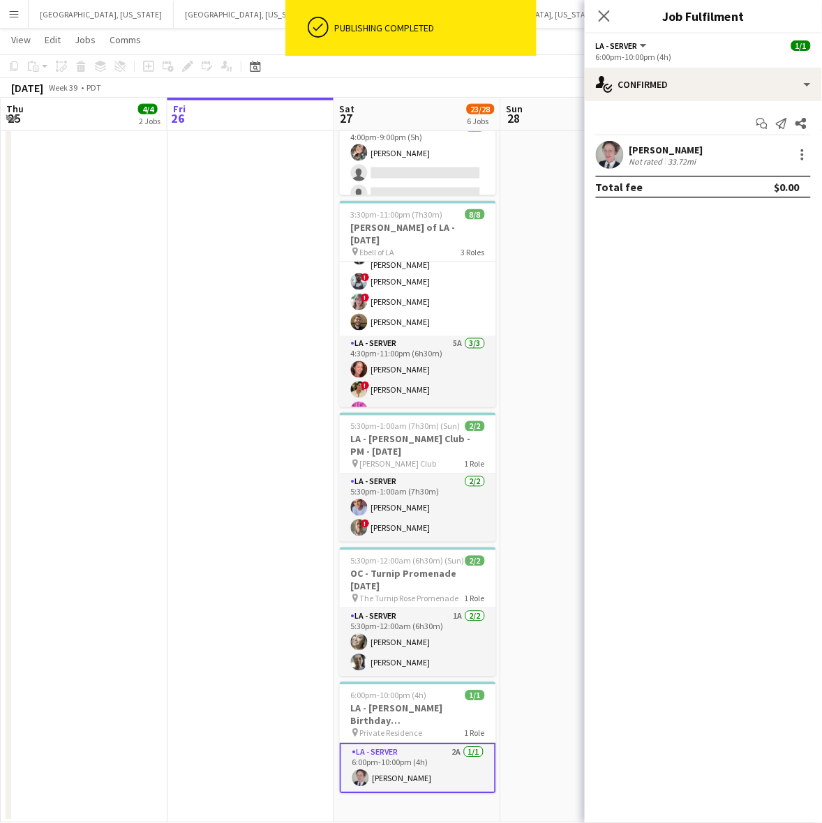
click at [651, 149] on div "Ginger Pennington" at bounding box center [666, 150] width 74 height 13
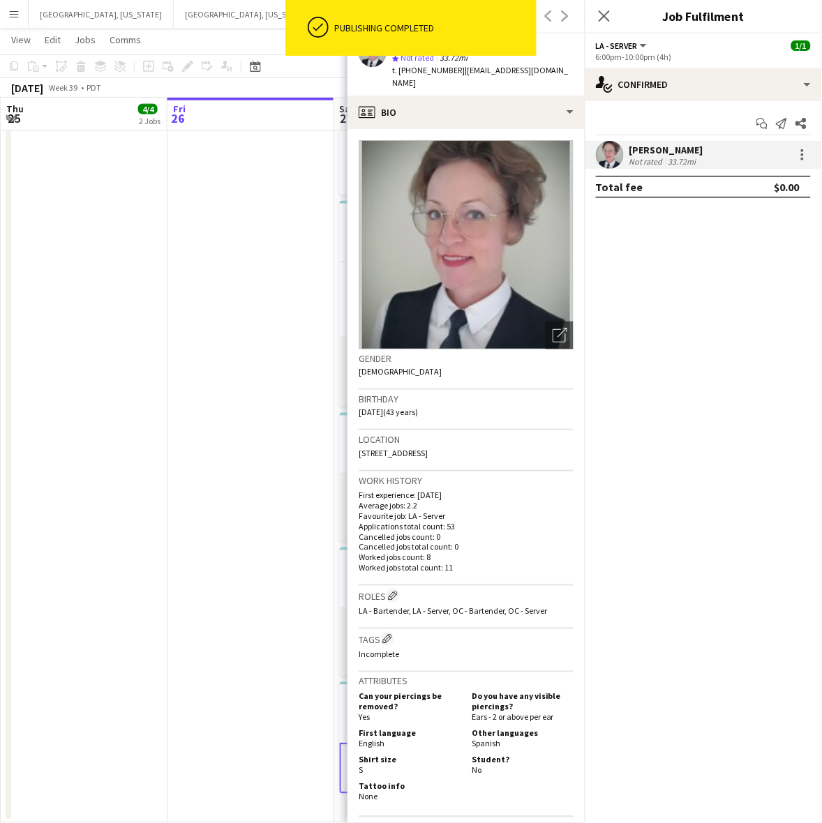
drag, startPoint x: 541, startPoint y: 73, endPoint x: 460, endPoint y: 79, distance: 80.4
click at [460, 79] on div "Ginger Pennington star Not rated 33.72mi t. +1804-922-9988 | gtp117@hotmail.com" at bounding box center [465, 64] width 237 height 62
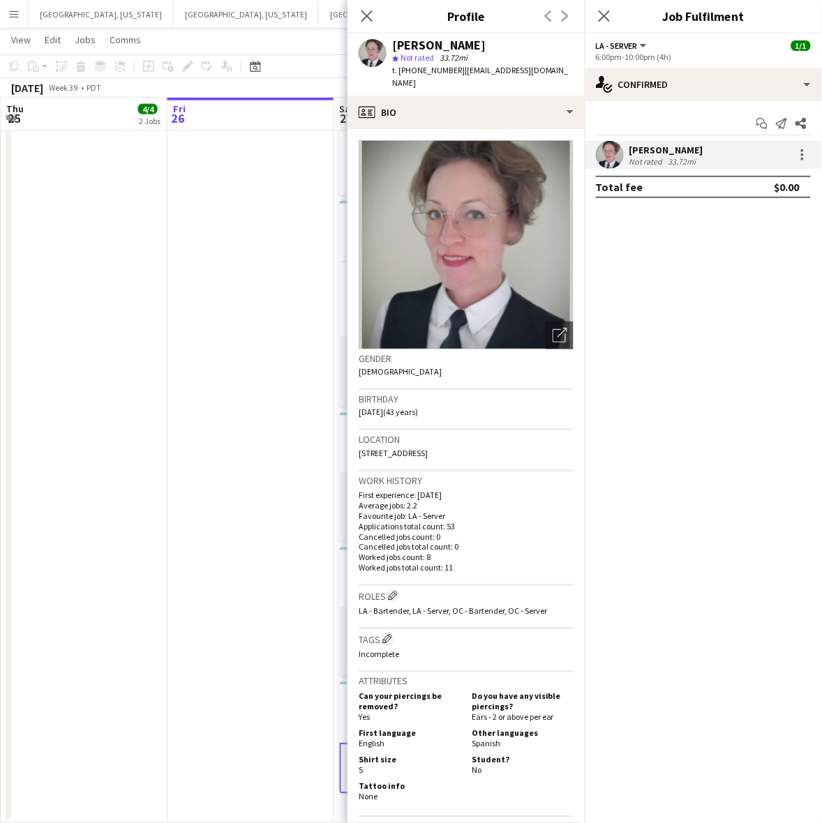
click at [265, 271] on app-date-cell at bounding box center [250, 325] width 167 height 995
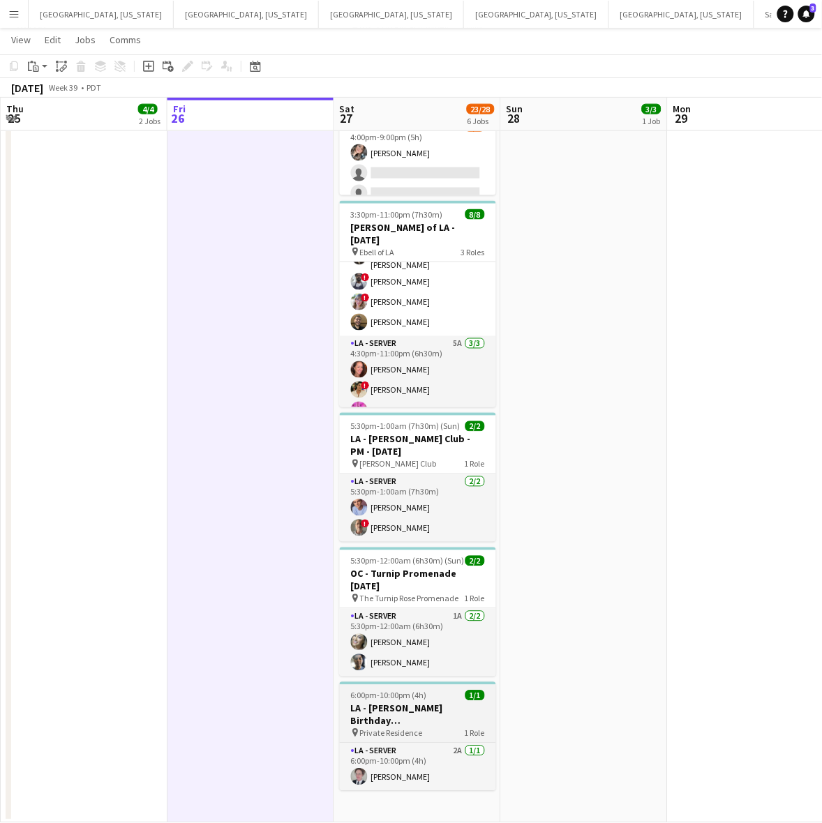
click at [438, 691] on div "6:00pm-10:00pm (4h) 1/1" at bounding box center [418, 696] width 156 height 10
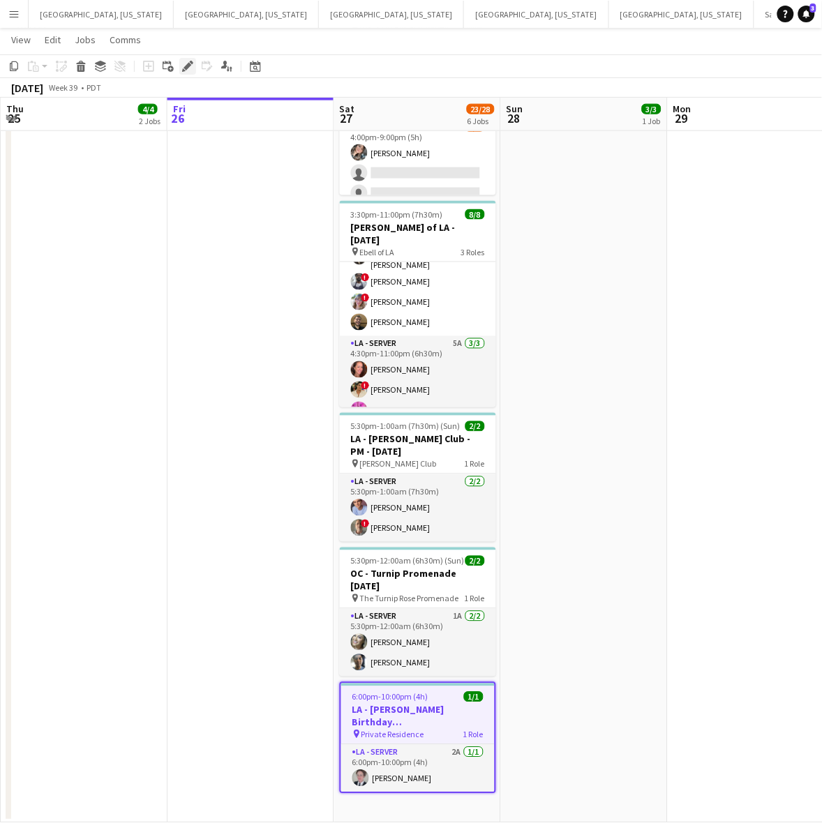
click at [182, 71] on icon "Edit" at bounding box center [187, 66] width 11 height 11
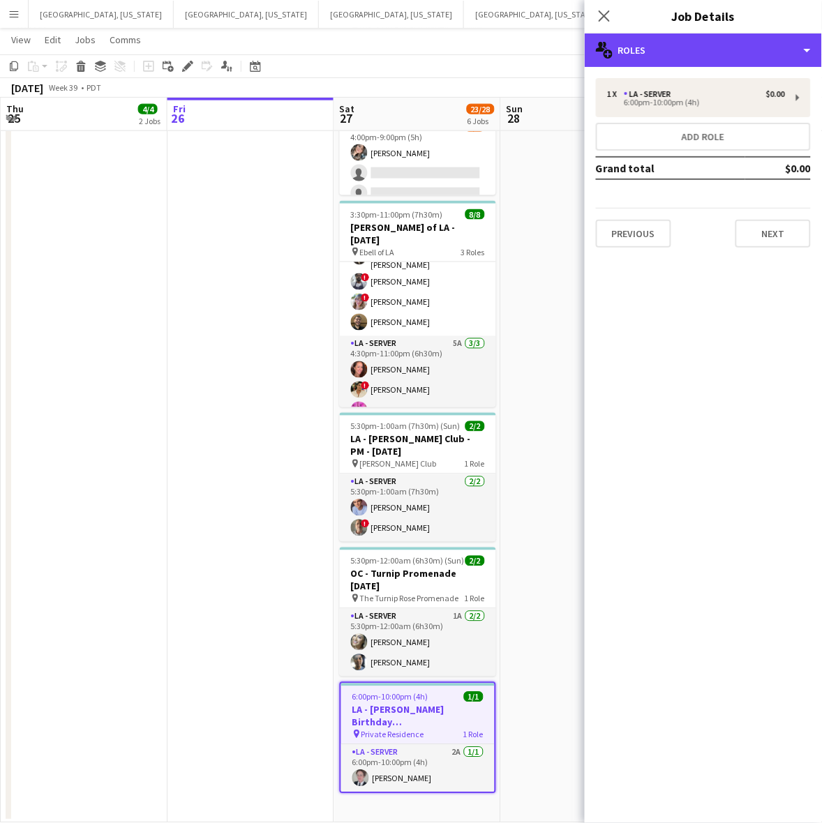
drag, startPoint x: 748, startPoint y: 35, endPoint x: 750, endPoint y: 63, distance: 28.6
click at [748, 35] on div "multiple-users-add Roles" at bounding box center [703, 49] width 237 height 33
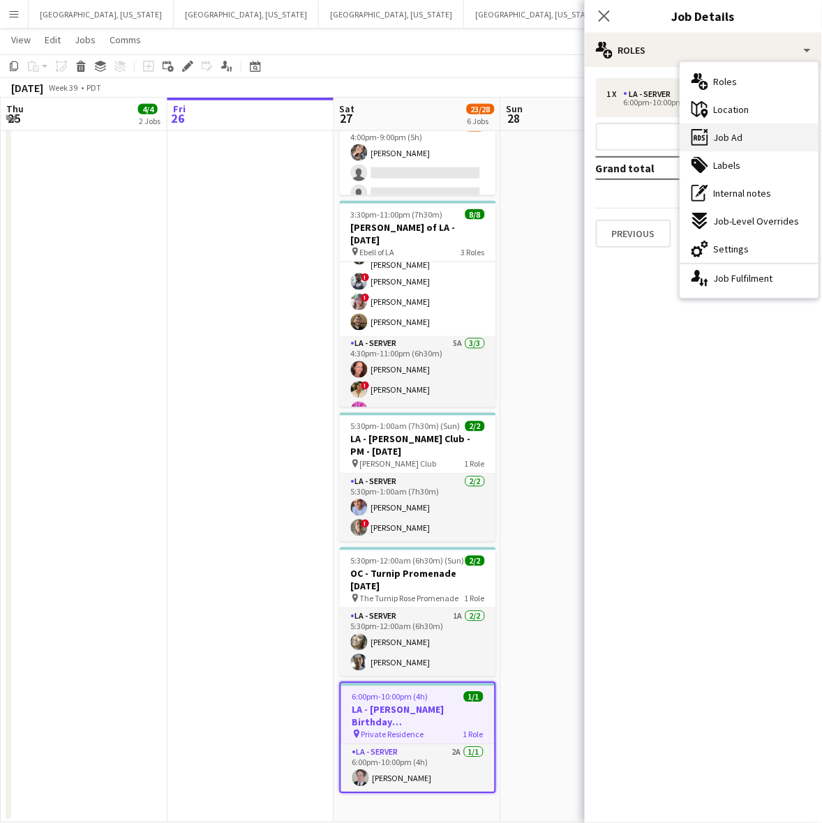
click at [748, 135] on div "ads-window Job Ad" at bounding box center [749, 137] width 138 height 28
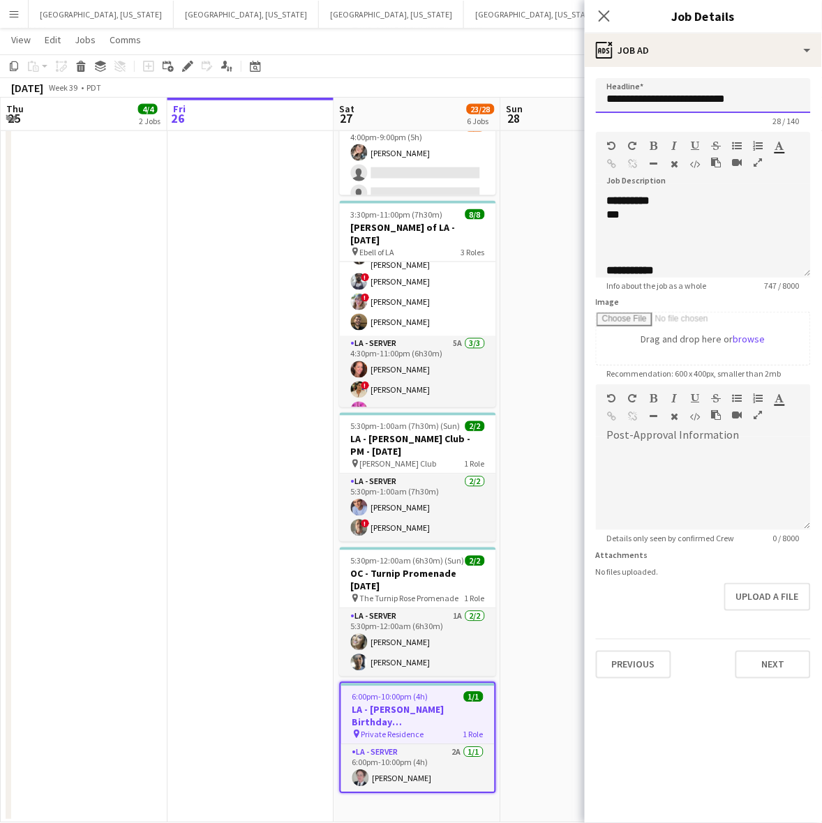
click at [709, 94] on input "**********" at bounding box center [703, 95] width 215 height 35
drag, startPoint x: 635, startPoint y: 220, endPoint x: 594, endPoint y: 222, distance: 41.2
click at [594, 222] on form "**********" at bounding box center [703, 378] width 237 height 601
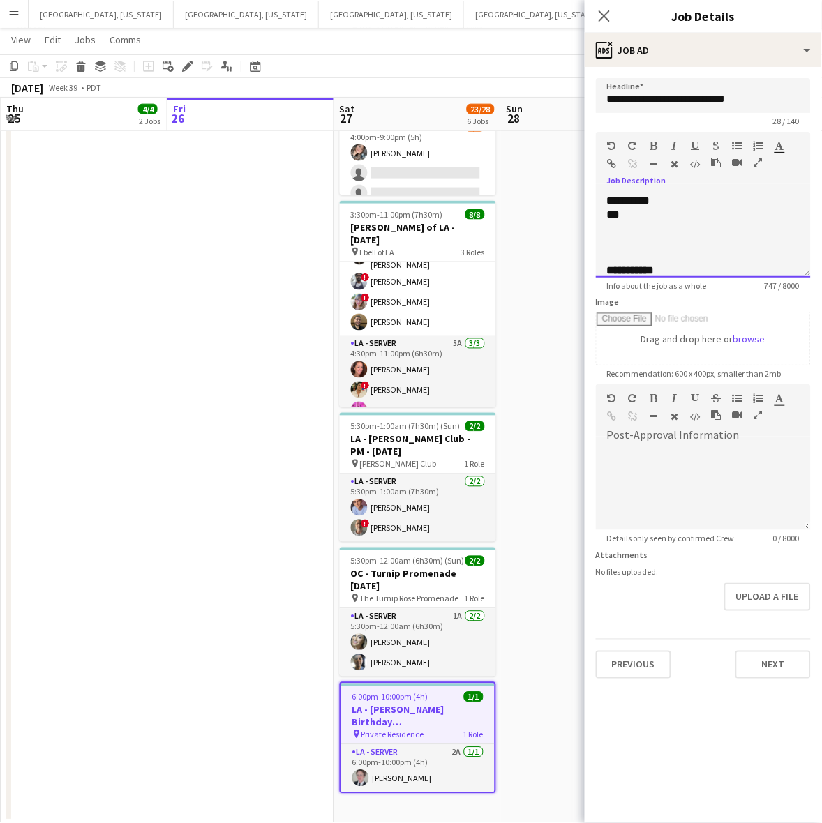
click at [635, 223] on div at bounding box center [703, 229] width 193 height 14
click at [632, 215] on div "***" at bounding box center [696, 215] width 179 height 14
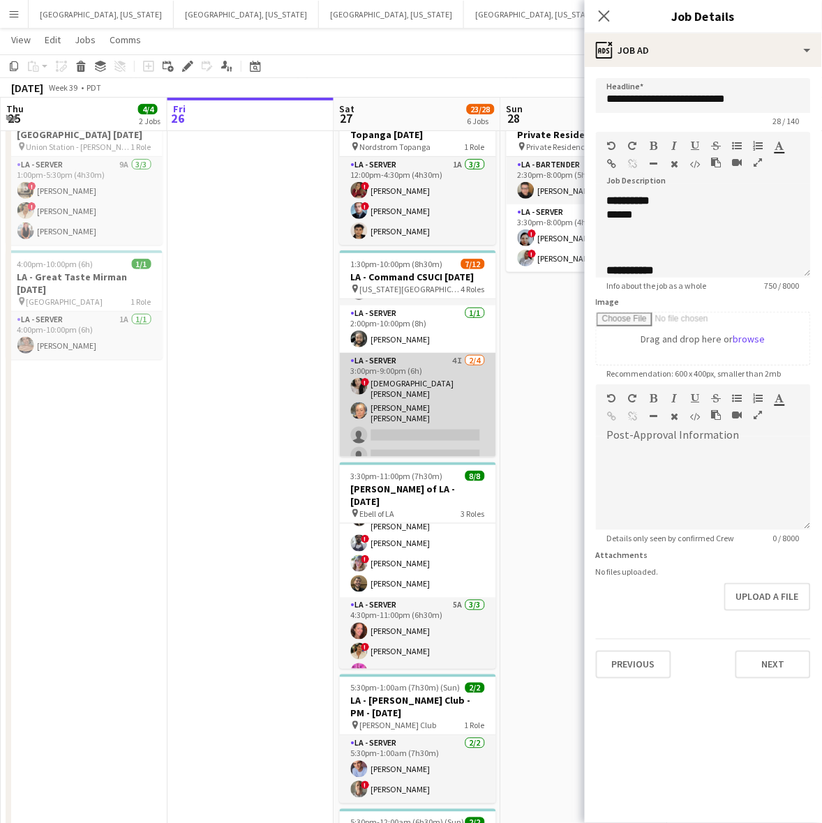
scroll to position [87, 0]
click at [437, 396] on app-card-role "LA - Server 4I 2/4 3:00pm-9:00pm (6h) ! Lady Katherine Quijije Erika Madrid de …" at bounding box center [418, 410] width 156 height 116
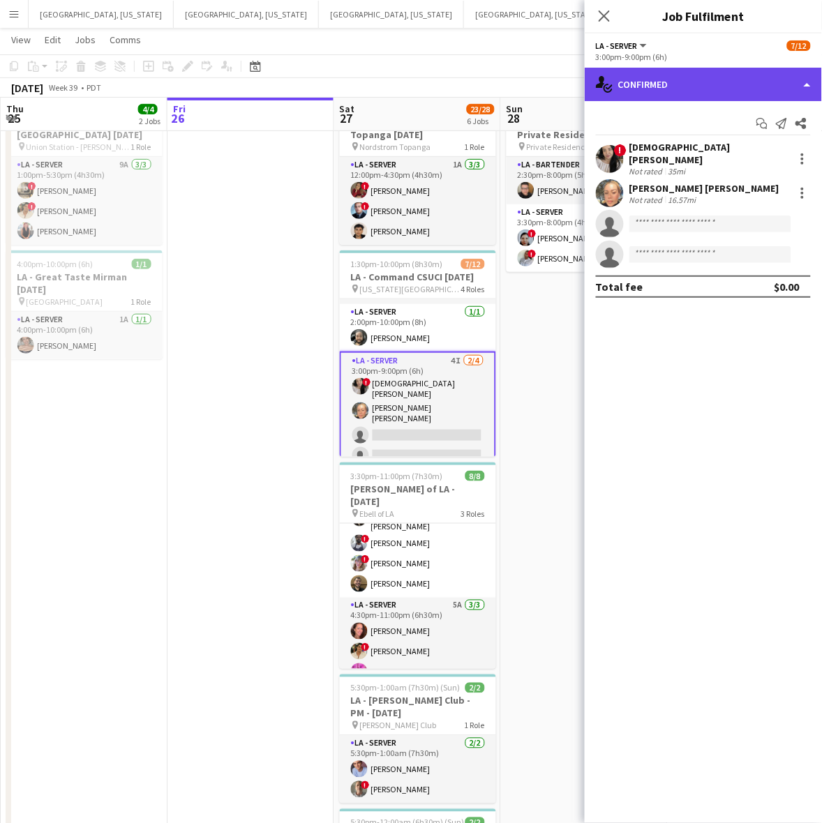
click at [797, 81] on div "single-neutral-actions-check-2 Confirmed" at bounding box center [703, 84] width 237 height 33
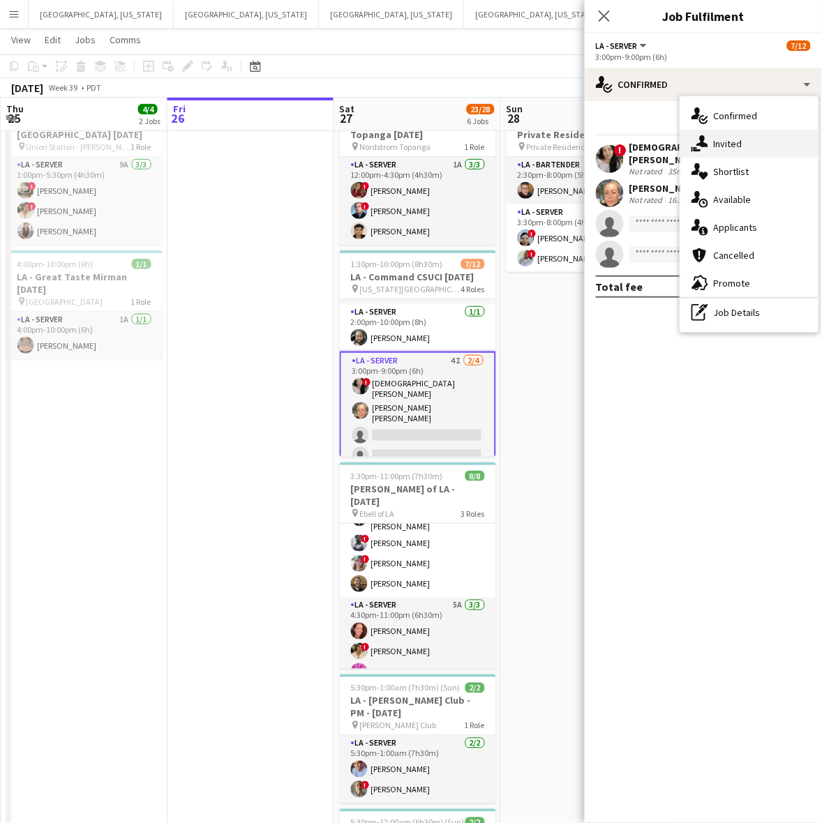
click at [732, 137] on span "Invited" at bounding box center [728, 143] width 29 height 13
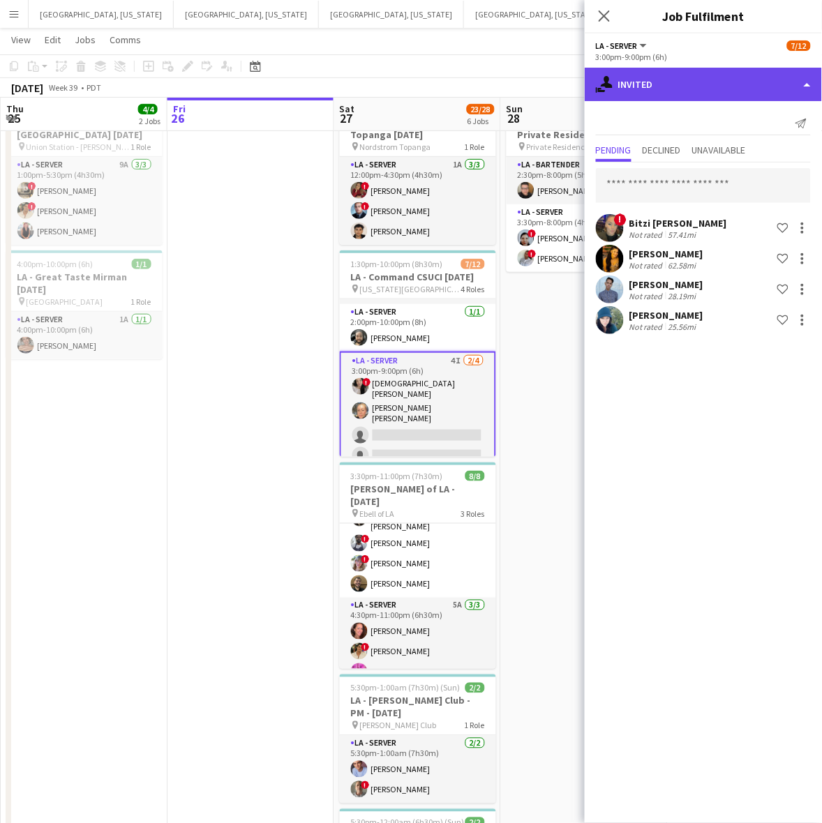
click at [668, 75] on div "single-neutral-actions-share-1 Invited" at bounding box center [703, 84] width 237 height 33
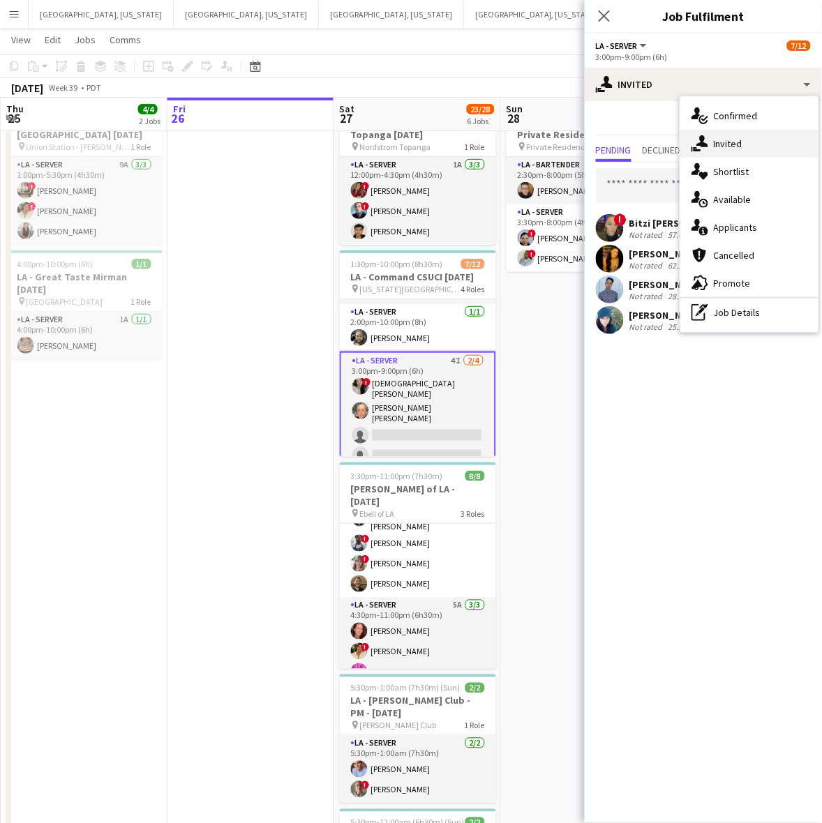
click at [713, 138] on div "single-neutral-actions-share-1 Invited" at bounding box center [749, 144] width 138 height 28
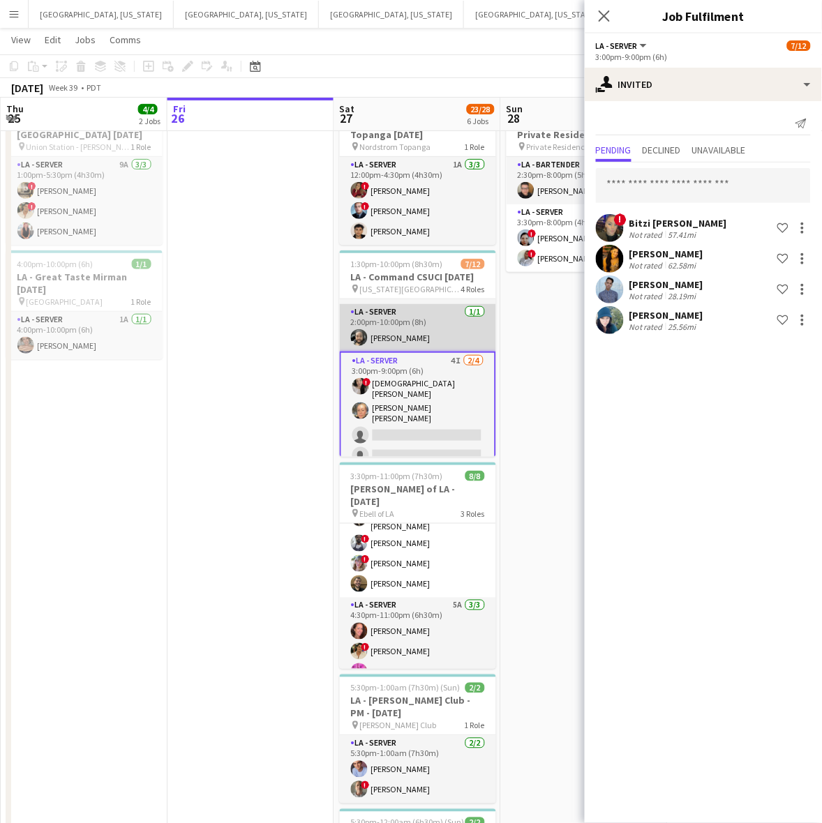
click at [381, 342] on app-card-role "LA - Server 1/1 2:00pm-10:00pm (8h) Ryan Tang" at bounding box center [418, 327] width 156 height 47
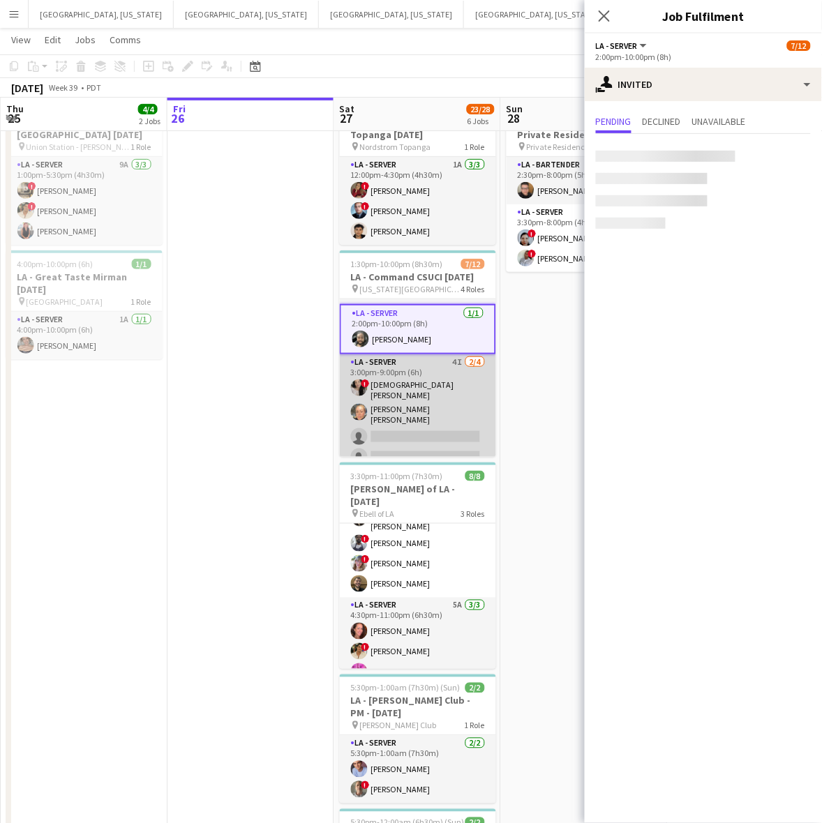
click at [399, 382] on app-card-role "LA - Server 4I 2/4 3:00pm-9:00pm (6h) ! Lady Katherine Quijije Erika Madrid de …" at bounding box center [418, 412] width 156 height 116
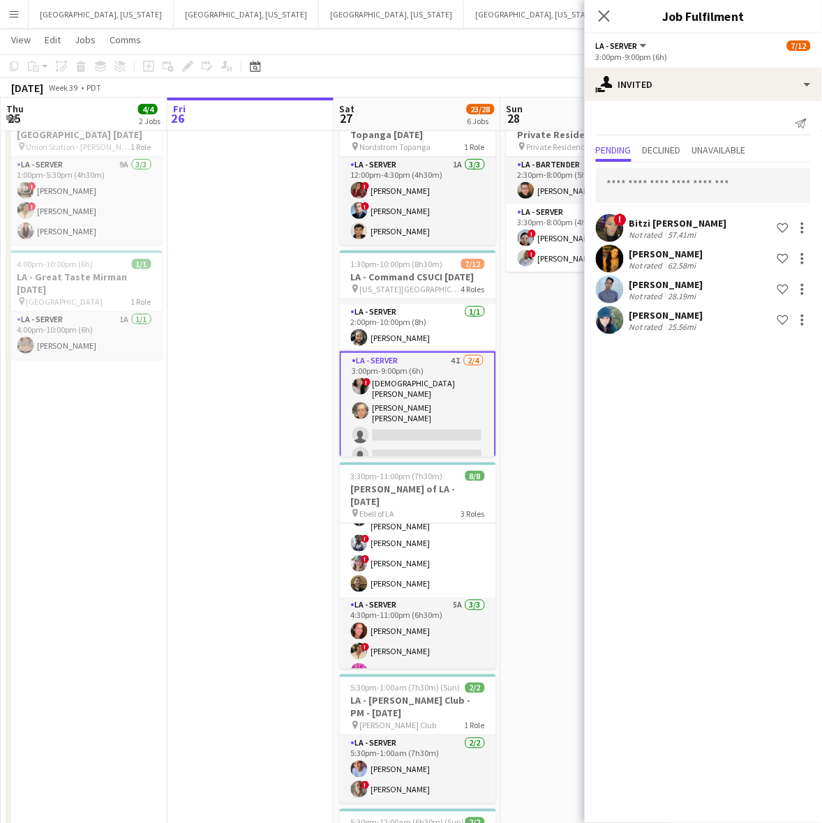
click at [396, 432] on app-card-role "LA - Server 4I 2/4 3:00pm-9:00pm (6h) ! Lady Katherine Quijije Erika Madrid de …" at bounding box center [418, 411] width 156 height 119
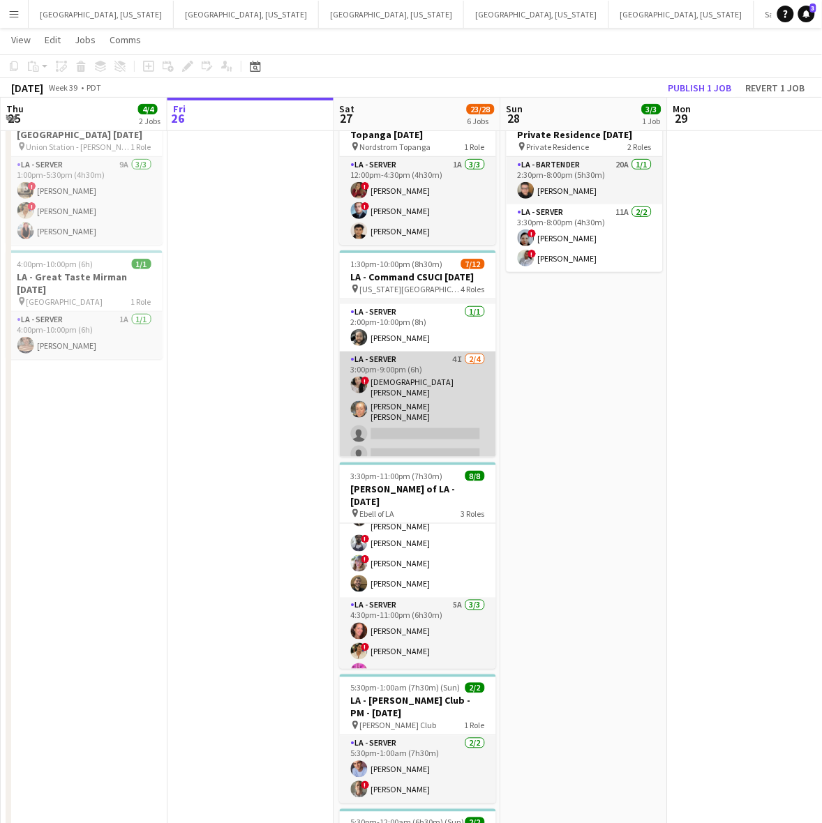
click at [398, 428] on app-card-role "LA - Server 4I 2/4 3:00pm-9:00pm (6h) ! Lady Katherine Quijije Erika Madrid de …" at bounding box center [418, 410] width 156 height 116
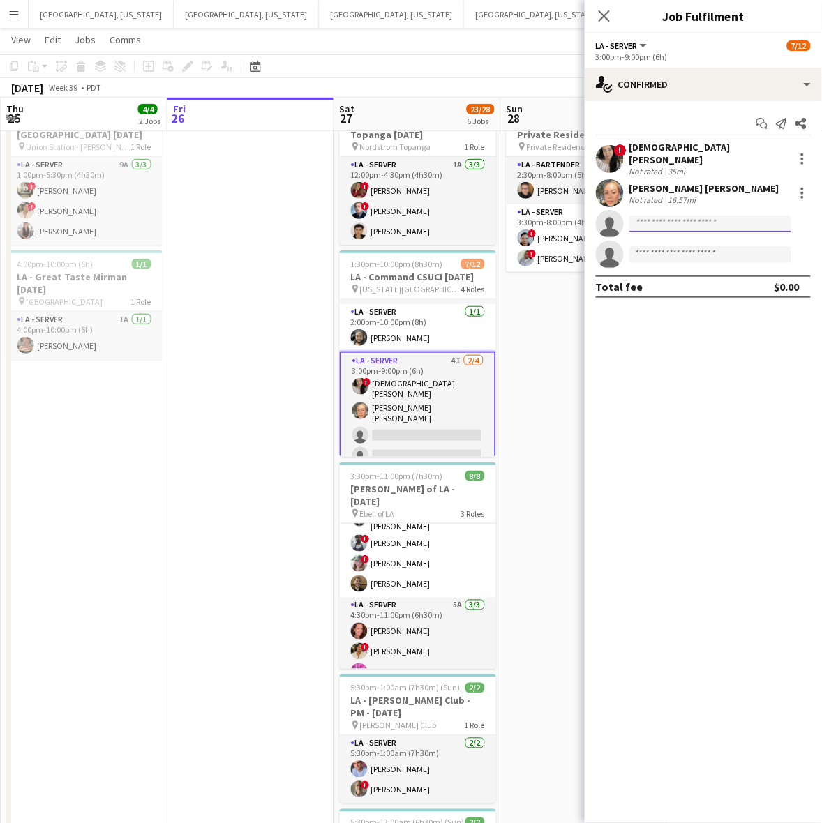
click at [695, 216] on input at bounding box center [710, 224] width 162 height 17
type input "******"
click at [663, 242] on span "camlynrae@aol.com" at bounding box center [711, 247] width 140 height 11
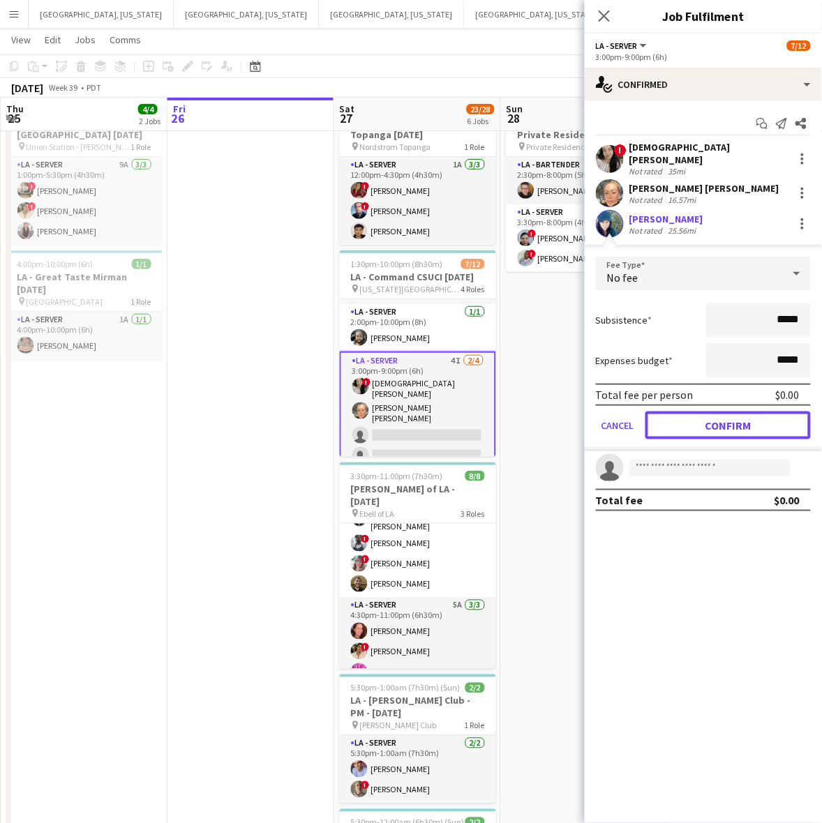
drag, startPoint x: 705, startPoint y: 416, endPoint x: 693, endPoint y: 407, distance: 15.9
click at [706, 416] on button "Confirm" at bounding box center [727, 426] width 165 height 28
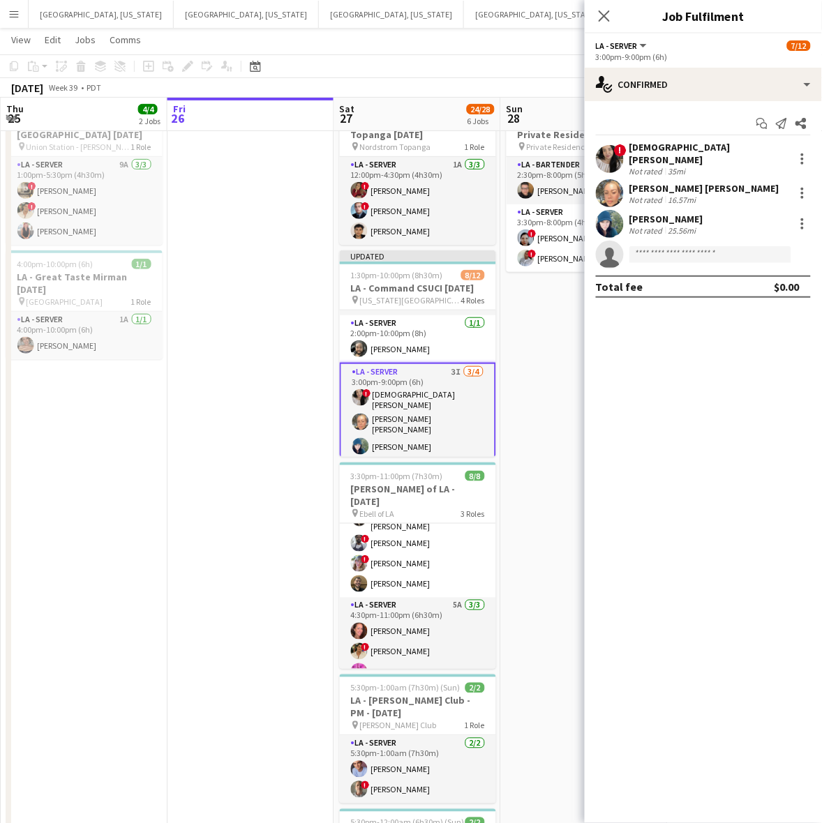
click at [524, 335] on app-date-cell "2:30pm-8:00pm (5h30m) 3/3 OC - Moloo Private Residence 9.28.25 pin Private Resi…" at bounding box center [584, 593] width 167 height 1006
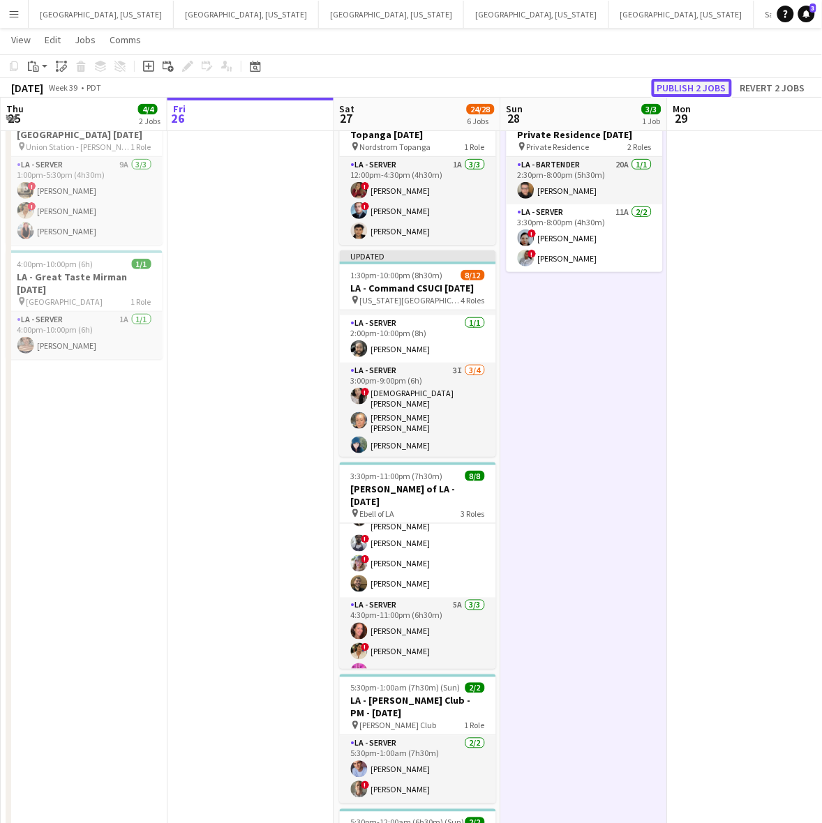
click at [686, 82] on button "Publish 2 jobs" at bounding box center [692, 88] width 80 height 18
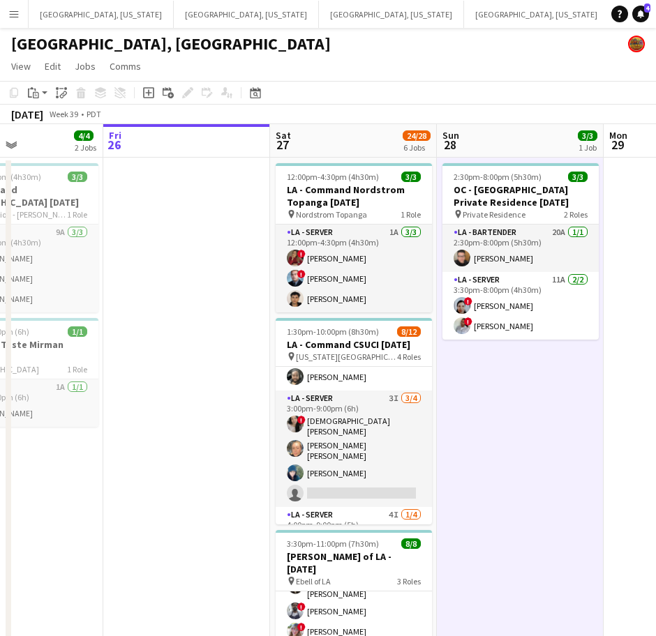
scroll to position [119, 0]
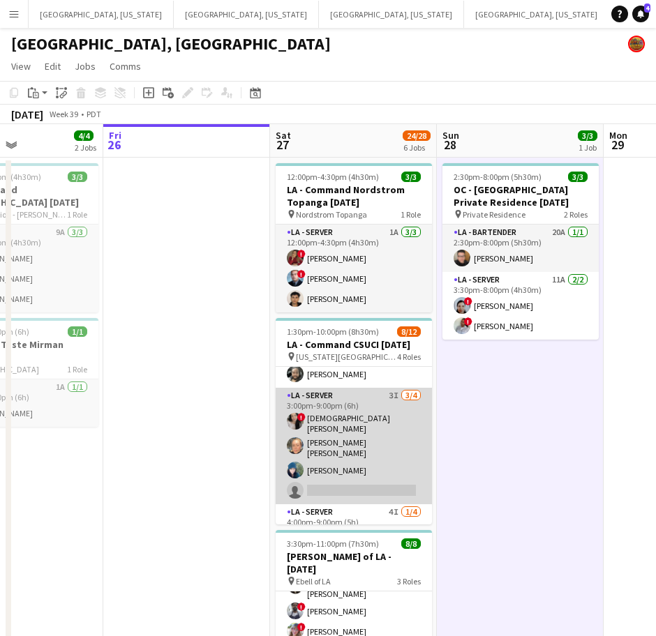
click at [336, 445] on app-card-role "LA - Server 3I 3/4 3:00pm-9:00pm (6h) ! Lady Katherine Quijije Erika Madrid de …" at bounding box center [354, 446] width 156 height 116
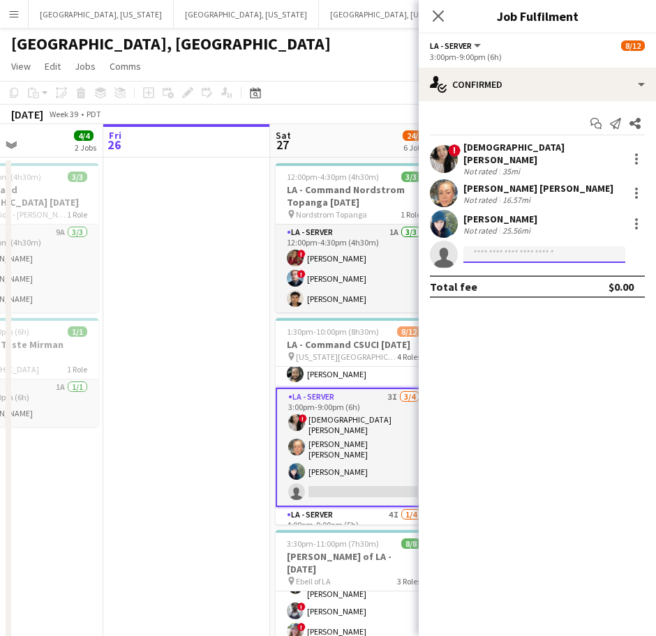
click at [496, 252] on input at bounding box center [544, 254] width 162 height 17
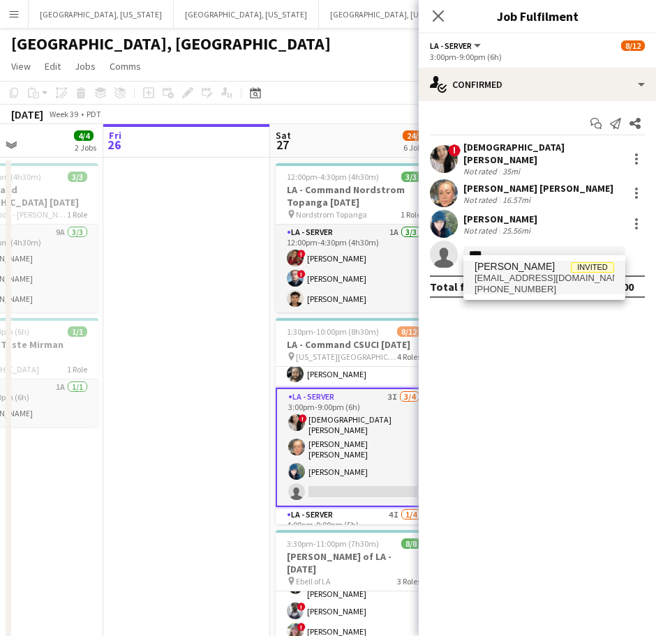
type input "****"
click at [496, 281] on span "[EMAIL_ADDRESS][DOMAIN_NAME]" at bounding box center [544, 278] width 140 height 11
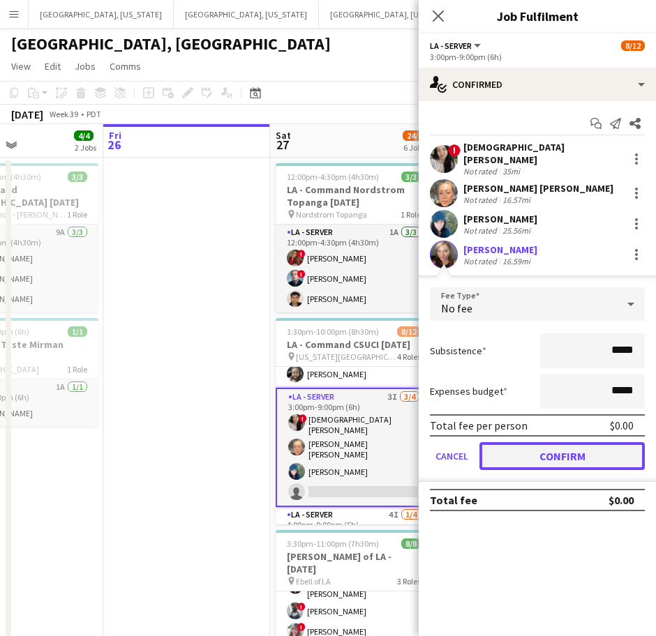
click at [533, 449] on button "Confirm" at bounding box center [561, 456] width 165 height 28
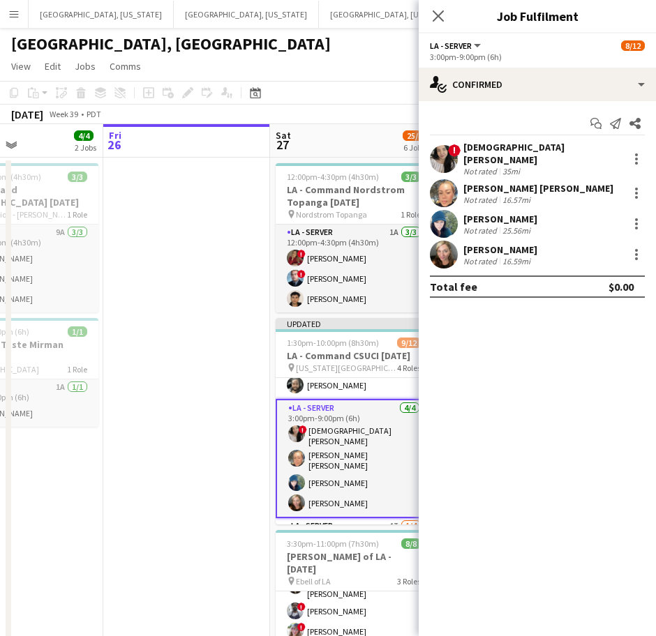
click at [322, 50] on div "[GEOGRAPHIC_DATA], [GEOGRAPHIC_DATA]" at bounding box center [328, 41] width 656 height 27
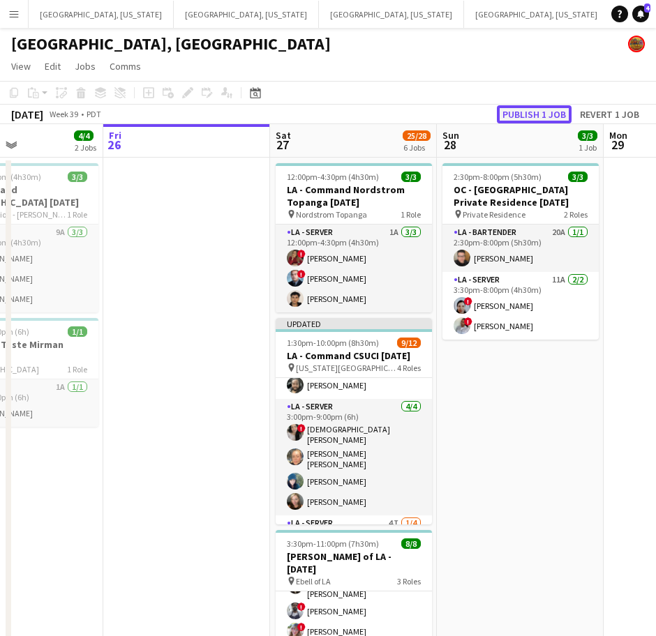
click at [511, 116] on button "Publish 1 job" at bounding box center [534, 114] width 75 height 18
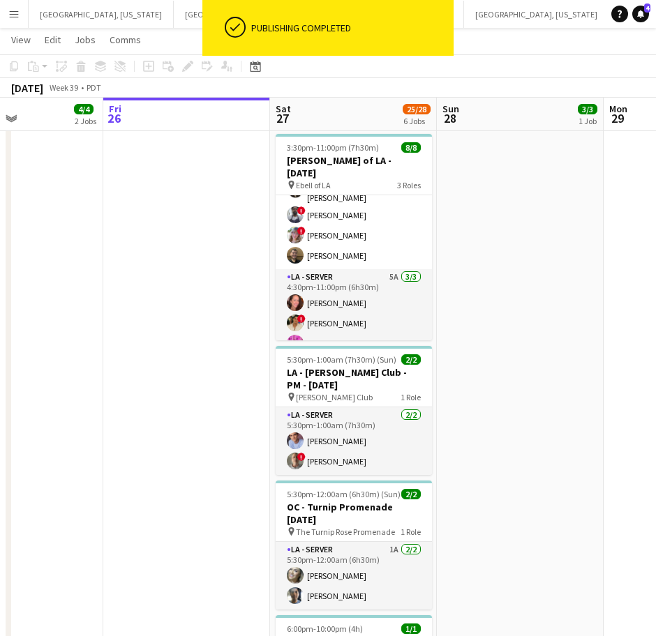
scroll to position [515, 0]
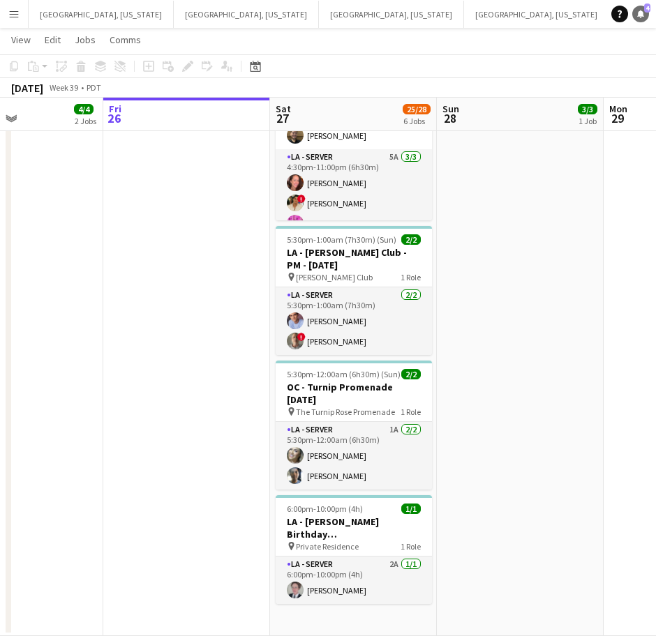
click at [642, 16] on icon at bounding box center [640, 13] width 7 height 7
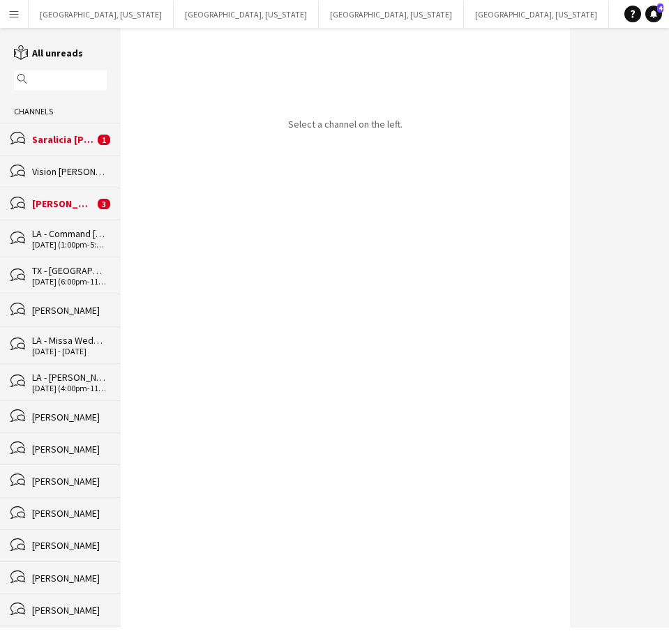
click at [65, 140] on div "Saralicia Munoz" at bounding box center [63, 139] width 62 height 13
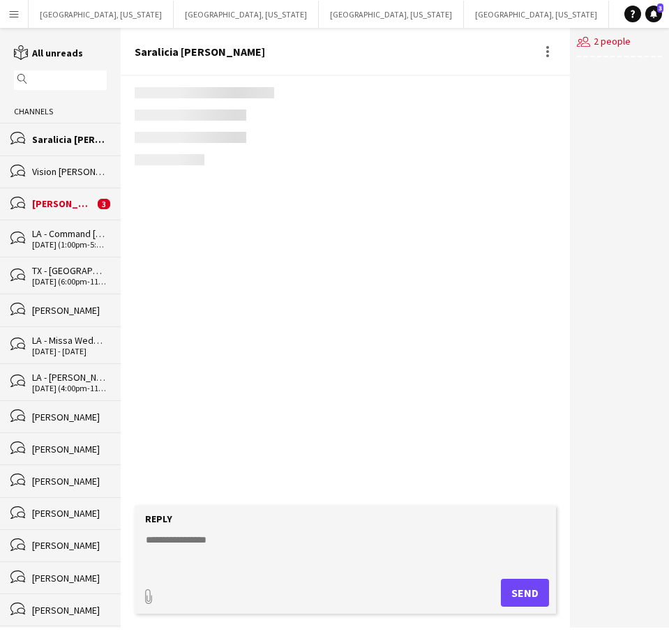
scroll to position [278, 0]
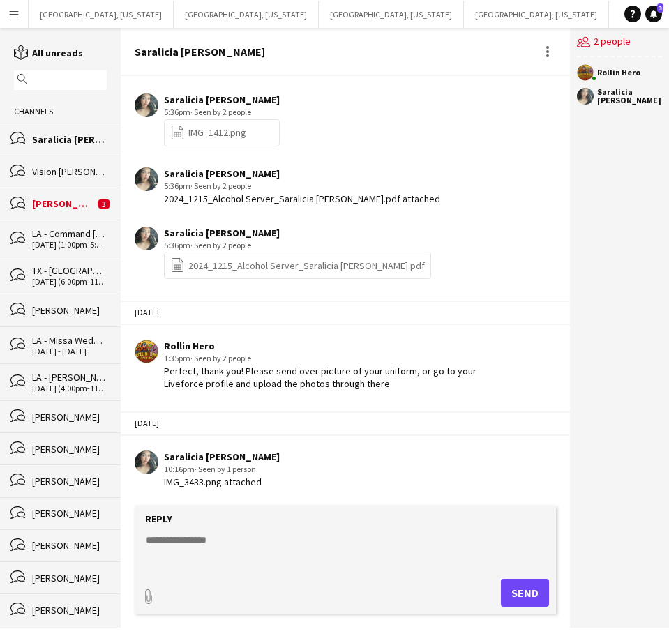
click at [68, 129] on div "bubbles Saralicia Munoz" at bounding box center [60, 139] width 121 height 32
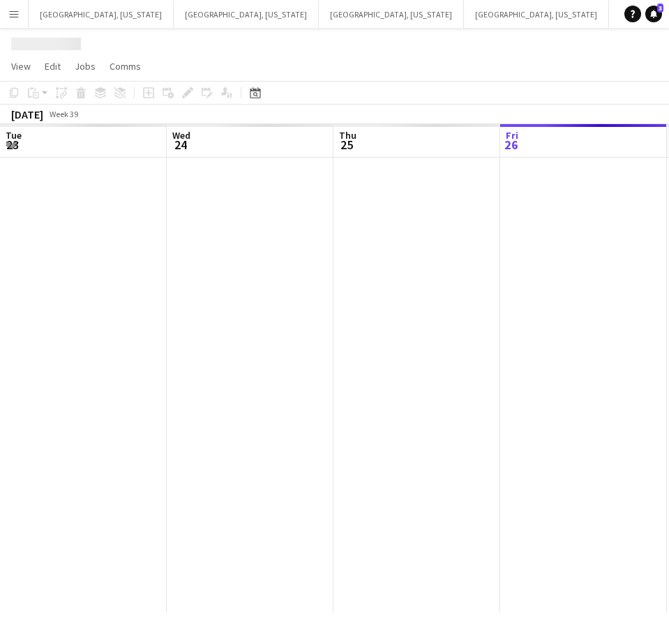
scroll to position [0, 333]
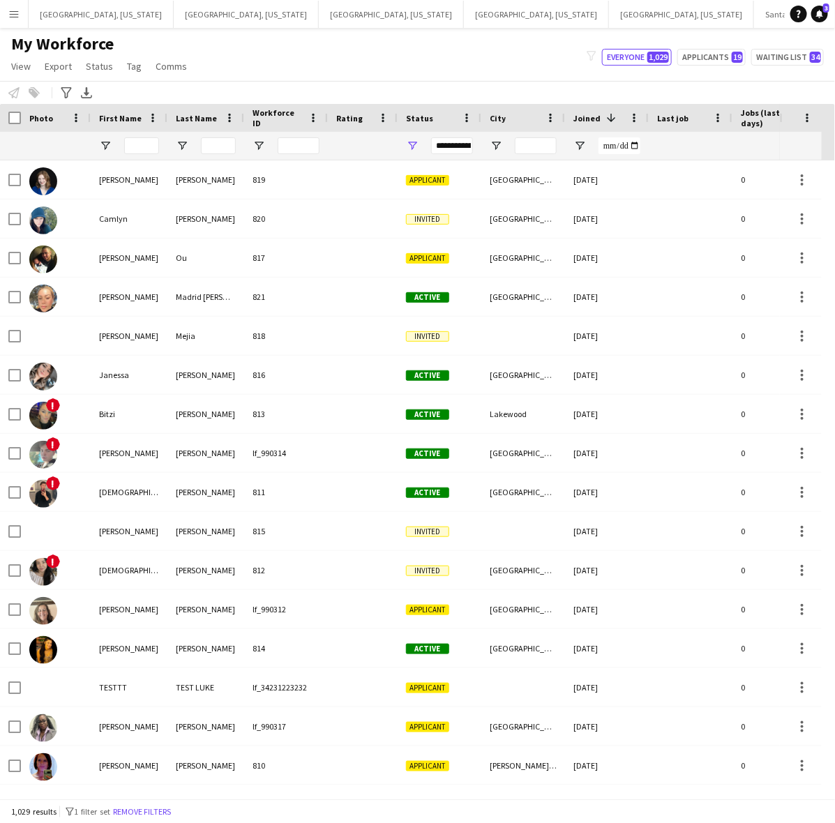
click at [361, 39] on div "My Workforce View Views Default view New view Update view Delete view Edit name…" at bounding box center [417, 56] width 835 height 47
click at [22, 14] on button "Menu" at bounding box center [14, 14] width 28 height 28
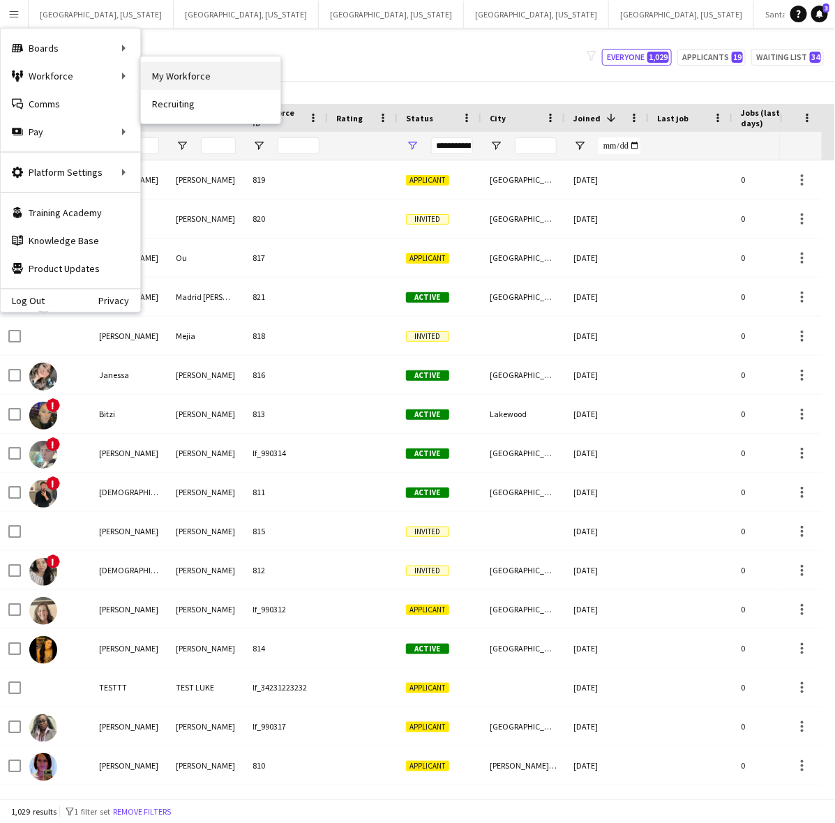
click at [172, 74] on link "My Workforce" at bounding box center [211, 76] width 140 height 28
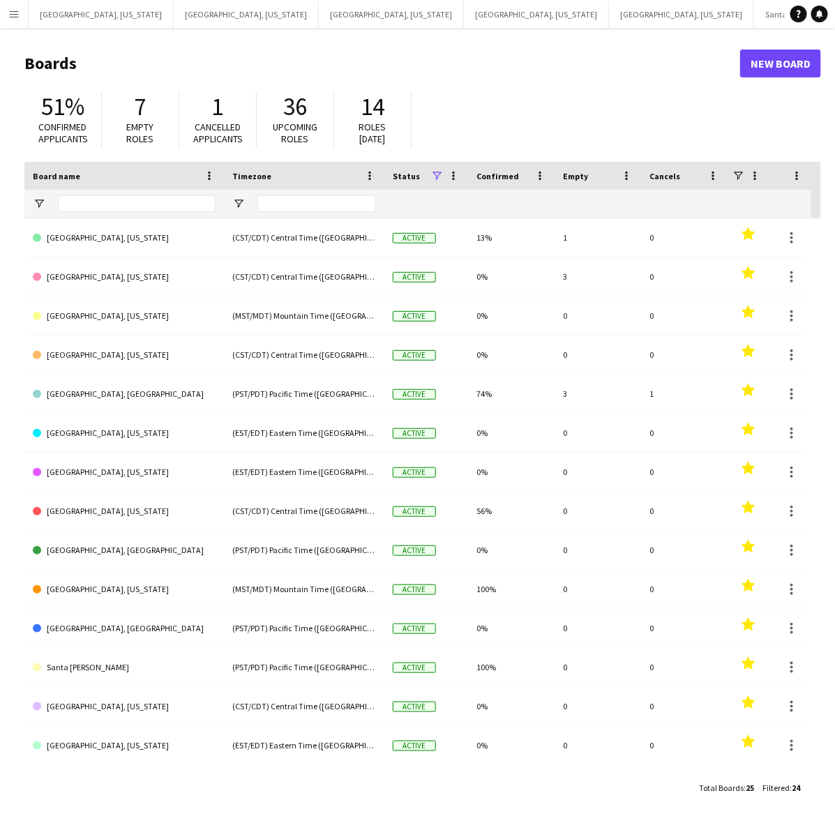
click at [17, 16] on app-icon "Menu" at bounding box center [13, 13] width 11 height 11
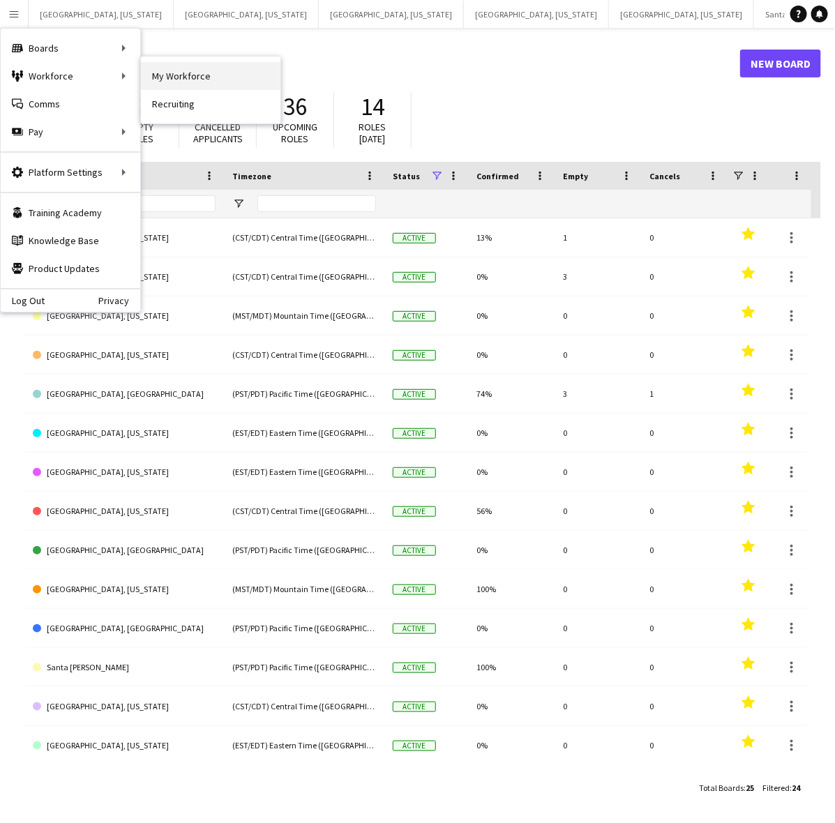
click at [149, 79] on link "My Workforce" at bounding box center [211, 76] width 140 height 28
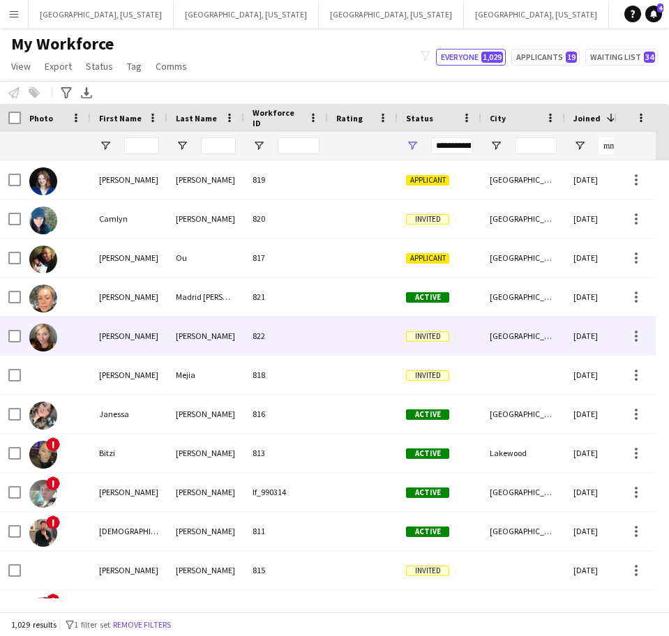
click at [170, 330] on div "[PERSON_NAME]" at bounding box center [205, 336] width 77 height 38
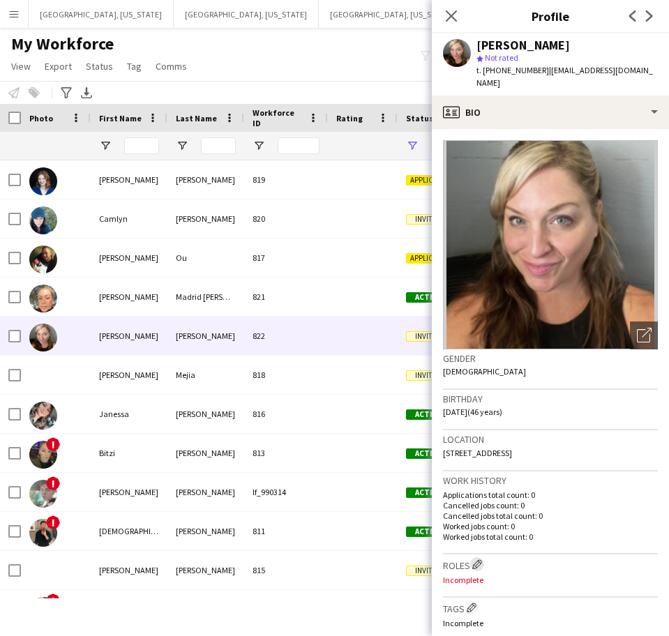
click at [479, 559] on app-icon "Edit crew company roles" at bounding box center [477, 564] width 10 height 10
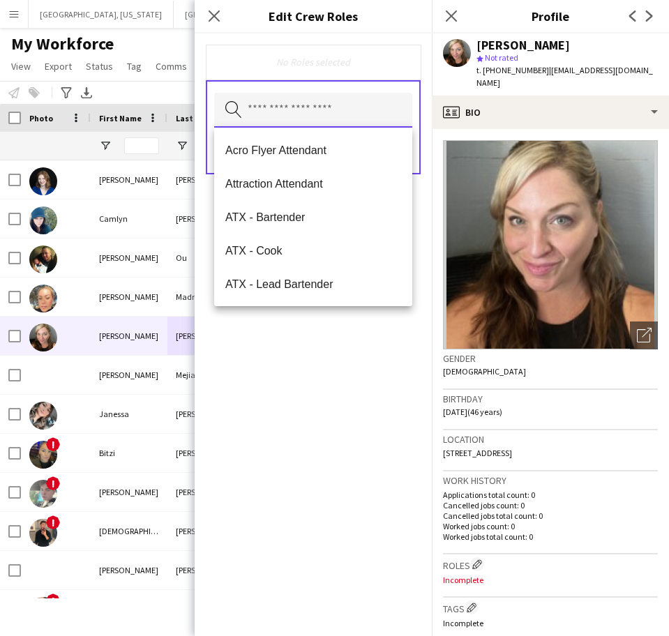
click at [278, 100] on input "text" at bounding box center [313, 110] width 198 height 35
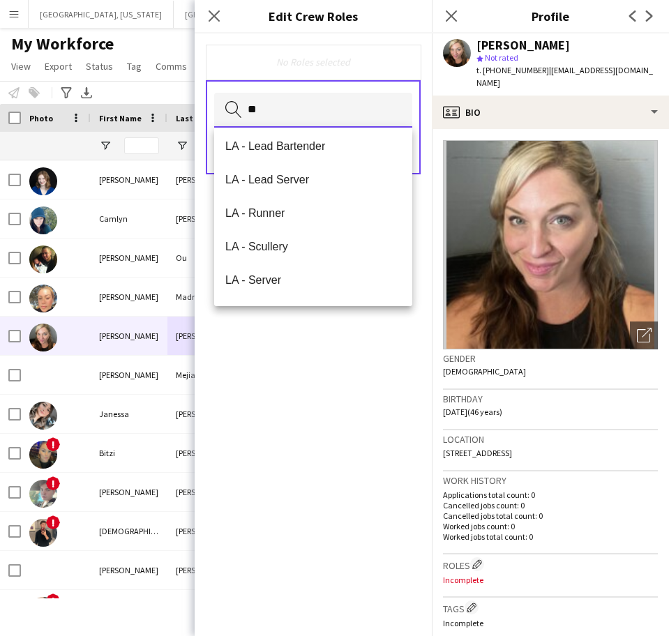
scroll to position [274, 0]
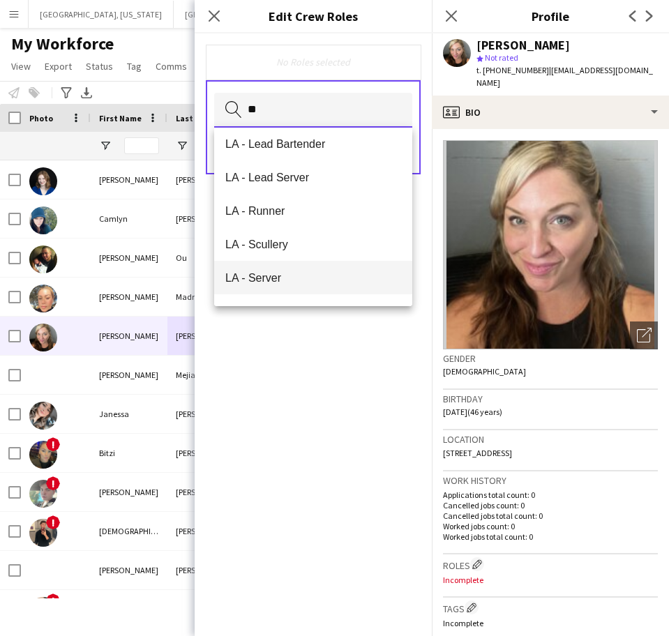
type input "**"
click at [269, 284] on span "LA - Server" at bounding box center [313, 277] width 176 height 13
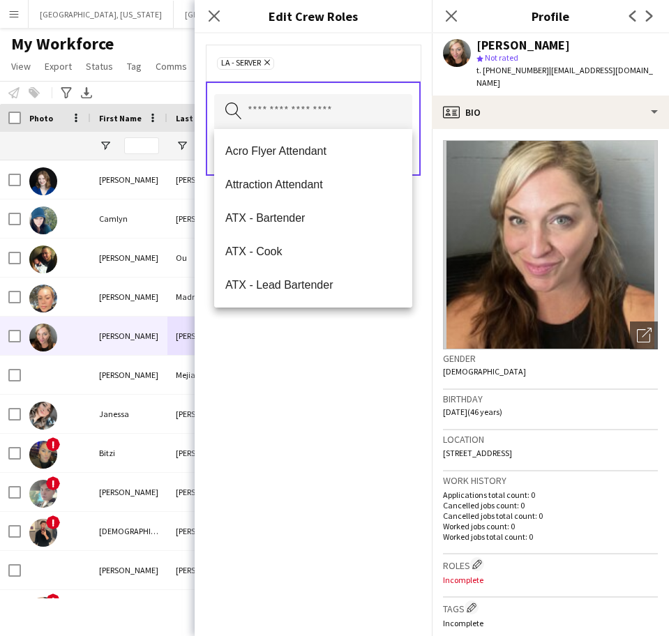
click at [360, 332] on div "LA - Server Remove Search by role type Save" at bounding box center [313, 334] width 237 height 603
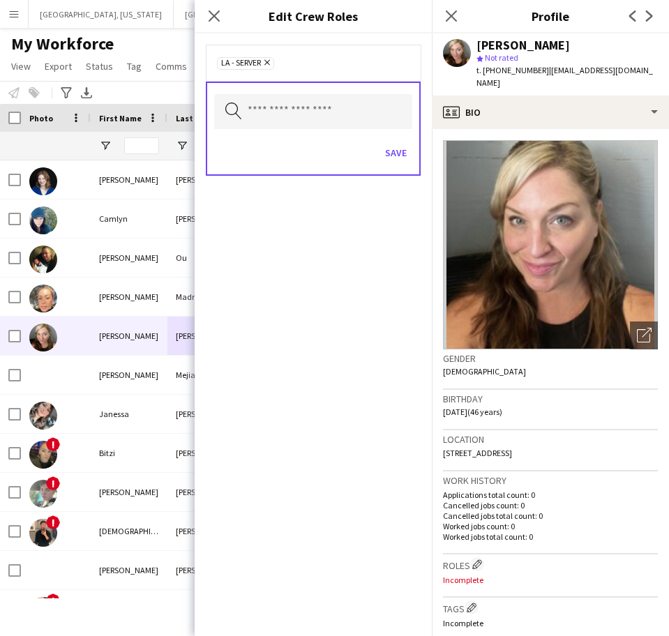
click at [394, 167] on div "Save" at bounding box center [313, 155] width 198 height 40
click at [394, 158] on button "Save" at bounding box center [395, 153] width 33 height 22
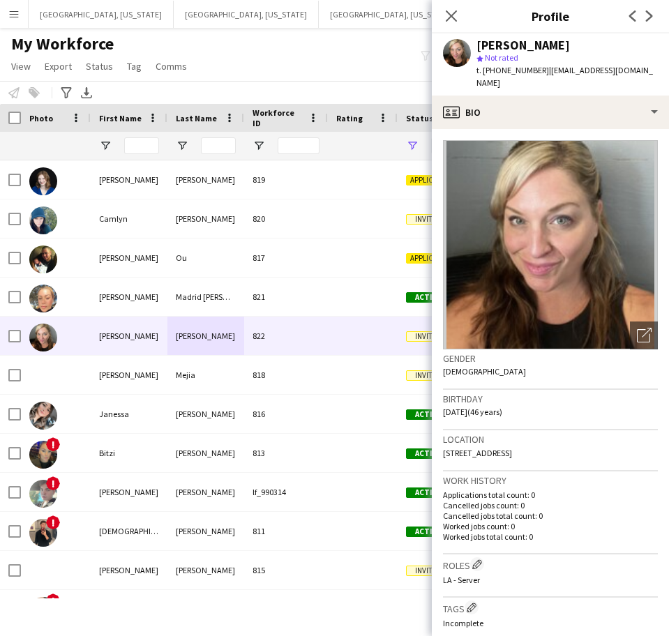
scroll to position [366, 0]
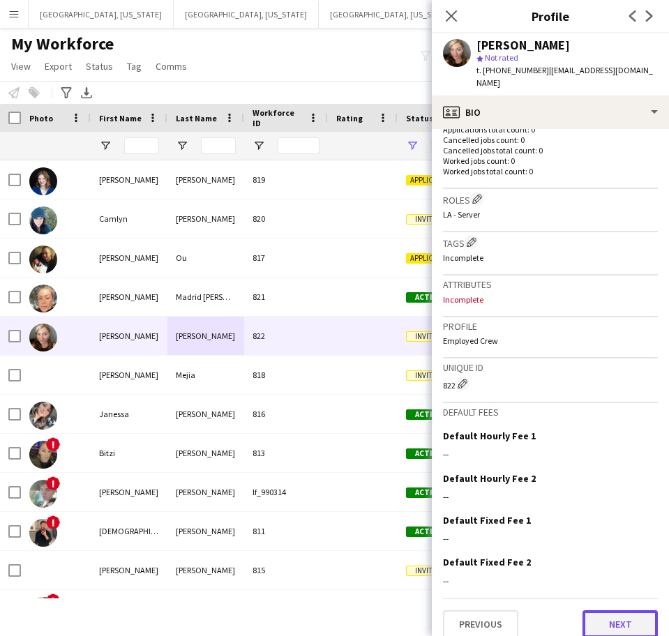
click at [596, 610] on button "Next" at bounding box center [619, 624] width 75 height 28
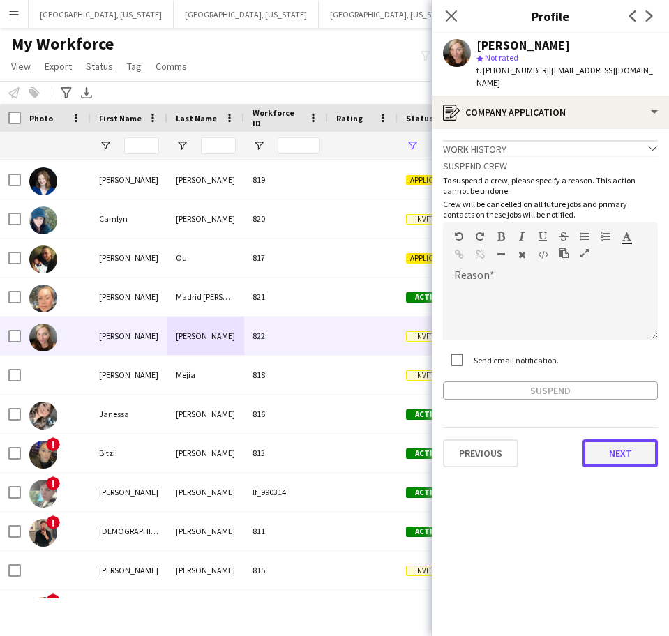
click at [618, 439] on button "Next" at bounding box center [619, 453] width 75 height 28
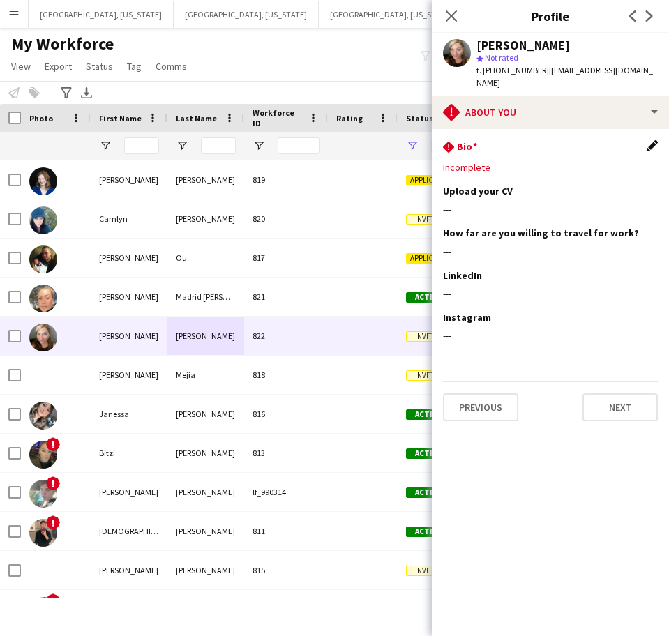
click at [657, 140] on app-icon "Edit this field" at bounding box center [652, 145] width 11 height 11
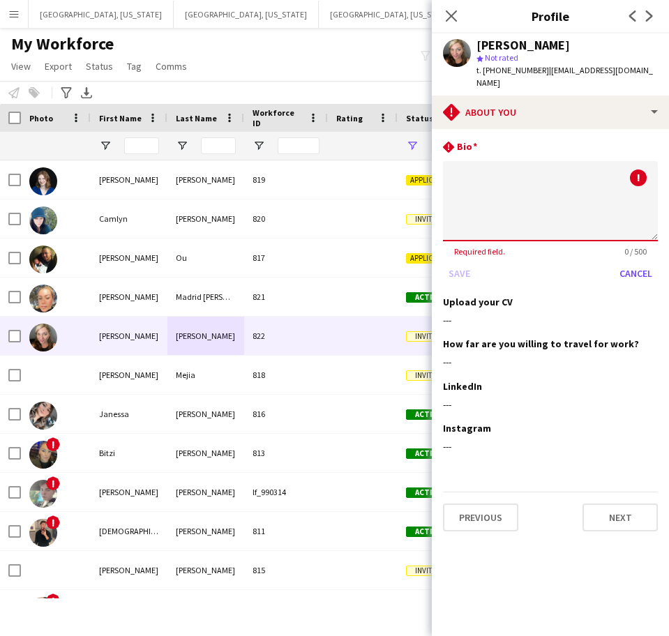
click at [552, 161] on textarea at bounding box center [550, 201] width 215 height 80
type textarea "*"
click at [451, 262] on button "Save" at bounding box center [459, 273] width 33 height 22
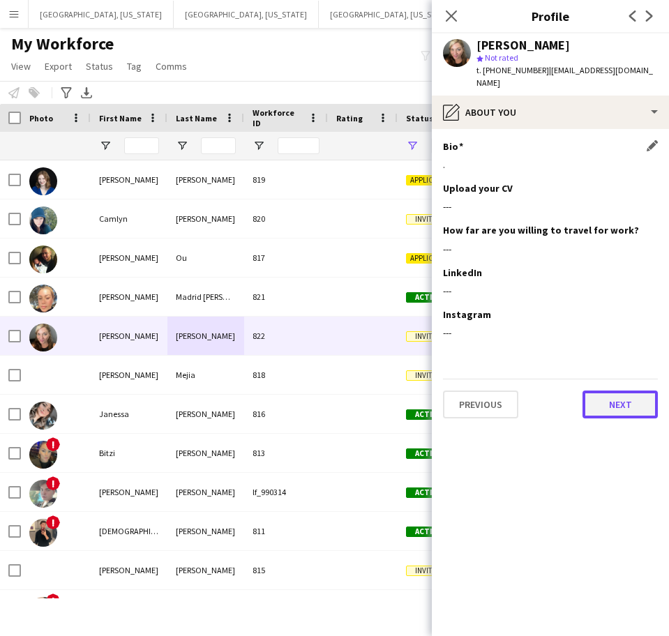
click at [615, 391] on button "Next" at bounding box center [619, 405] width 75 height 28
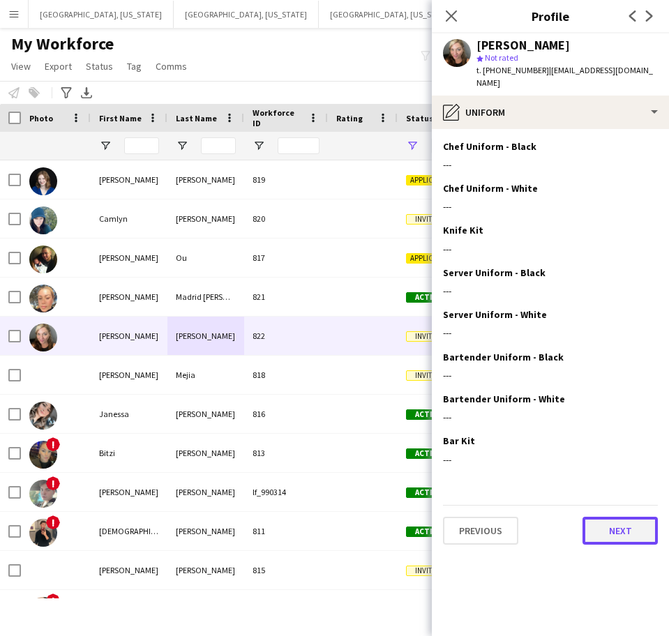
click at [605, 517] on button "Next" at bounding box center [619, 531] width 75 height 28
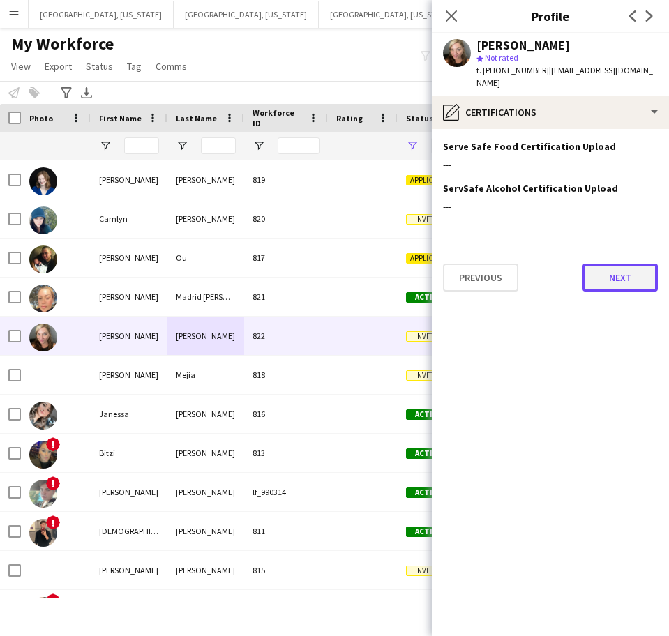
click at [612, 264] on button "Next" at bounding box center [619, 278] width 75 height 28
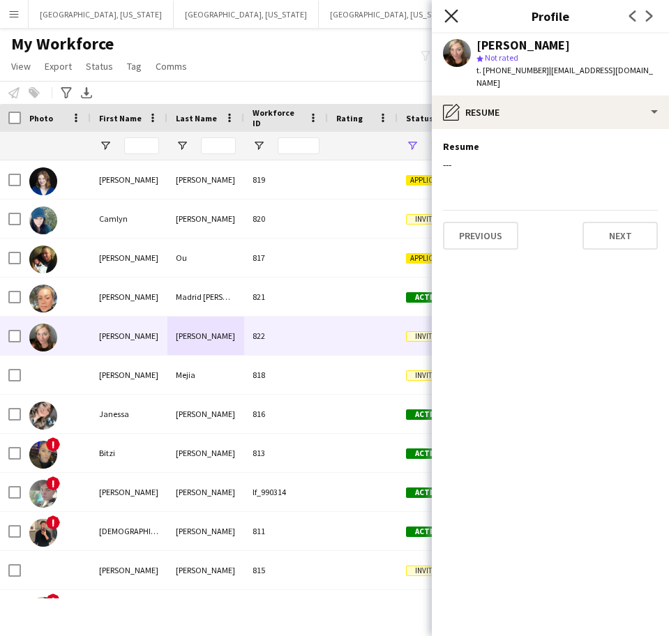
click at [453, 12] on icon "Close pop-in" at bounding box center [450, 15] width 13 height 13
